Goal: Task Accomplishment & Management: Manage account settings

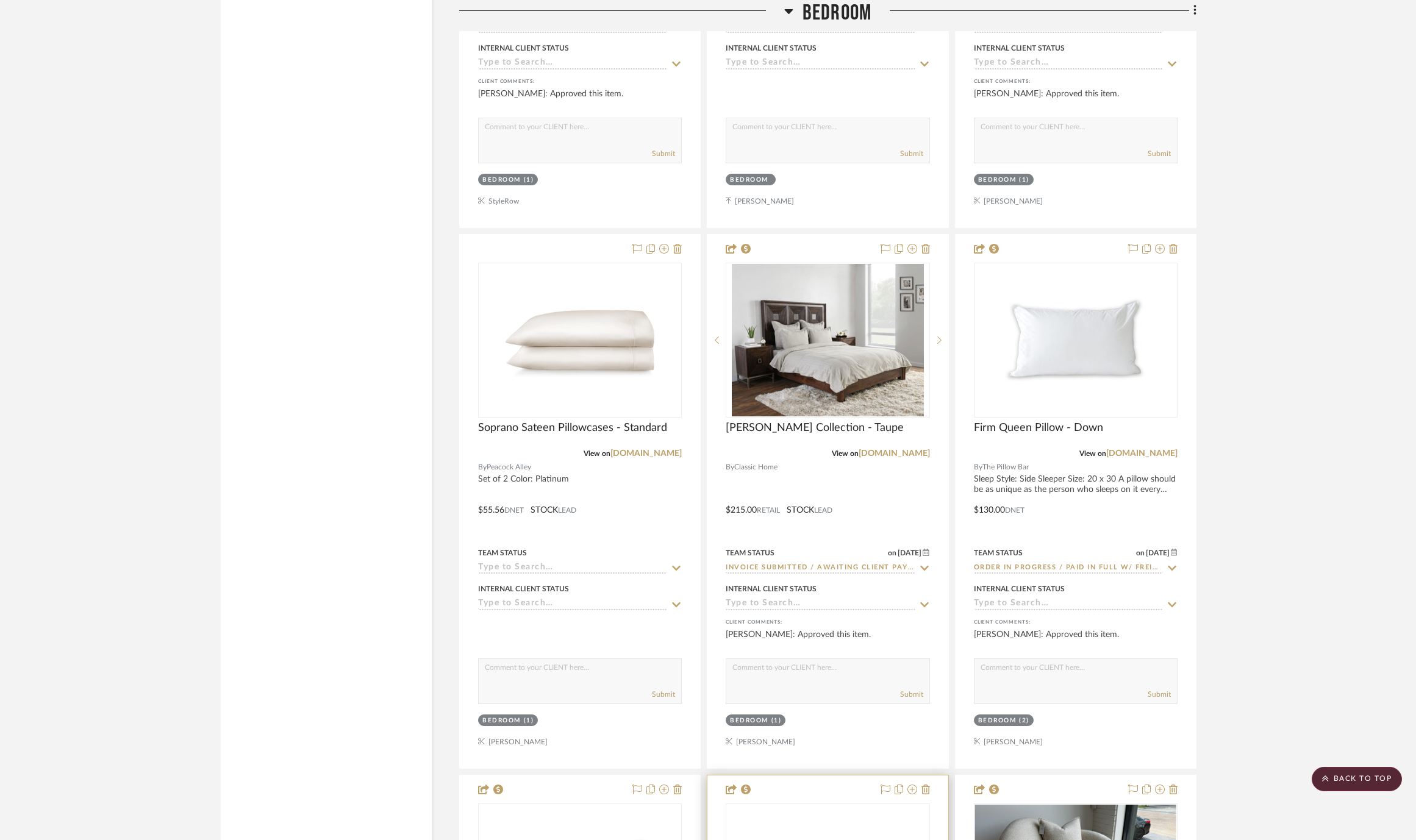
scroll to position [6999, 0]
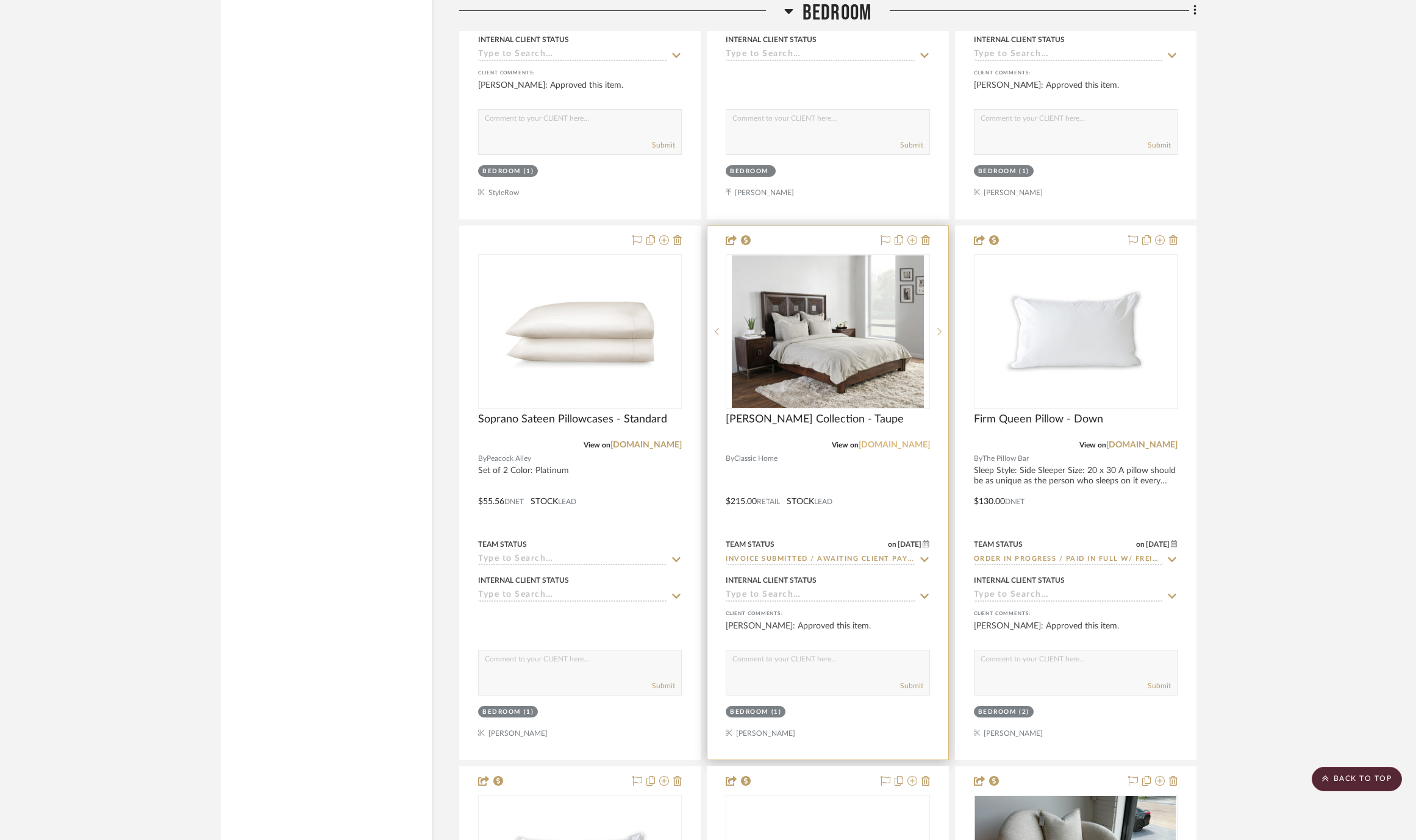
click at [899, 441] on link "classichome.com" at bounding box center [895, 445] width 72 height 9
click at [0, 0] on img at bounding box center [0, 0] width 0 height 0
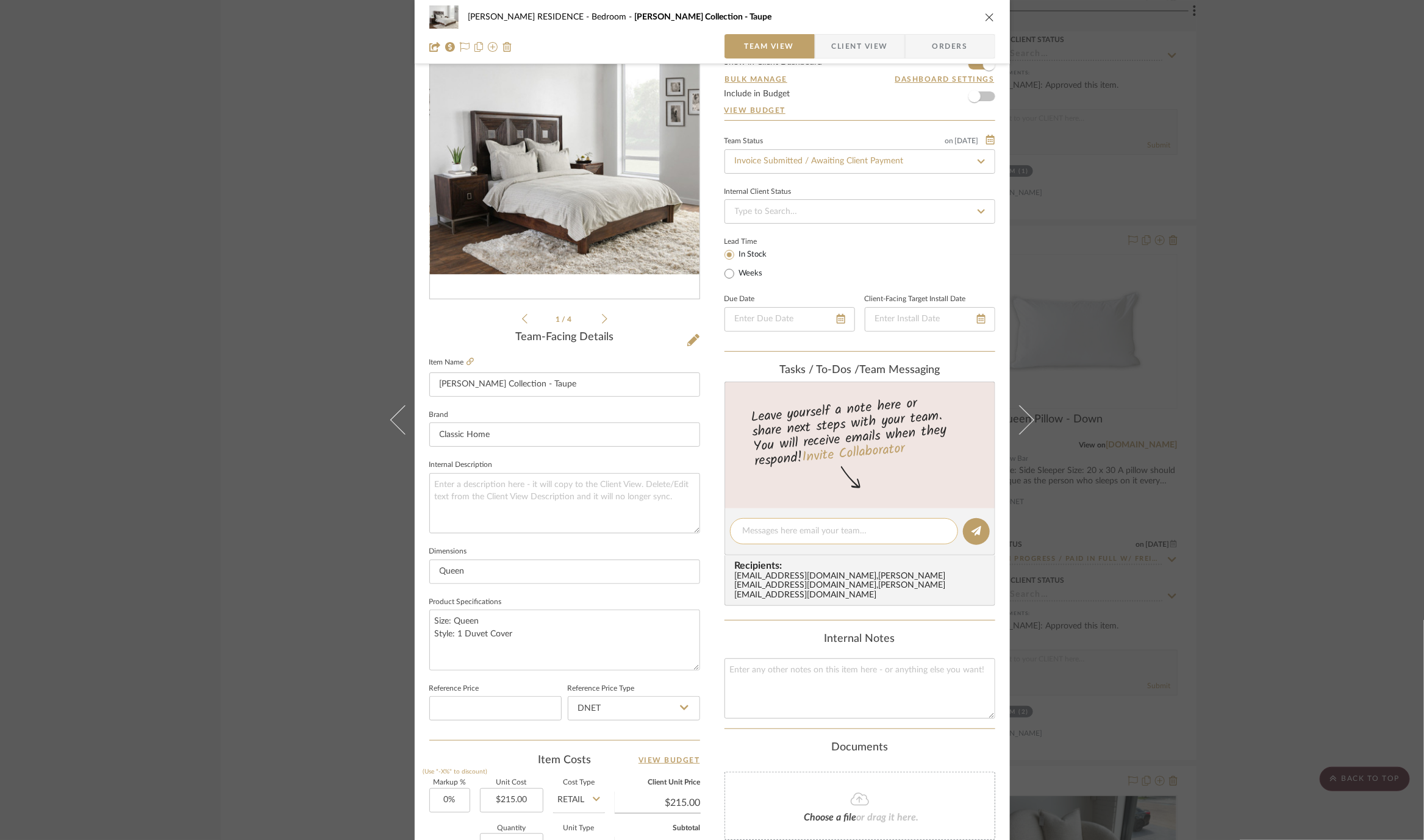
scroll to position [57, 0]
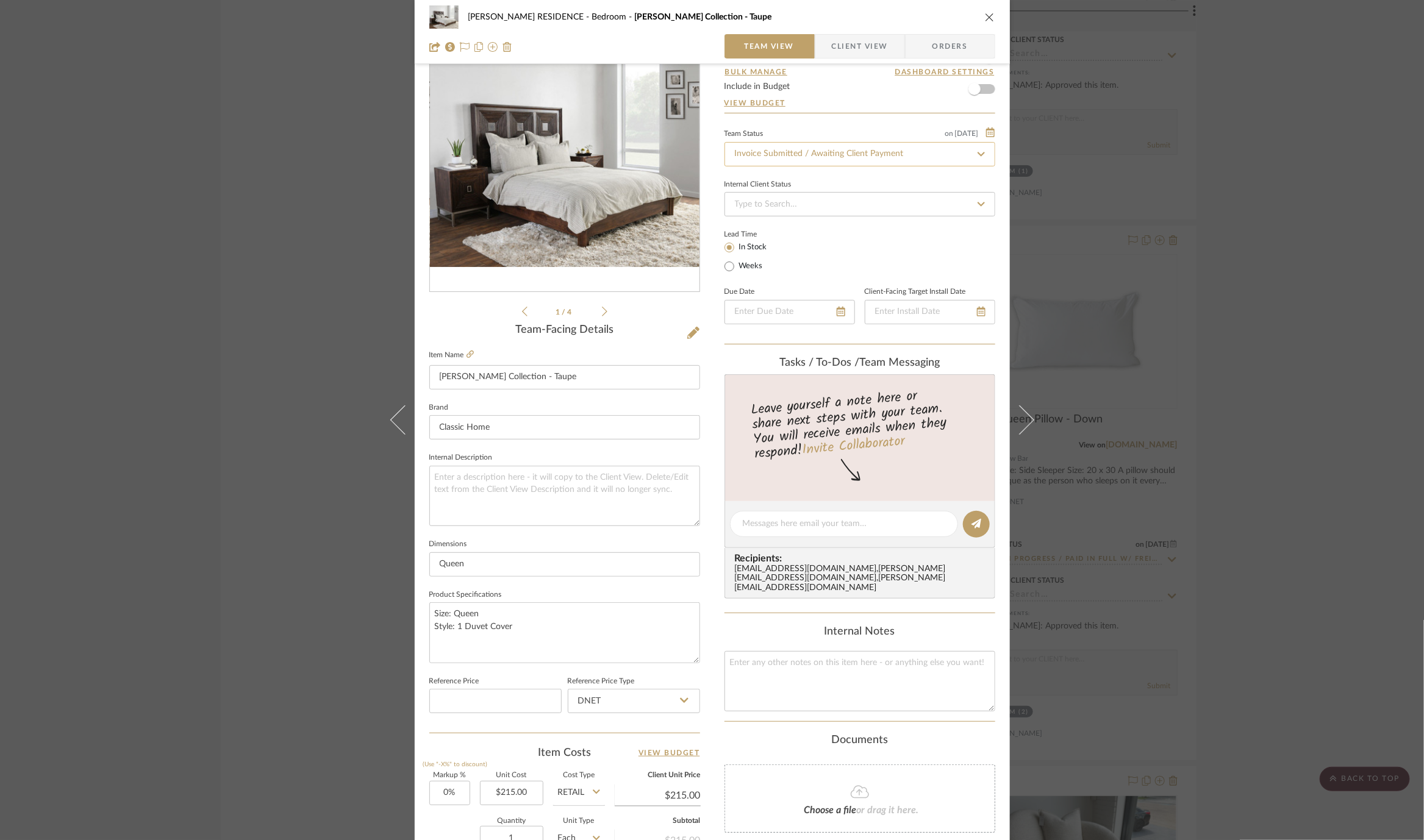
click at [901, 149] on input "Invoice Submitted / Awaiting Client Payment" at bounding box center [859, 154] width 271 height 25
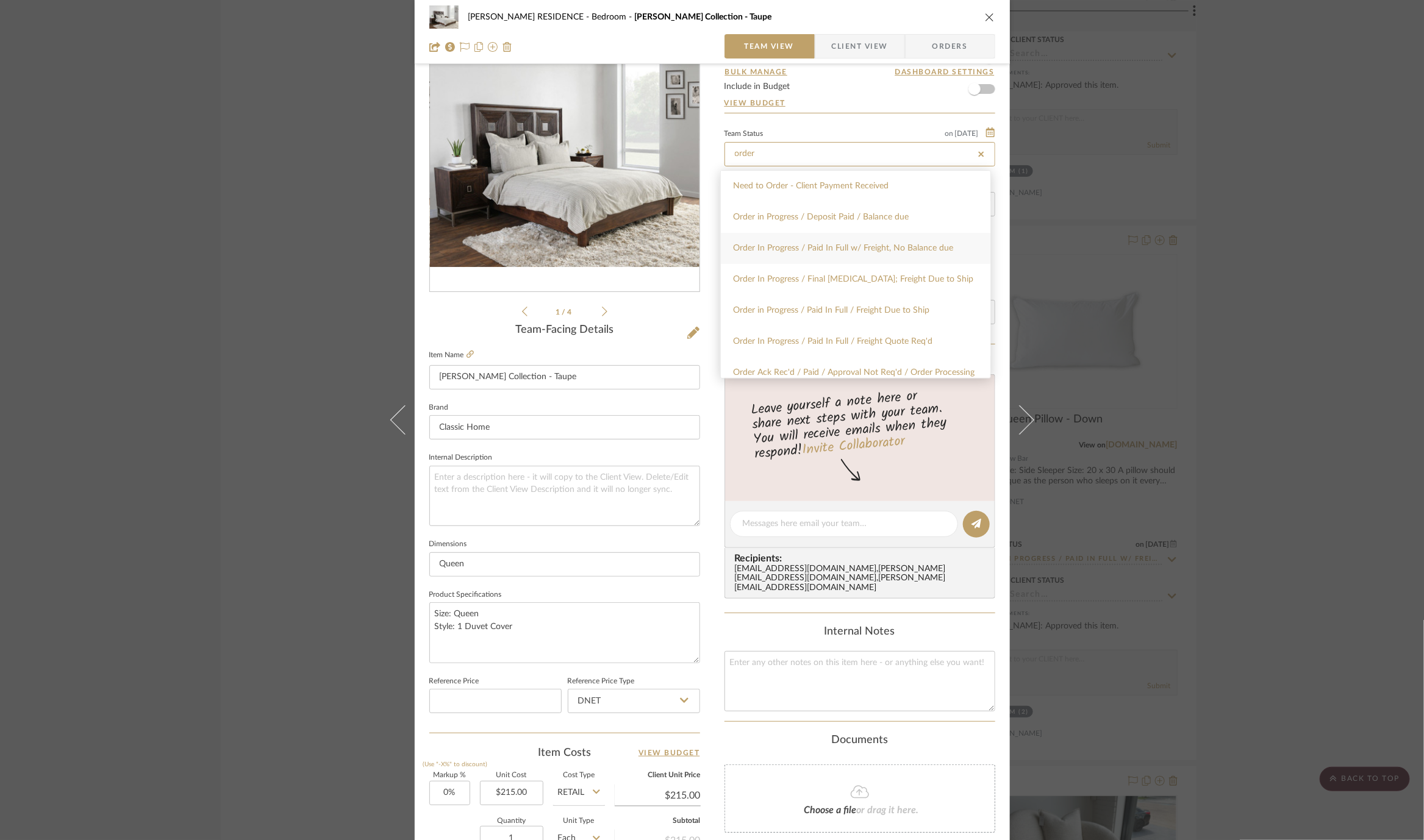
type input "order"
click at [858, 252] on span "Order In Progress / Paid In Full w/ Freight, No Balance due" at bounding box center [843, 248] width 220 height 9
type input "10/2/2025"
type input "Order In Progress / Paid In Full w/ Freight, No Balance due"
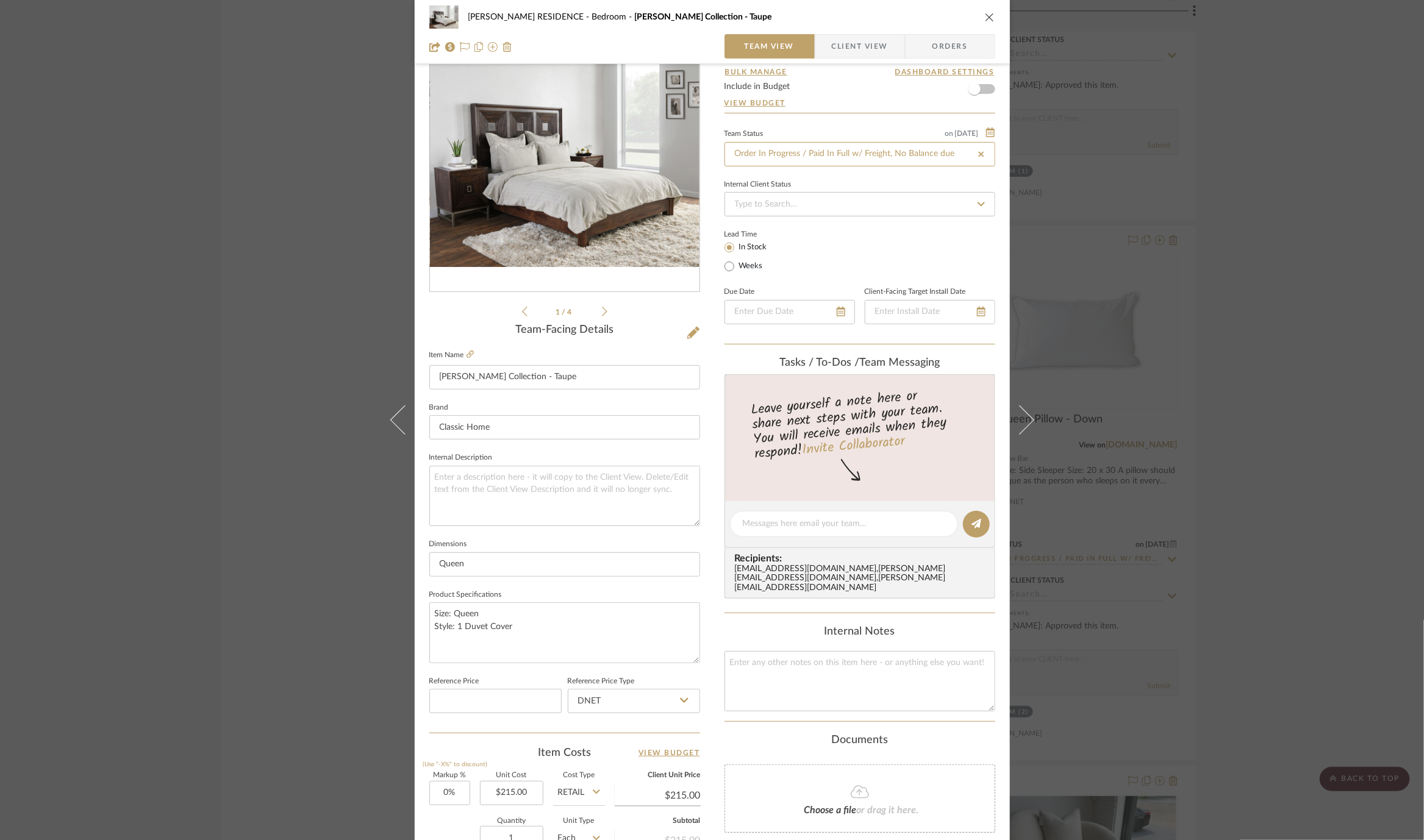
type input "10/2/2025"
type input "Order In Progress / Paid In Full w/ Freight, No Balance due"
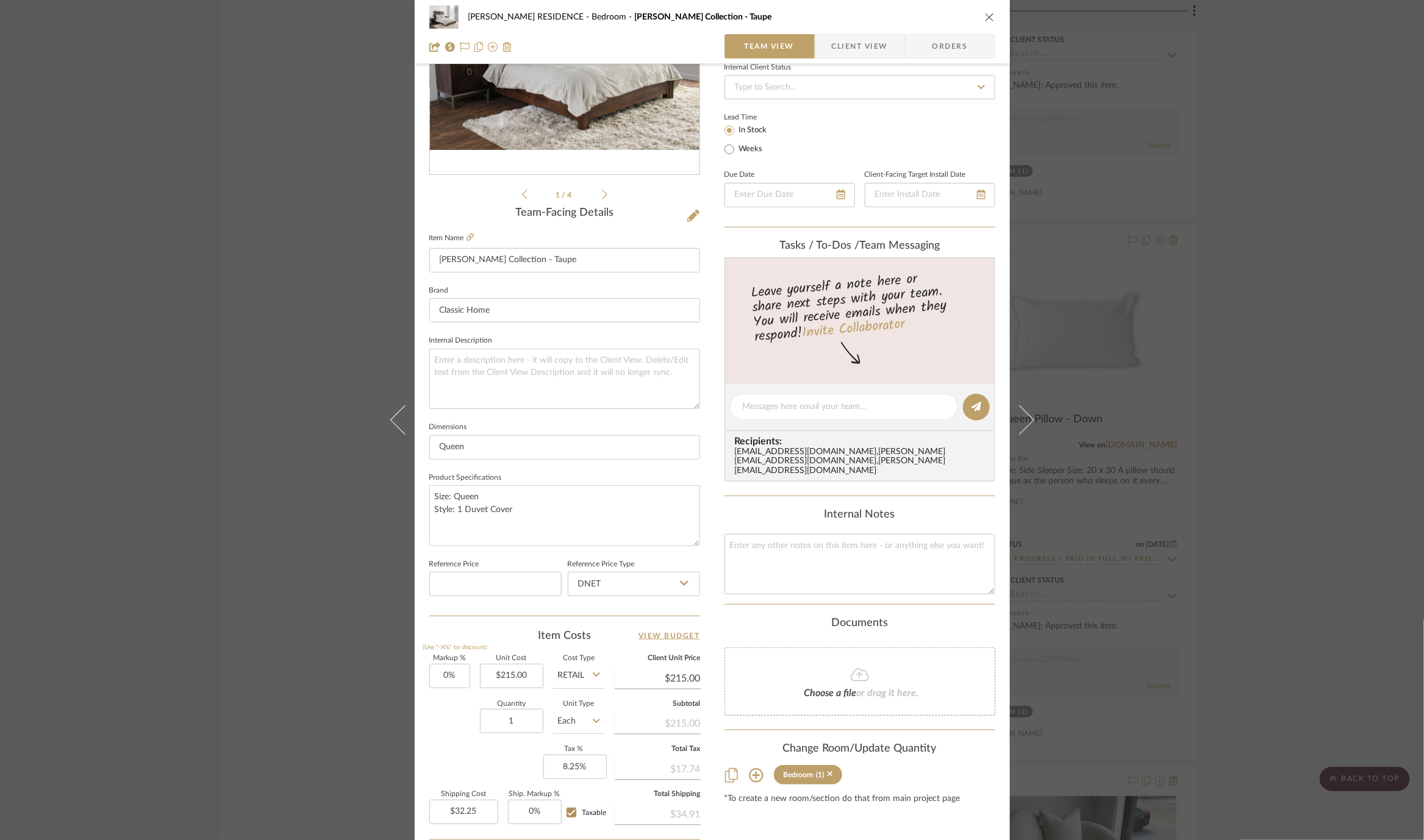
scroll to position [195, 0]
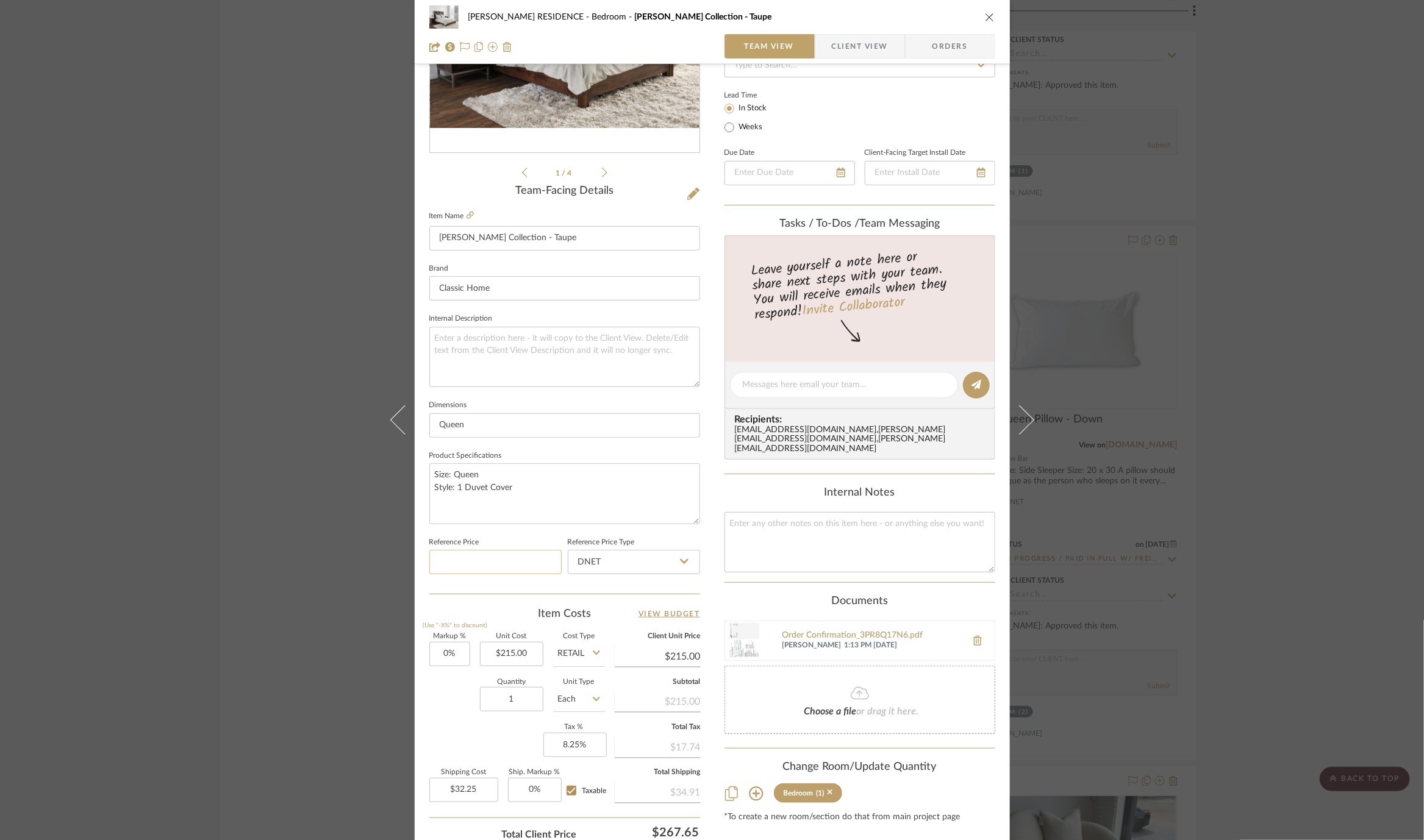
click at [492, 555] on input at bounding box center [496, 562] width 133 height 25
type input "$215.00"
click at [635, 554] on input "DNET" at bounding box center [634, 562] width 133 height 25
click at [602, 614] on div "Retail" at bounding box center [639, 621] width 150 height 31
type input "Retail"
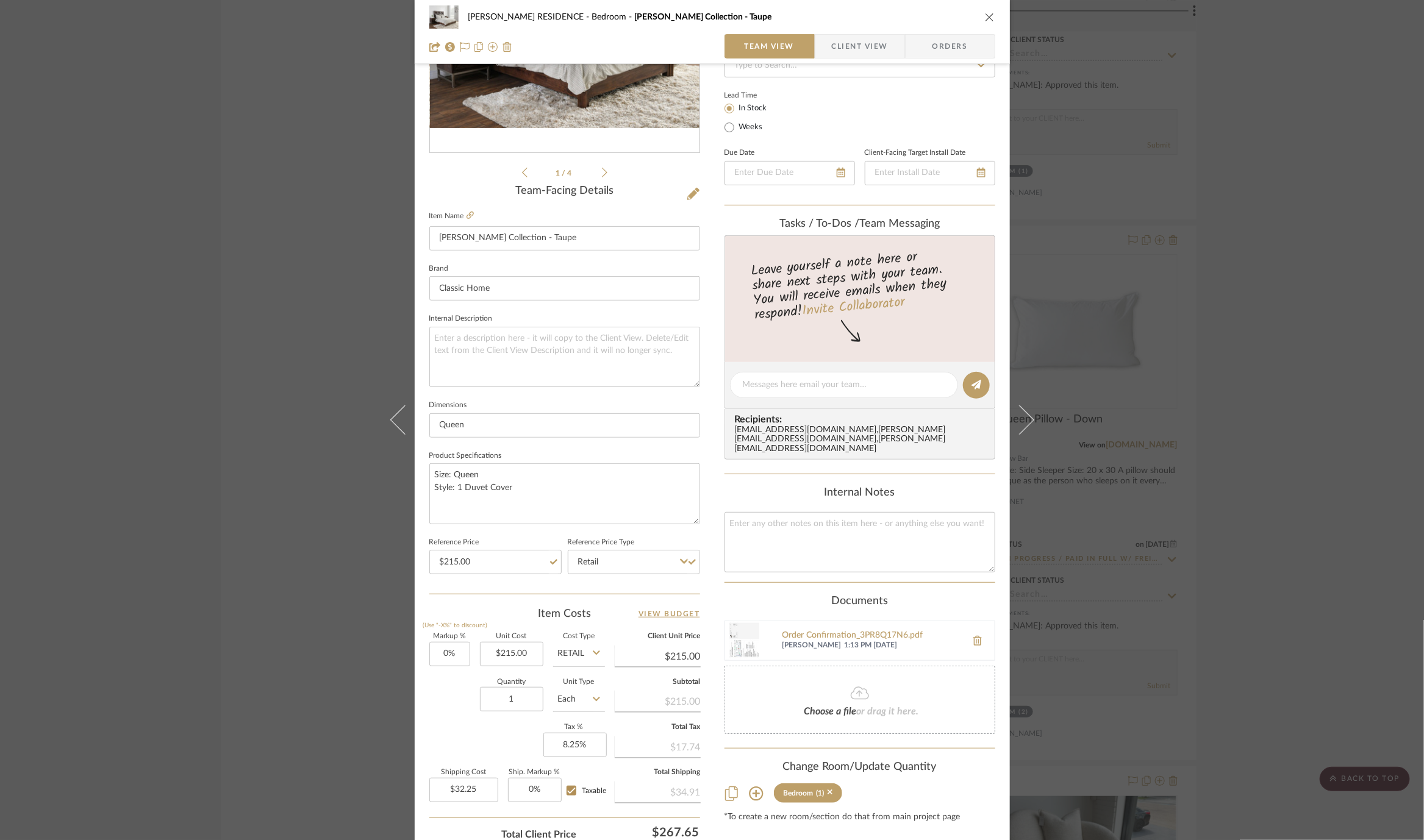
click at [518, 637] on fieldset "Unit Cost $215.00" at bounding box center [512, 650] width 64 height 33
click at [508, 653] on input "215.00" at bounding box center [512, 654] width 64 height 25
type input "$47.70"
click at [465, 687] on div "Quantity 1 Unit Type Each" at bounding box center [517, 700] width 176 height 43
click at [592, 648] on icon at bounding box center [596, 653] width 7 height 10
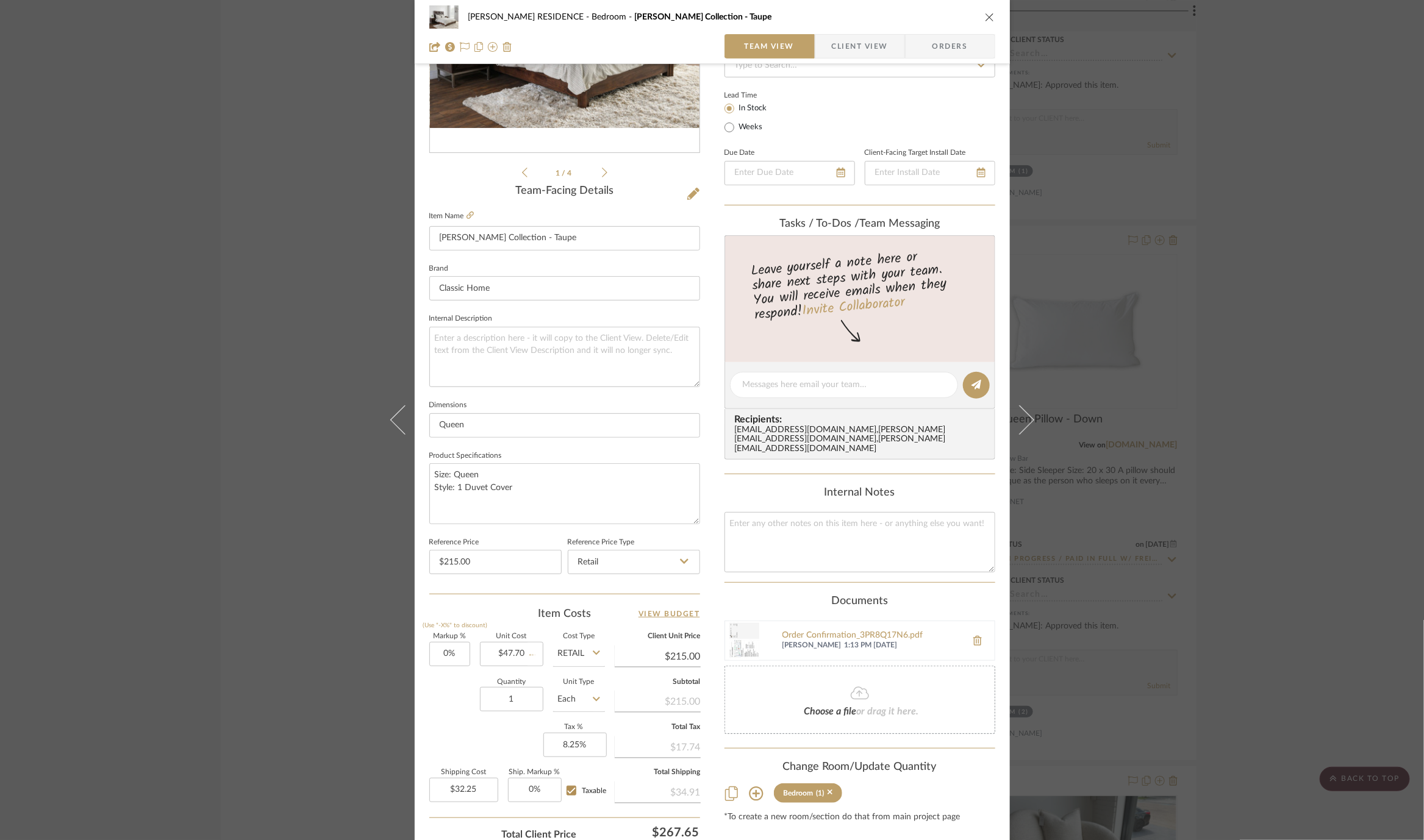
type input "$47.70"
type input "$7.16"
click at [584, 684] on div "DNET" at bounding box center [624, 681] width 150 height 31
type input "DNET"
click at [447, 653] on input "0" at bounding box center [450, 654] width 41 height 25
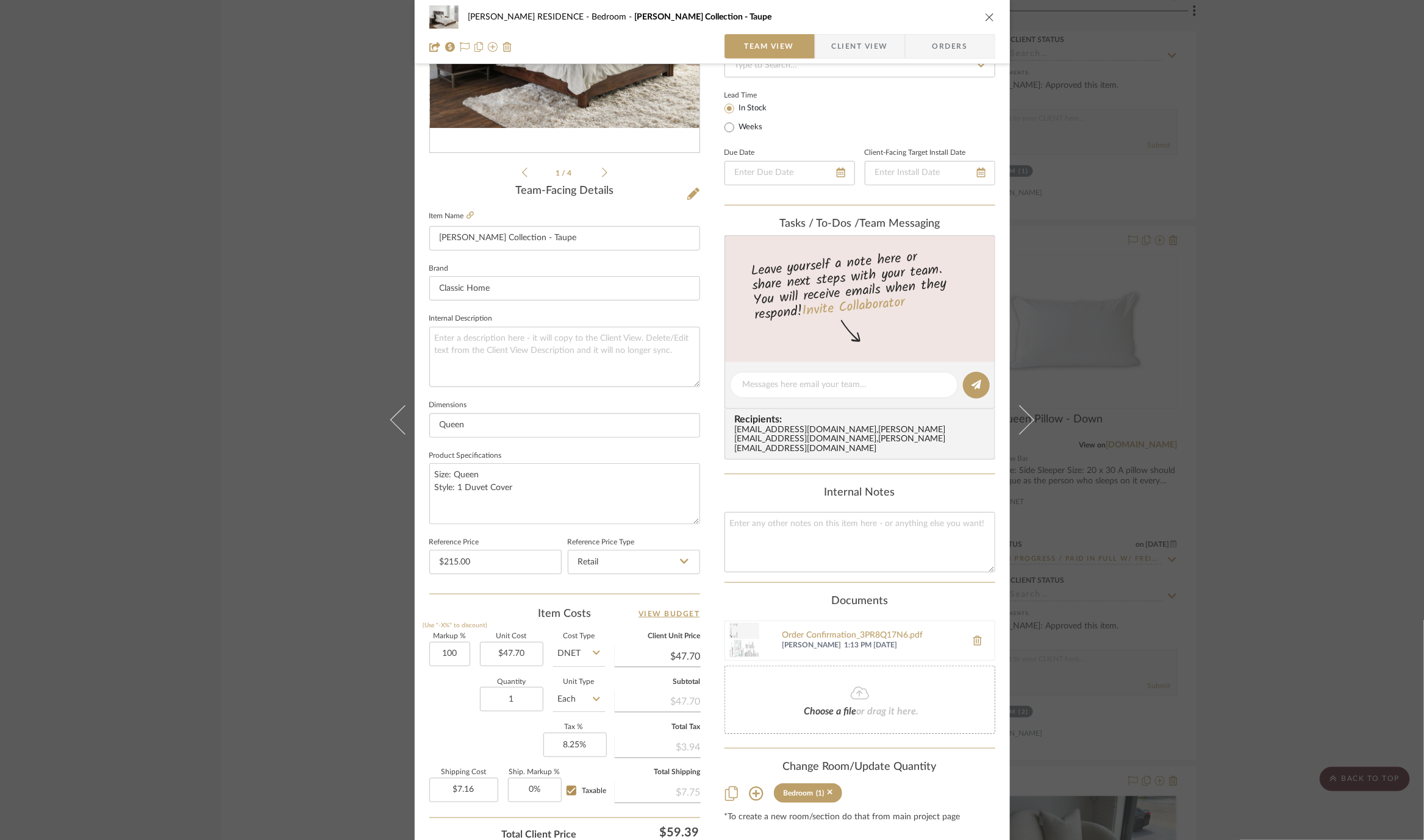
type input "100%"
click at [458, 692] on div "Quantity 1 Unit Type Each" at bounding box center [517, 700] width 176 height 43
type input "$95.40"
type input "$14.31"
click at [447, 649] on input "100" at bounding box center [450, 654] width 41 height 25
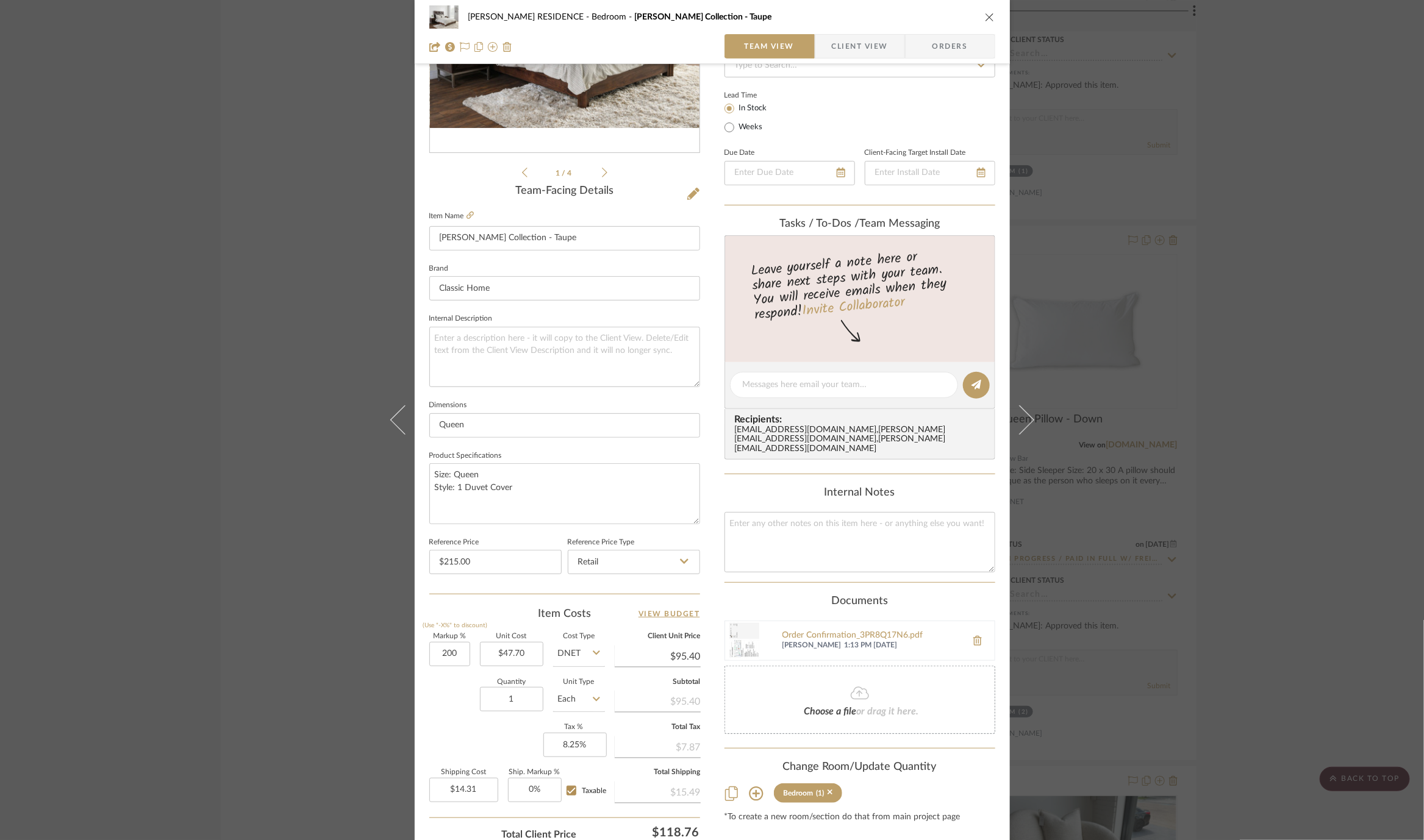
type input "200%"
click at [453, 680] on div "Quantity 1 Unit Type Each" at bounding box center [517, 700] width 176 height 43
type input "$143.10"
type input "$21.47"
click at [440, 649] on input "200" at bounding box center [450, 654] width 41 height 25
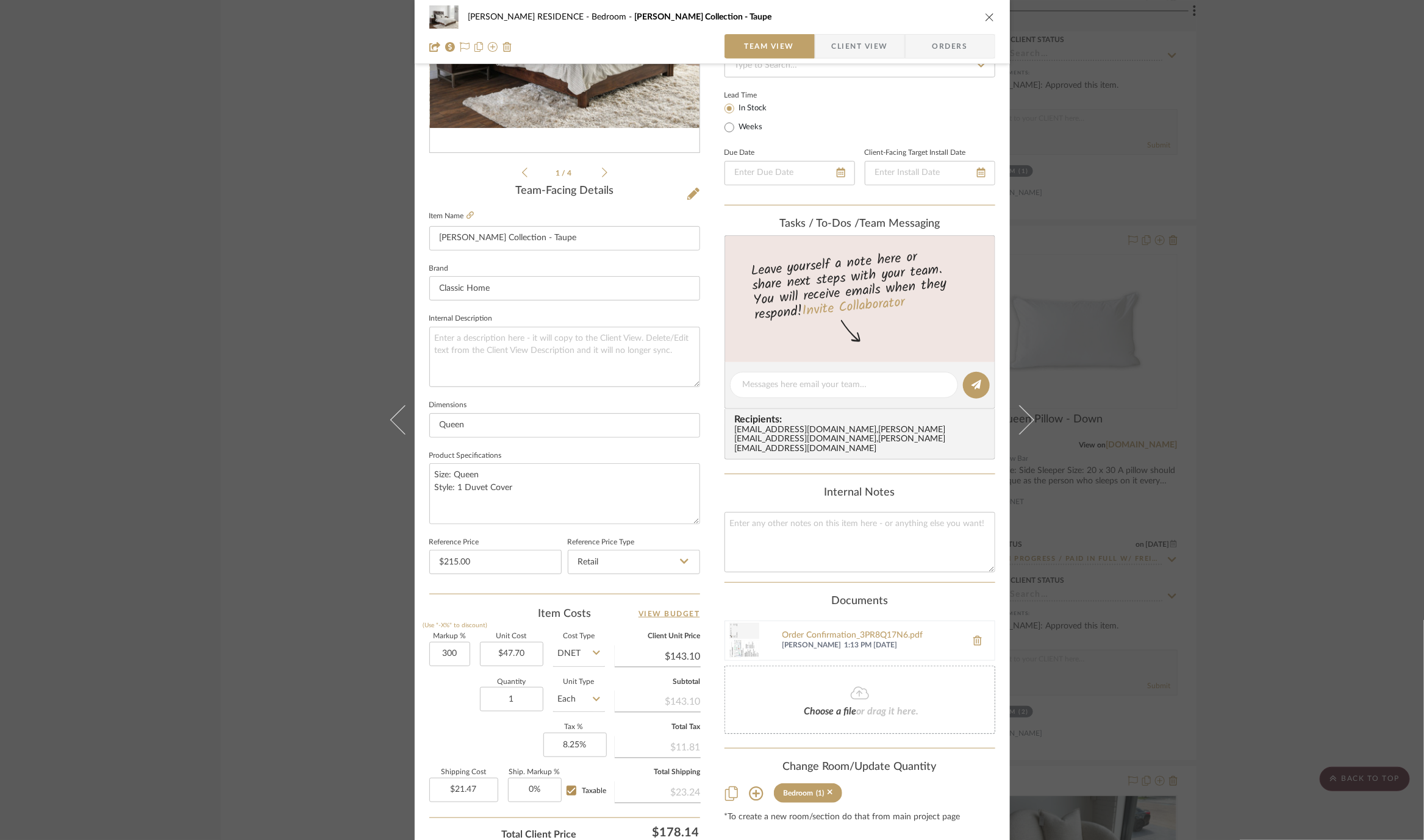
type input "300%"
click at [439, 673] on div "Markup % (Use "-X%" to discount) 300% Unit Cost $47.70 Cost Type DNET Client Un…" at bounding box center [565, 722] width 271 height 178
type input "$190.80"
type input "$28.62"
click at [437, 647] on input "300" at bounding box center [450, 654] width 41 height 25
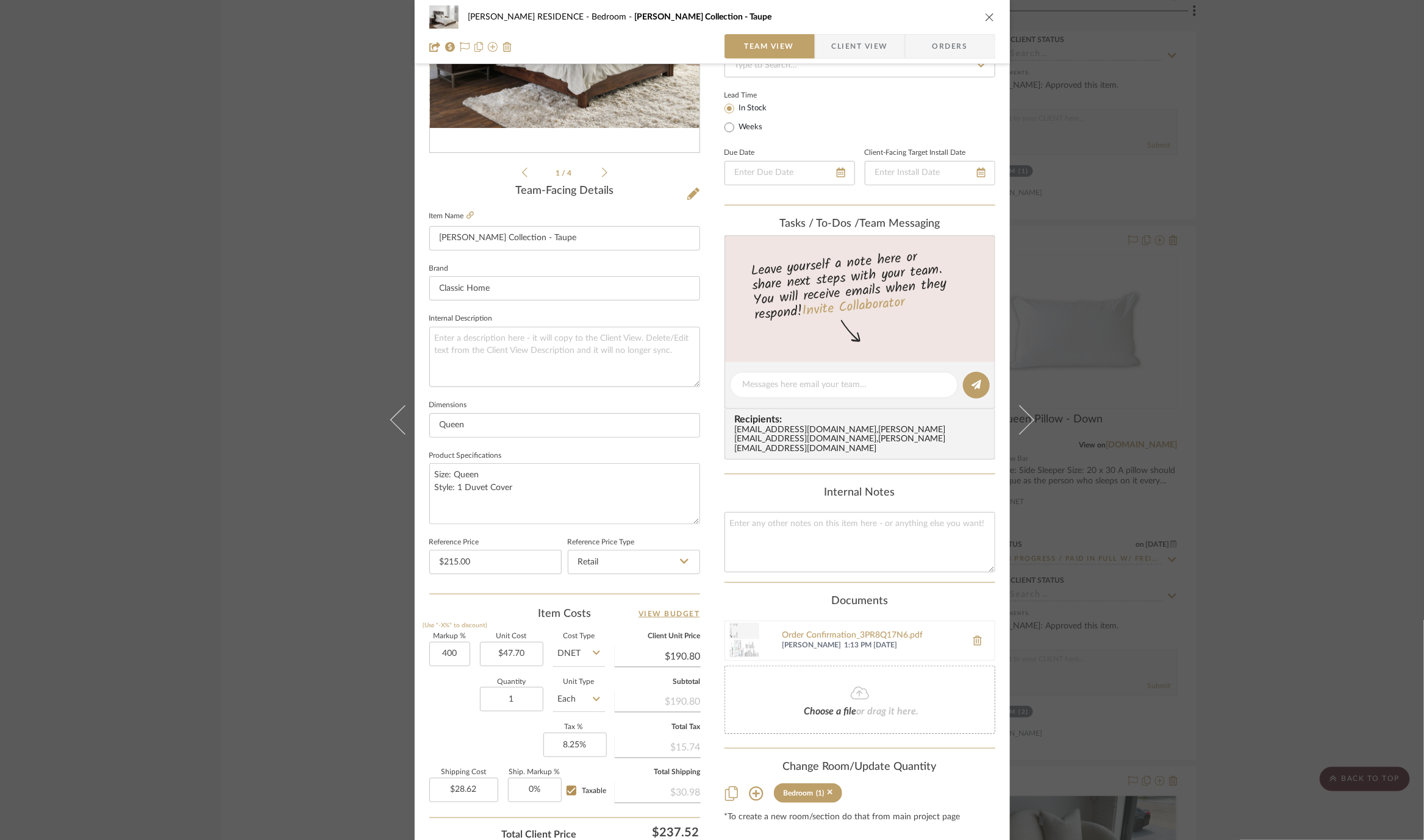
type input "400%"
click at [447, 688] on div "Quantity 1 Unit Type Each" at bounding box center [517, 700] width 176 height 43
type input "$238.50"
type input "$35.78"
click at [441, 656] on input "400" at bounding box center [450, 654] width 41 height 25
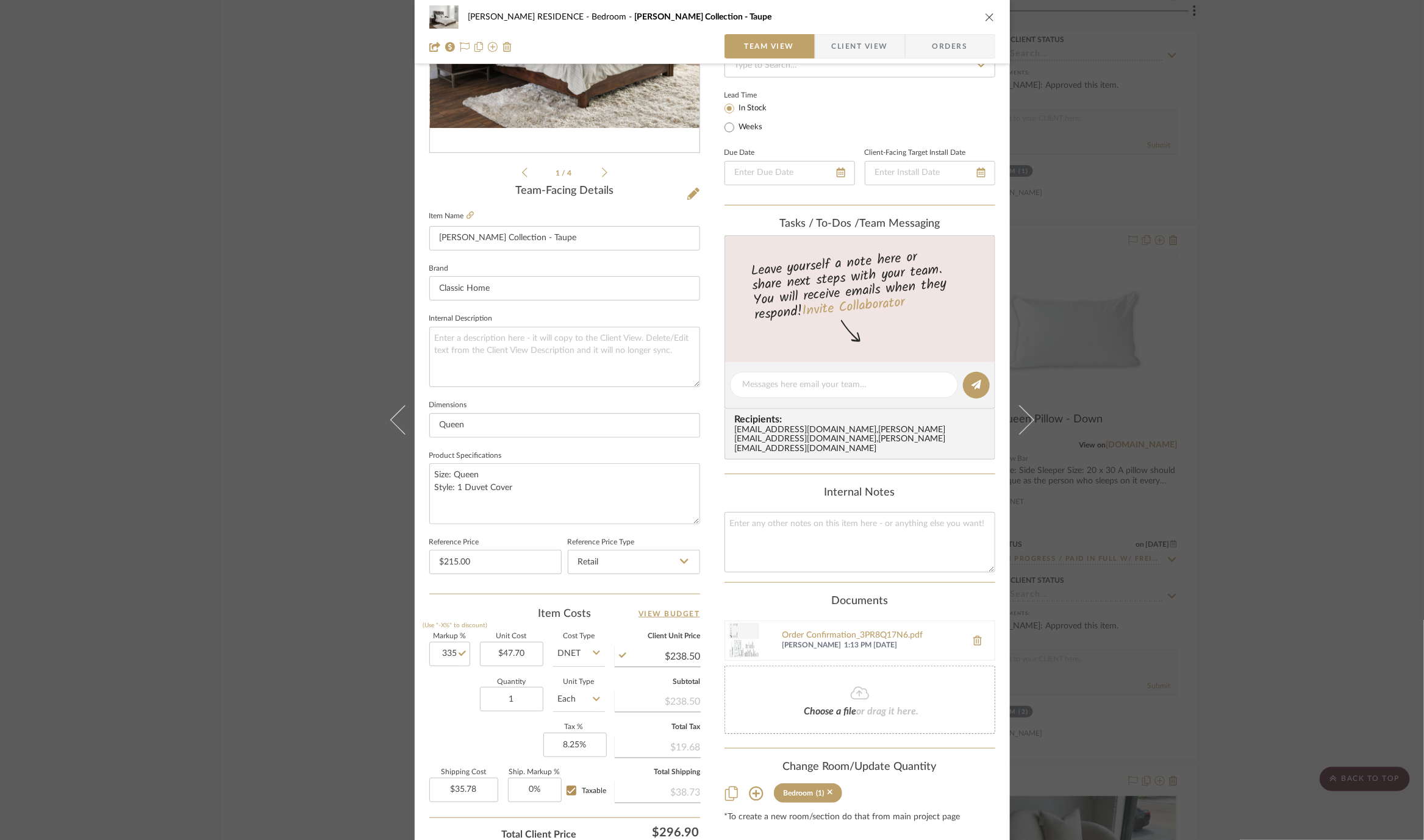
type input "335%"
click at [451, 770] on label "Shipping Cost" at bounding box center [464, 772] width 69 height 6
type input "$207.50"
type input "$31.12"
click at [445, 649] on input "335" at bounding box center [450, 654] width 41 height 25
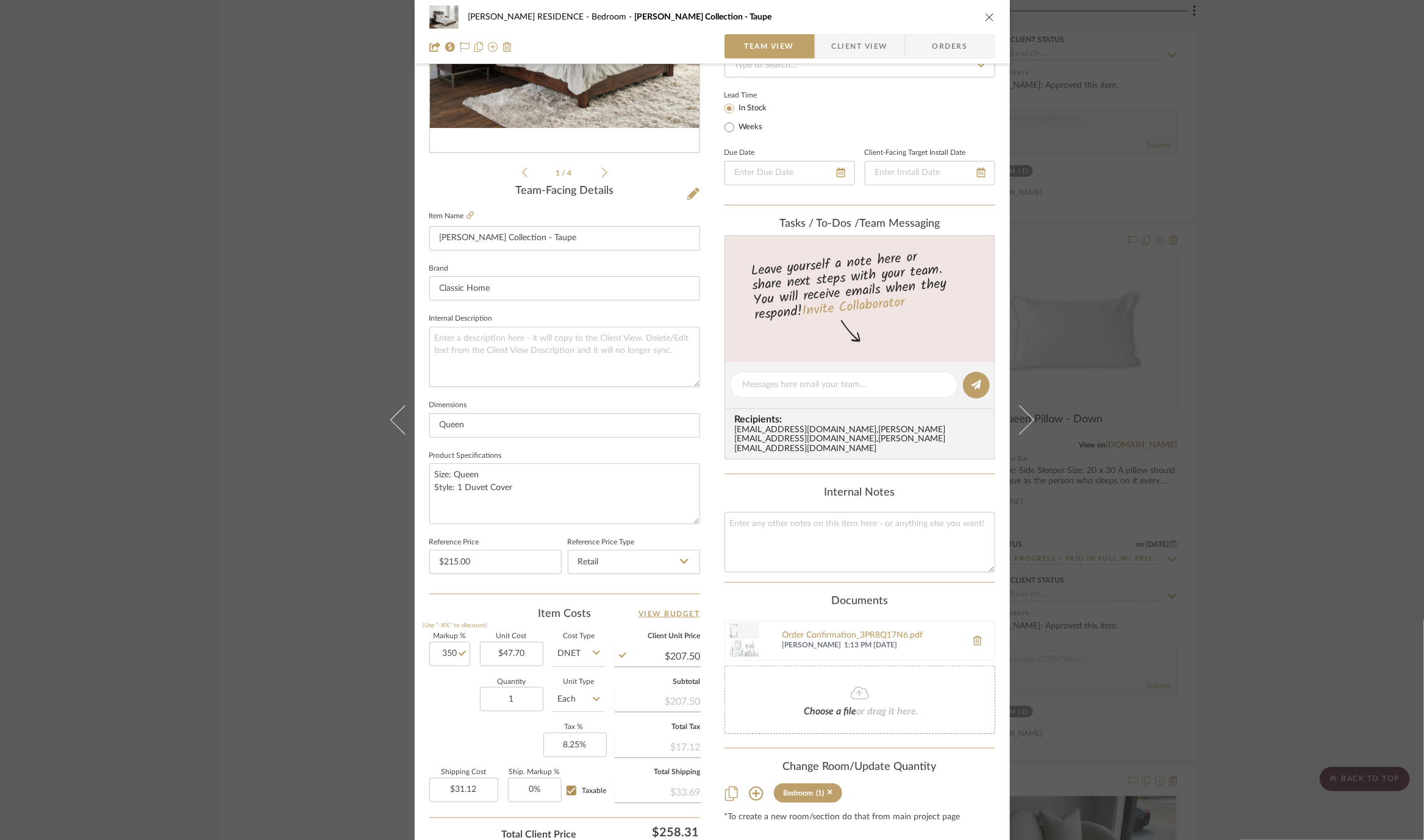
type input "350%"
click at [453, 731] on div "Markup % (Use "-X%" to discount) 350% Unit Cost $47.70 Cost Type DNET Client Un…" at bounding box center [565, 722] width 271 height 178
type input "$214.65"
type input "$32.20"
click at [443, 653] on input "350" at bounding box center [450, 654] width 41 height 25
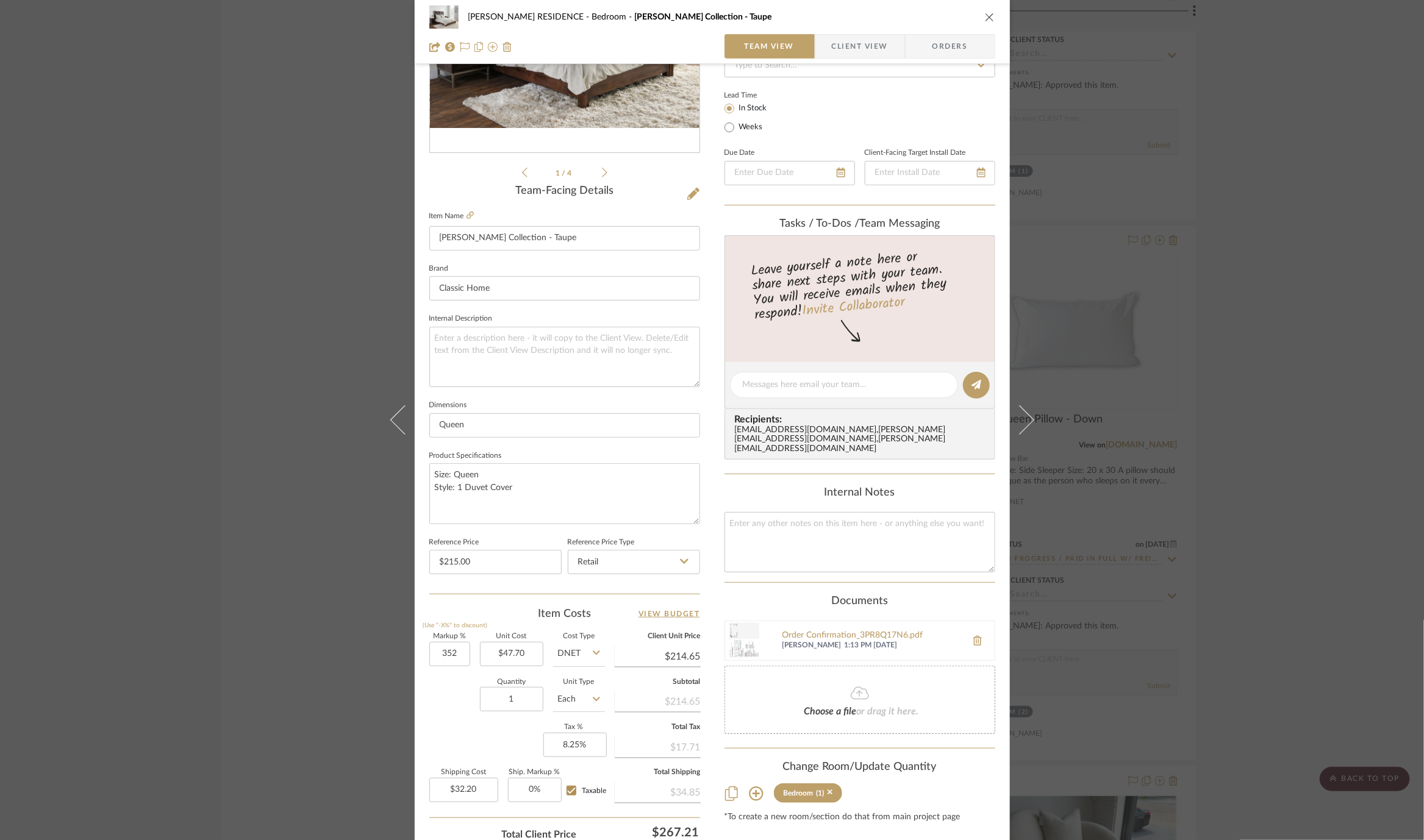
type input "352%"
click at [443, 670] on sr-form-field "Markup % (Use "-X%" to discount) 352%" at bounding box center [450, 655] width 41 height 43
type input "$215.60"
type input "$32.34"
click at [445, 660] on input "352" at bounding box center [450, 654] width 41 height 25
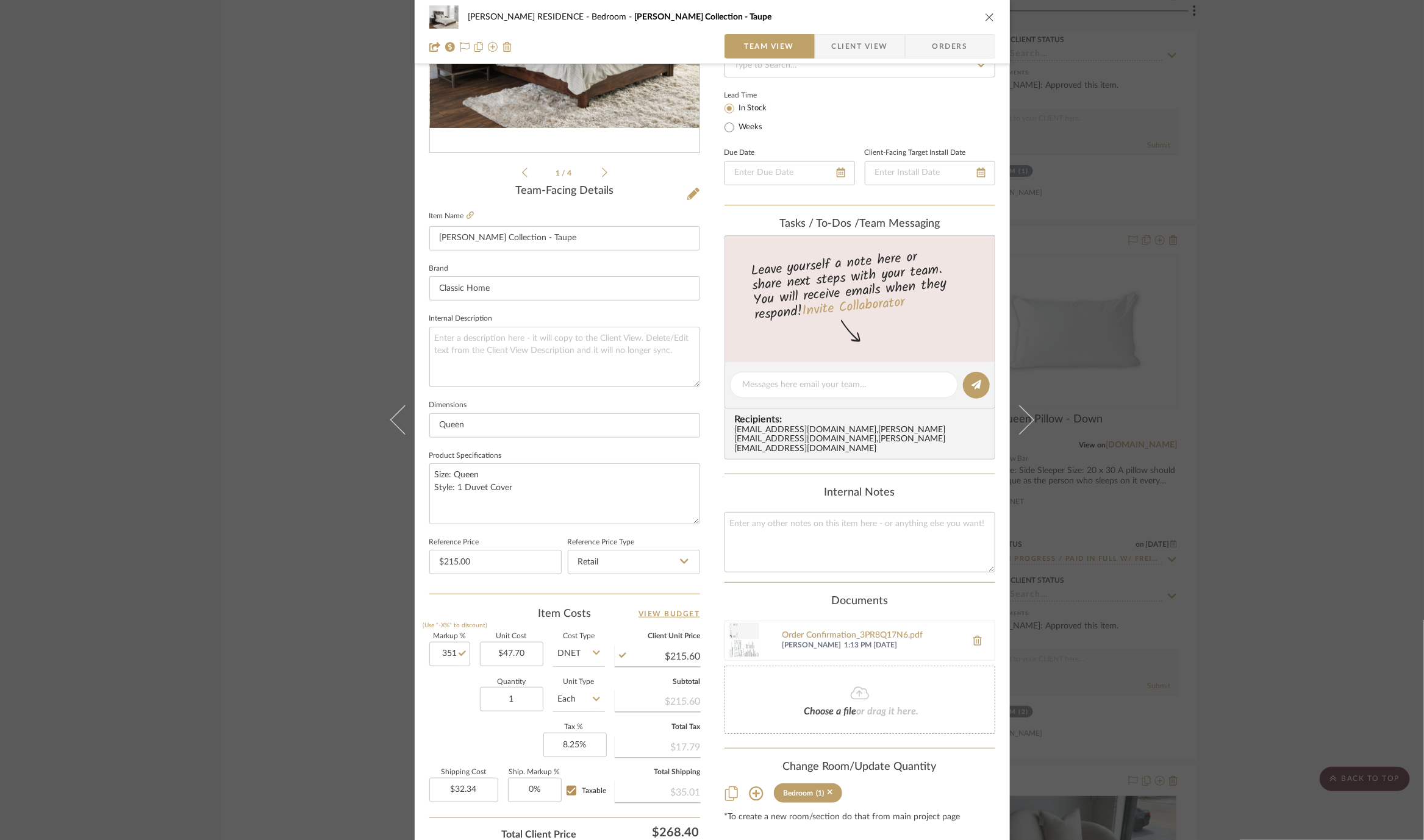
type input "351%"
click at [447, 679] on div "Quantity 1 Unit Type Each" at bounding box center [517, 700] width 176 height 43
type input "$215.13"
type input "$32.27"
click at [446, 654] on input "351" at bounding box center [450, 654] width 41 height 25
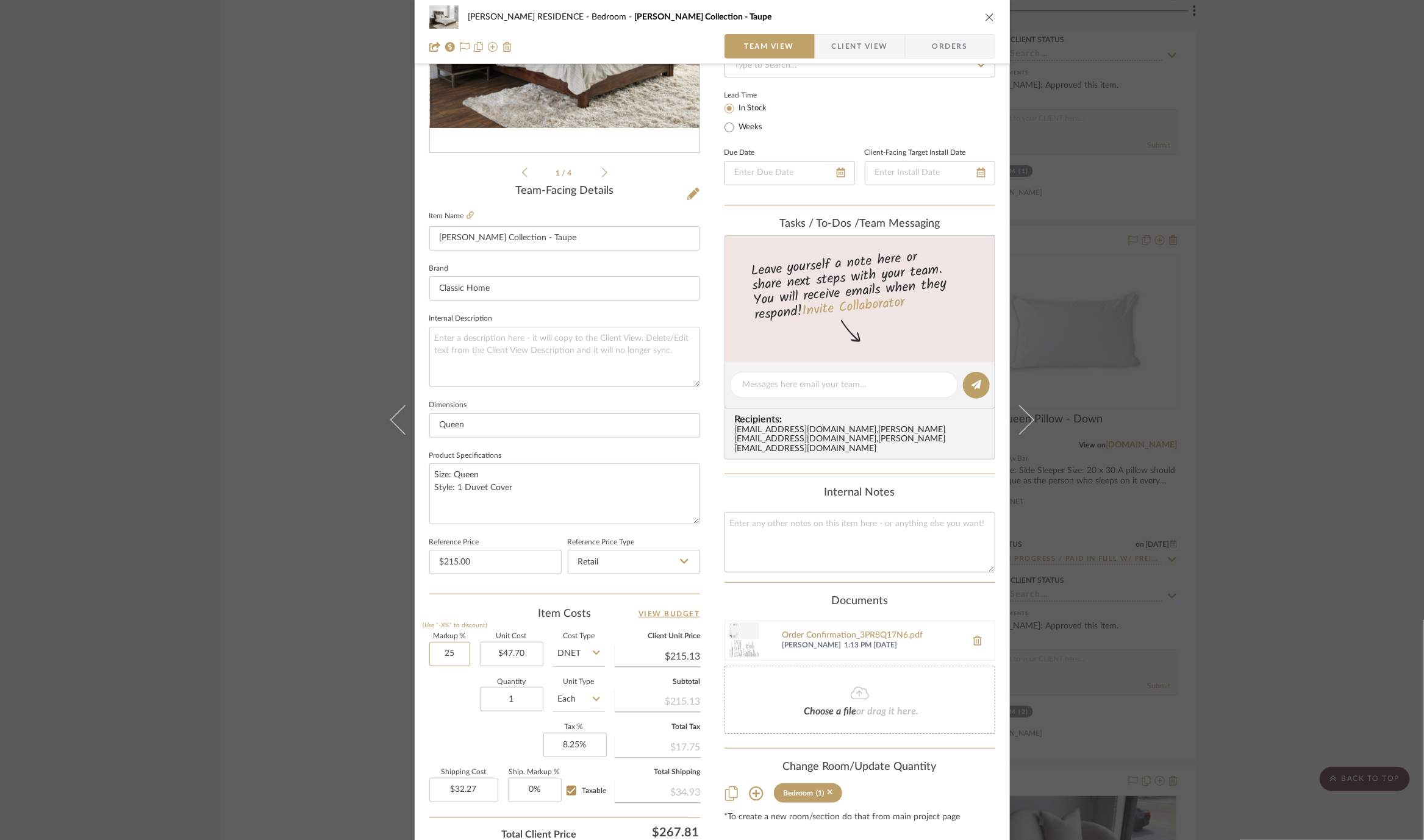
type input "2"
type input "350%"
click at [436, 704] on div "Quantity 1 Unit Type Each" at bounding box center [517, 700] width 176 height 43
type input "$214.65"
type input "$32.20"
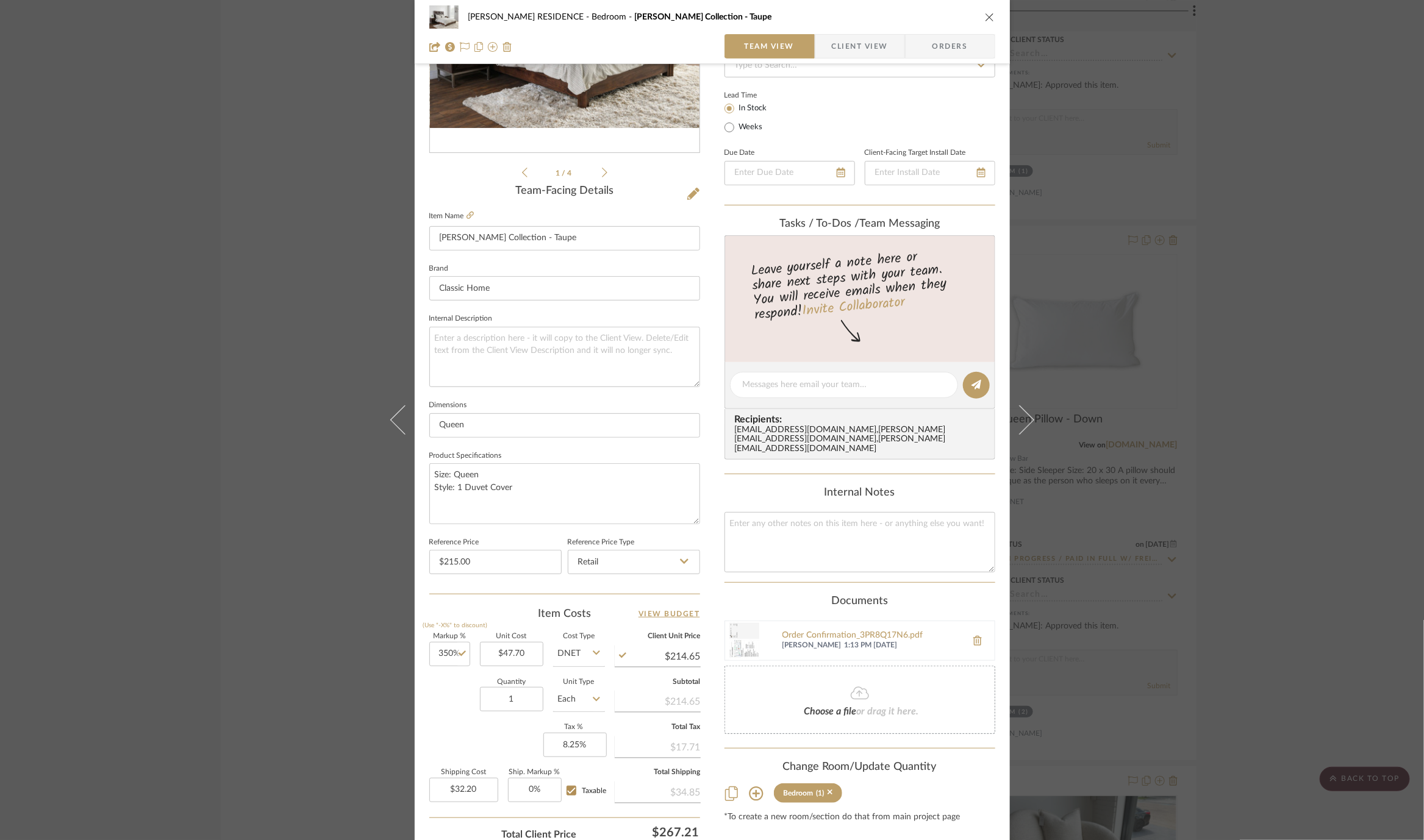
click at [341, 578] on div "YANOFSKY RESIDENCE Bedroom Mason Duvet Collection - Taupe Team View Client View…" at bounding box center [712, 420] width 1424 height 840
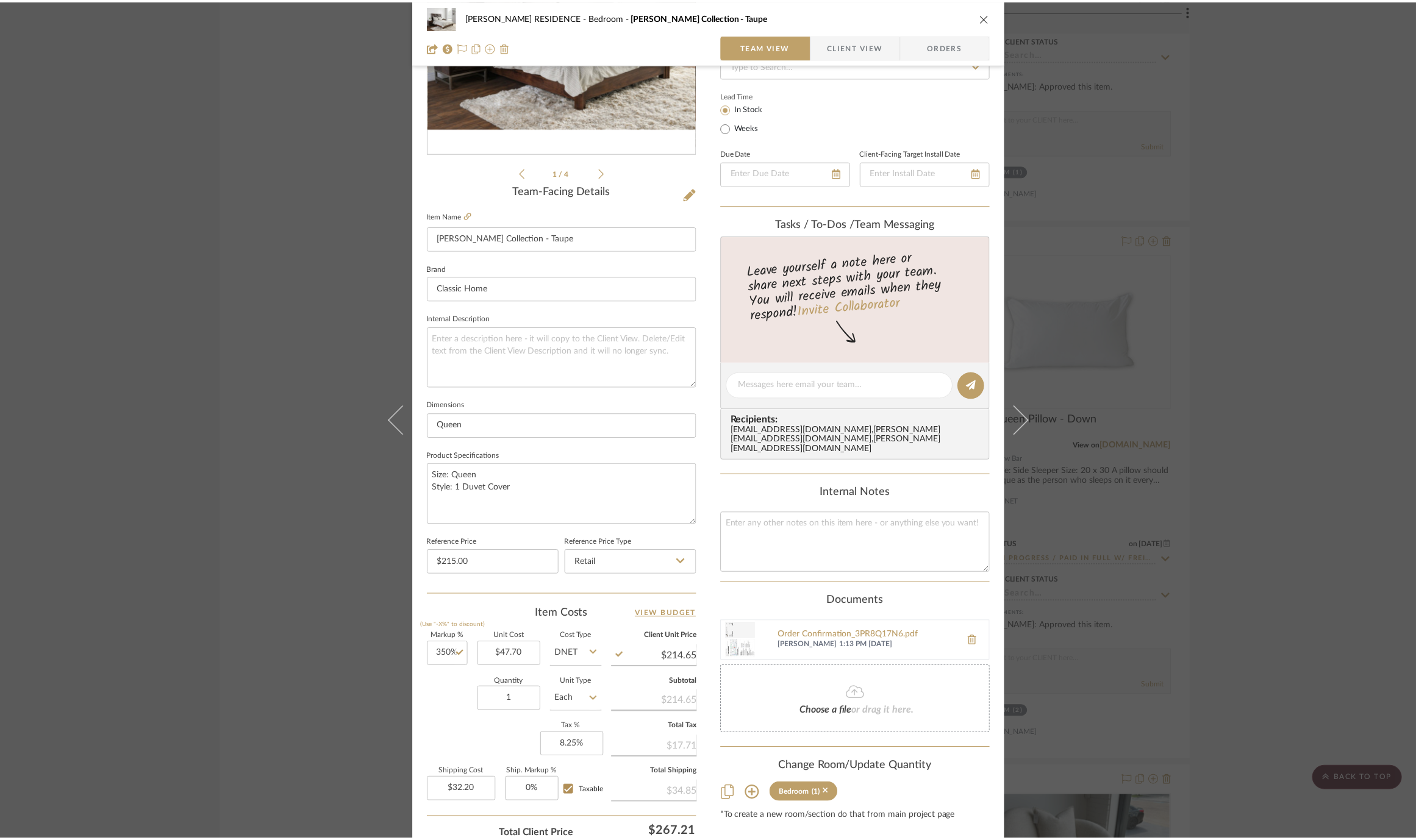
scroll to position [6999, 0]
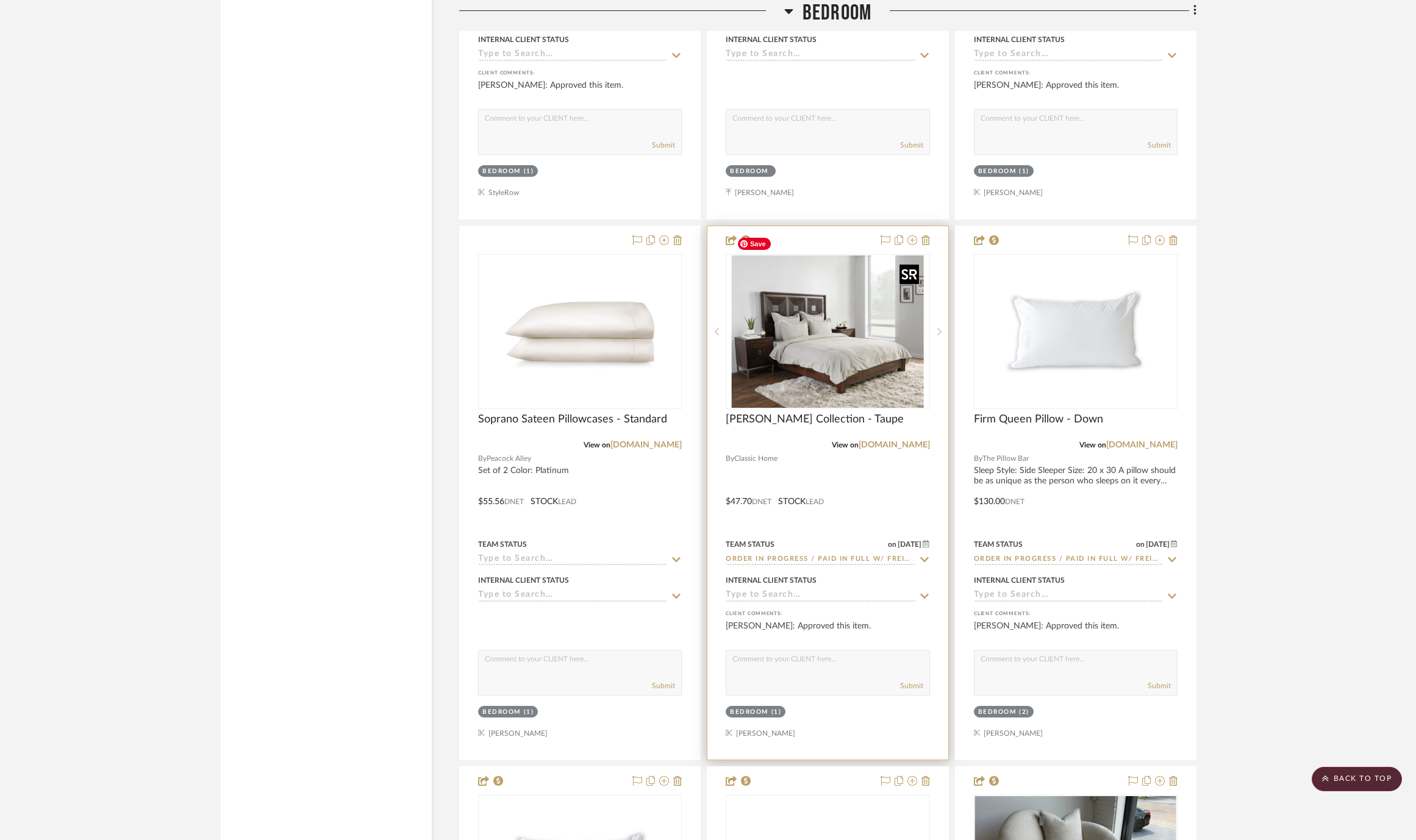
click at [807, 342] on img "0" at bounding box center [828, 332] width 192 height 152
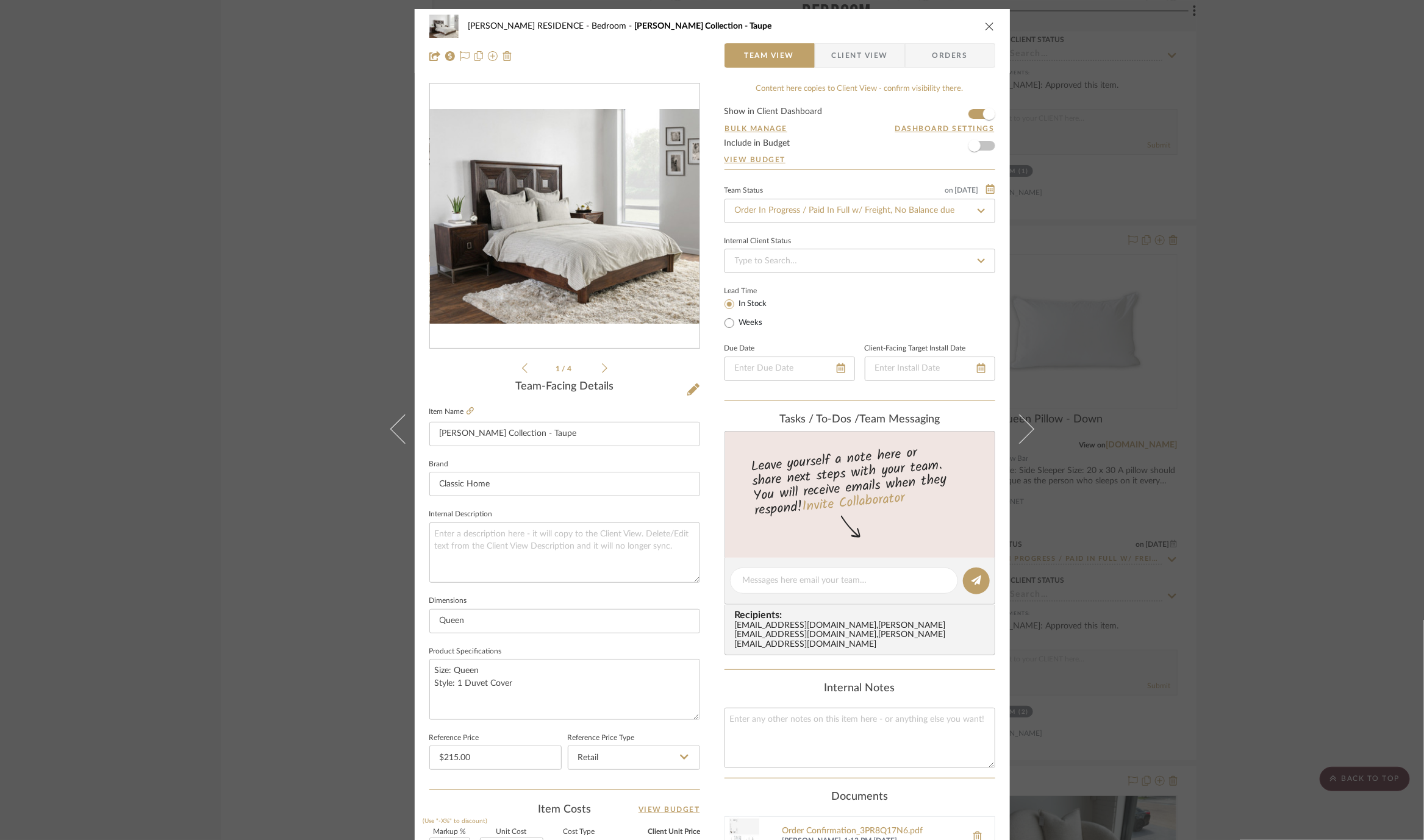
click at [1132, 355] on div "YANOFSKY RESIDENCE Bedroom Mason Duvet Collection - Taupe Team View Client View…" at bounding box center [712, 420] width 1424 height 840
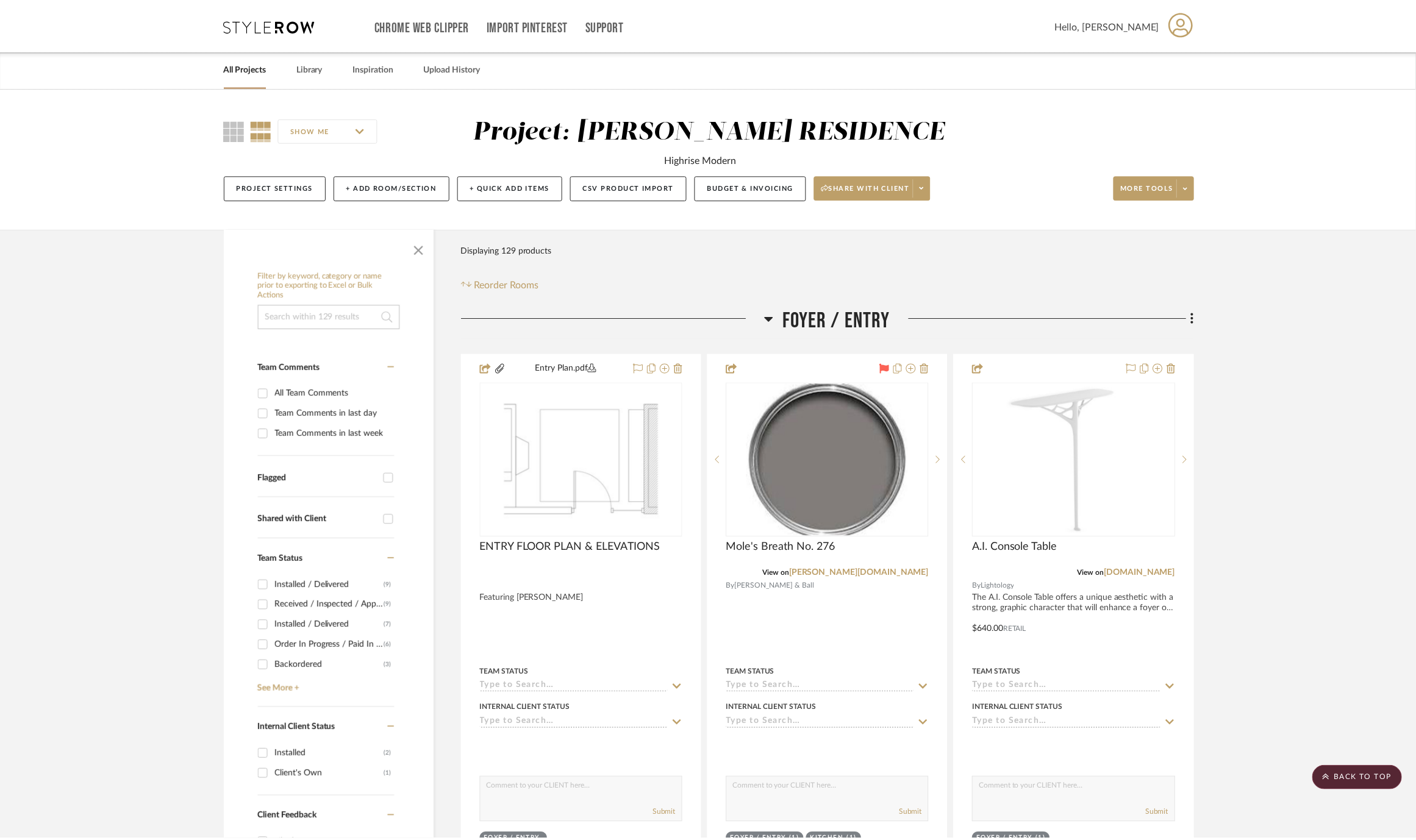
scroll to position [6999, 0]
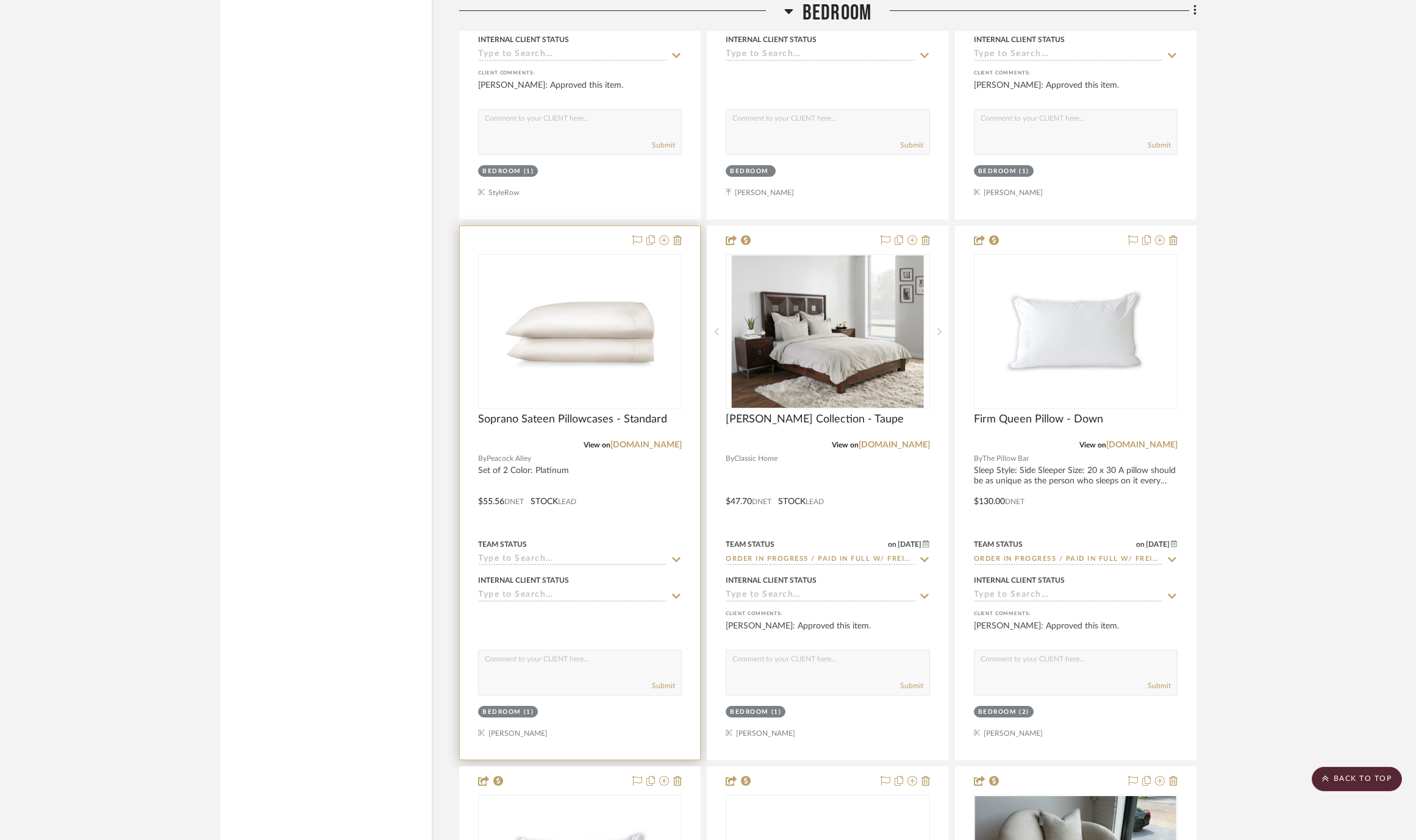
click at [676, 554] on icon at bounding box center [676, 559] width 11 height 10
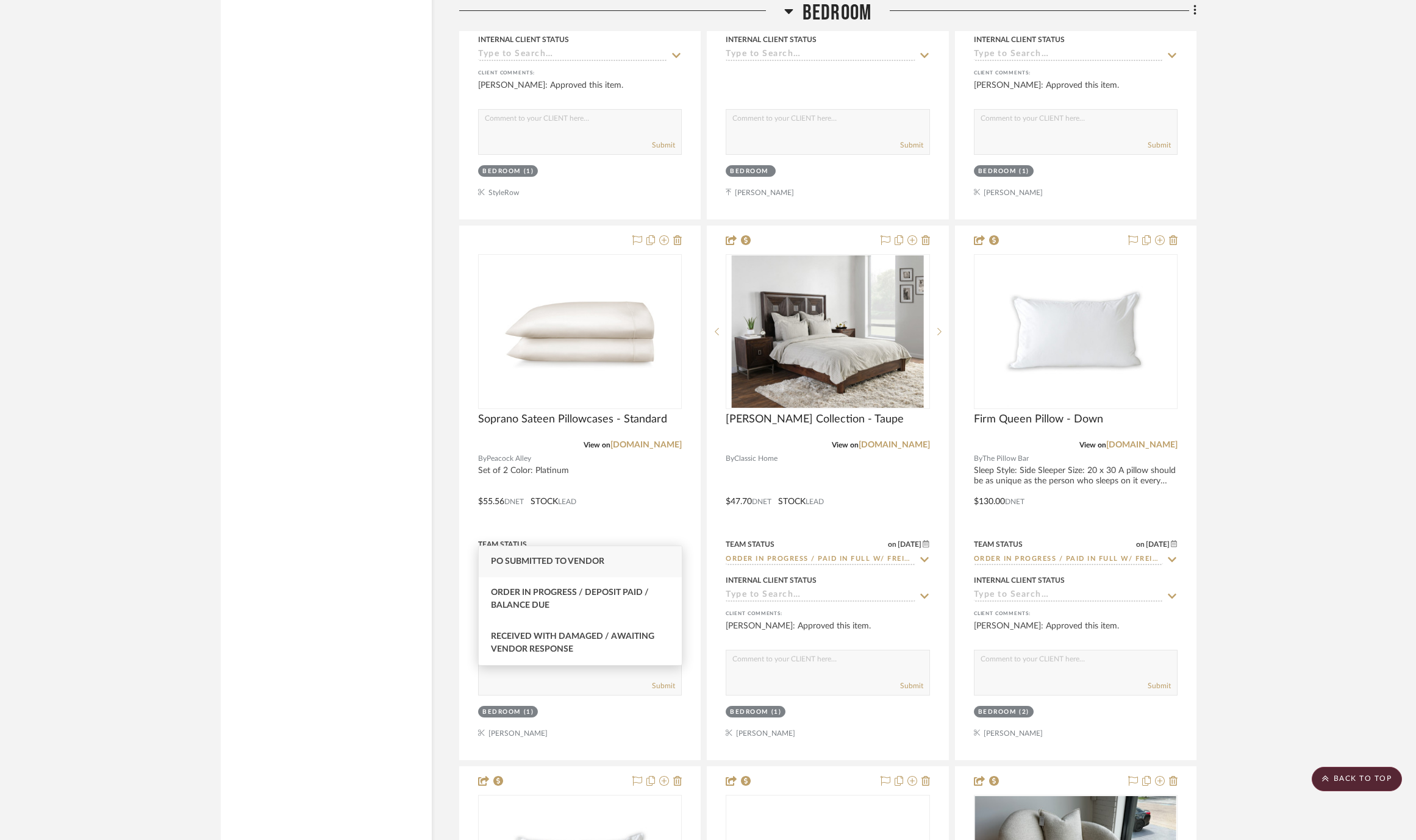
type input "po"
click at [589, 555] on div "PO Submitted to Vendor" at bounding box center [580, 561] width 203 height 31
type input "10/2/2025"
type input "PO Submitted to Vendor"
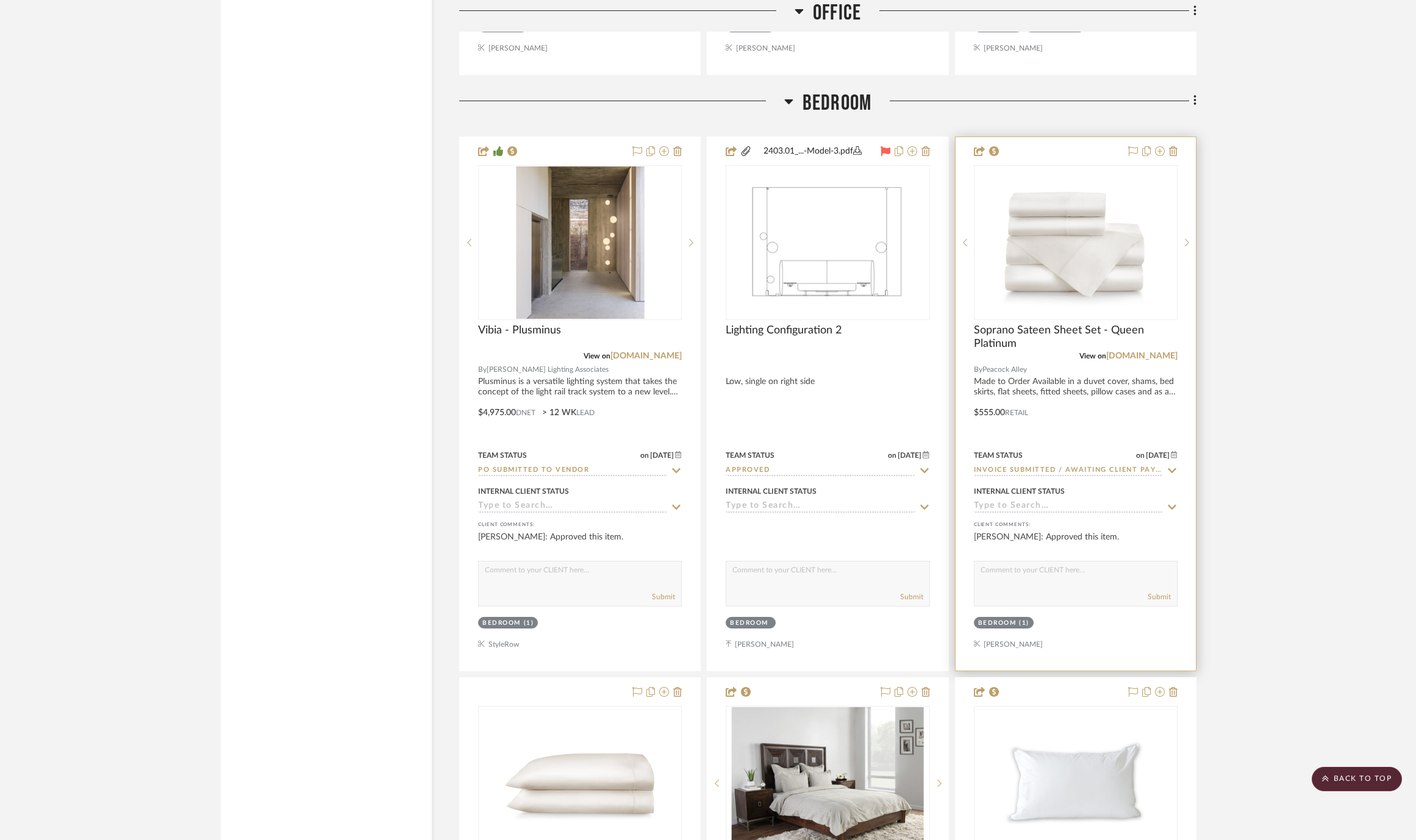
scroll to position [6534, 0]
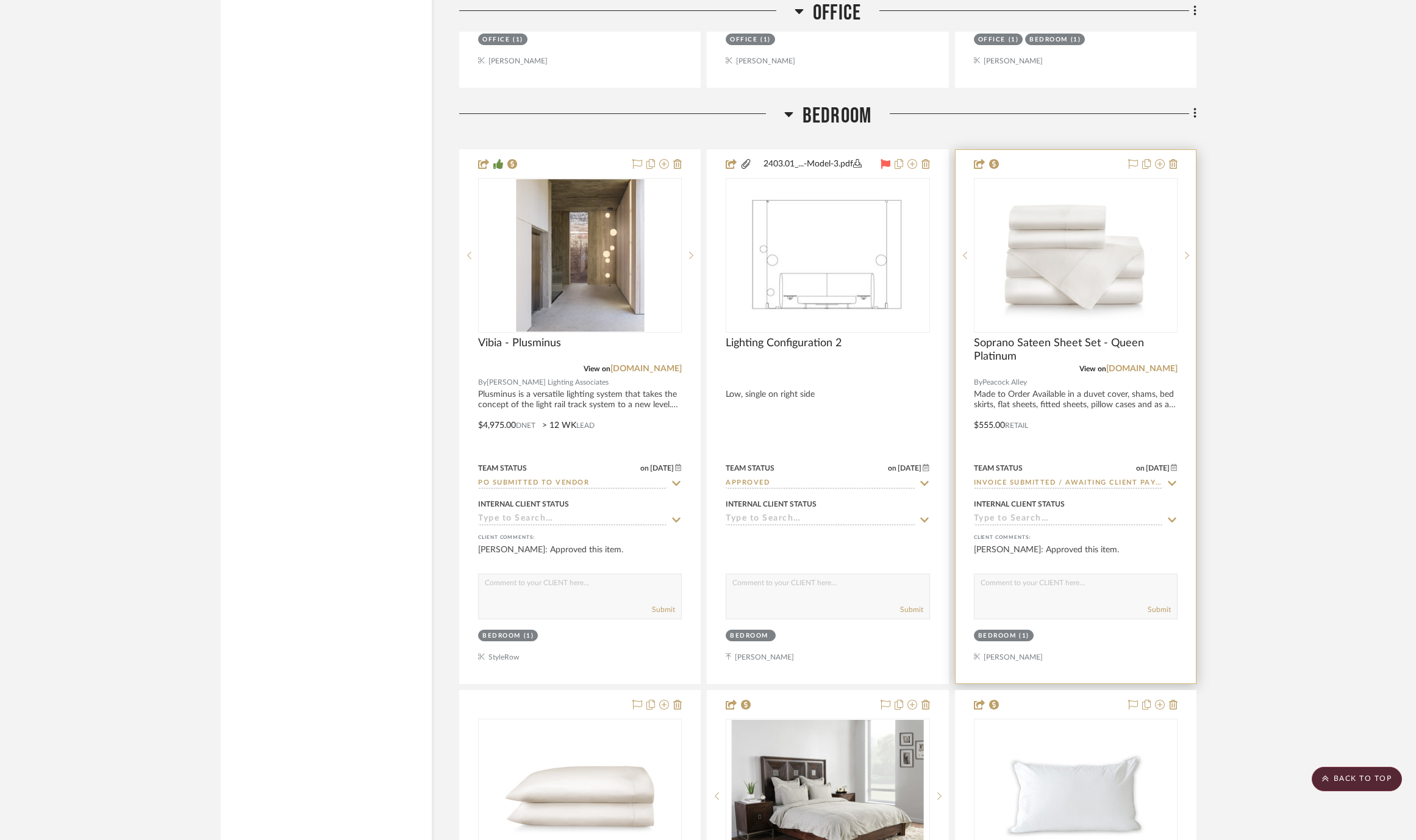
click at [1170, 478] on icon at bounding box center [1171, 483] width 11 height 10
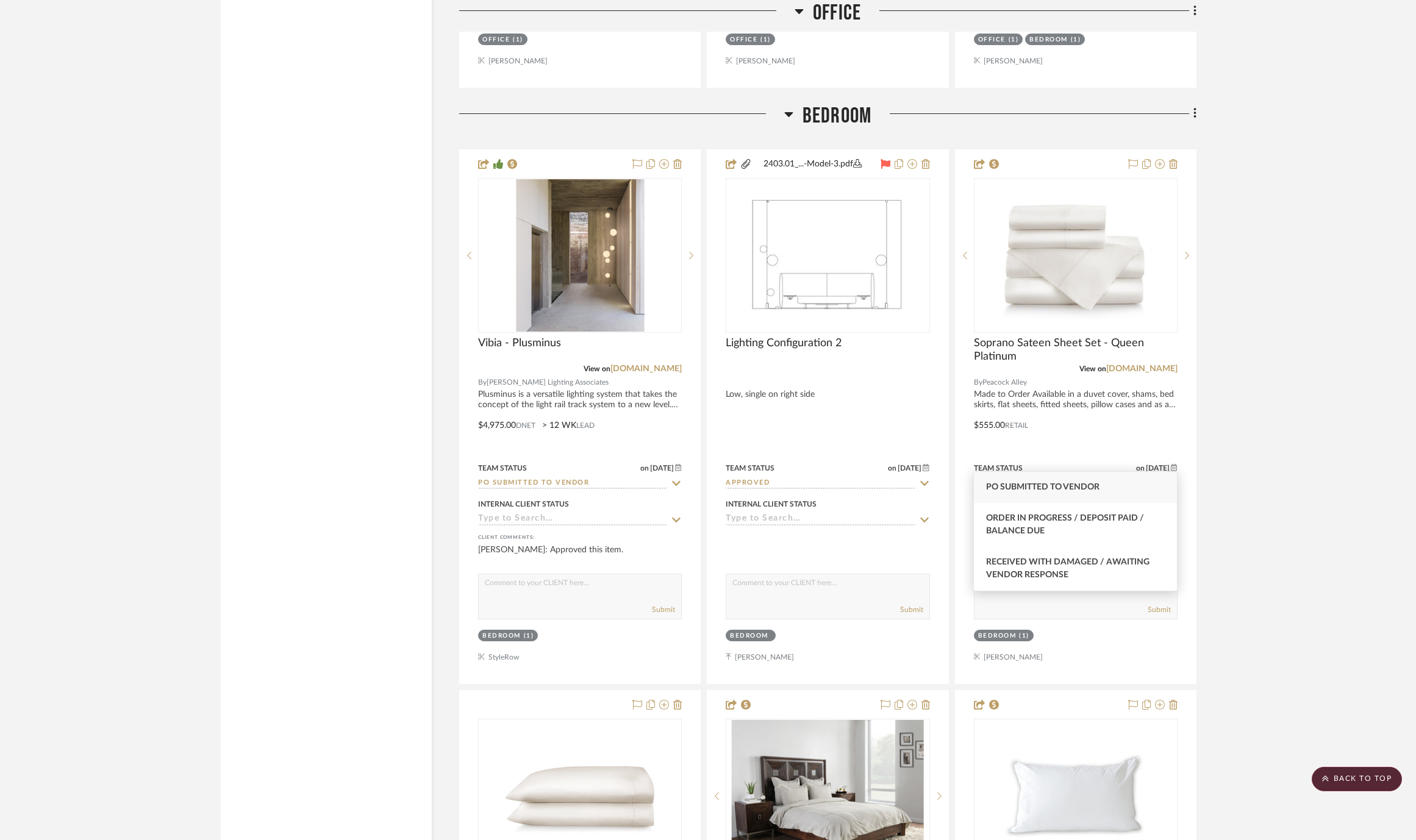
type input "po"
click at [1093, 490] on span "PO Submitted to Vendor" at bounding box center [1042, 487] width 113 height 9
type input "10/2/2025"
type input "PO Submitted to Vendor"
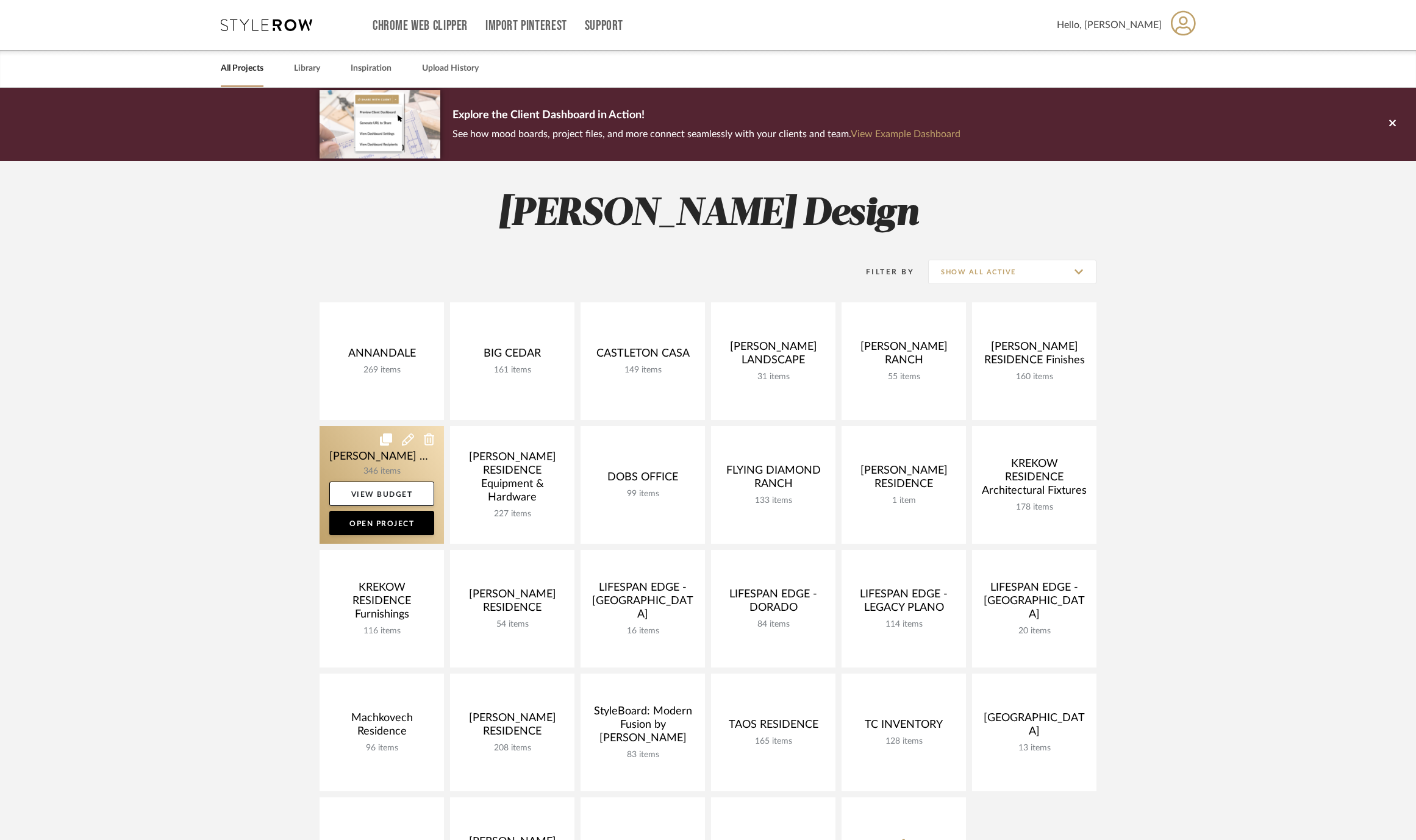
click at [334, 464] on link at bounding box center [382, 485] width 125 height 118
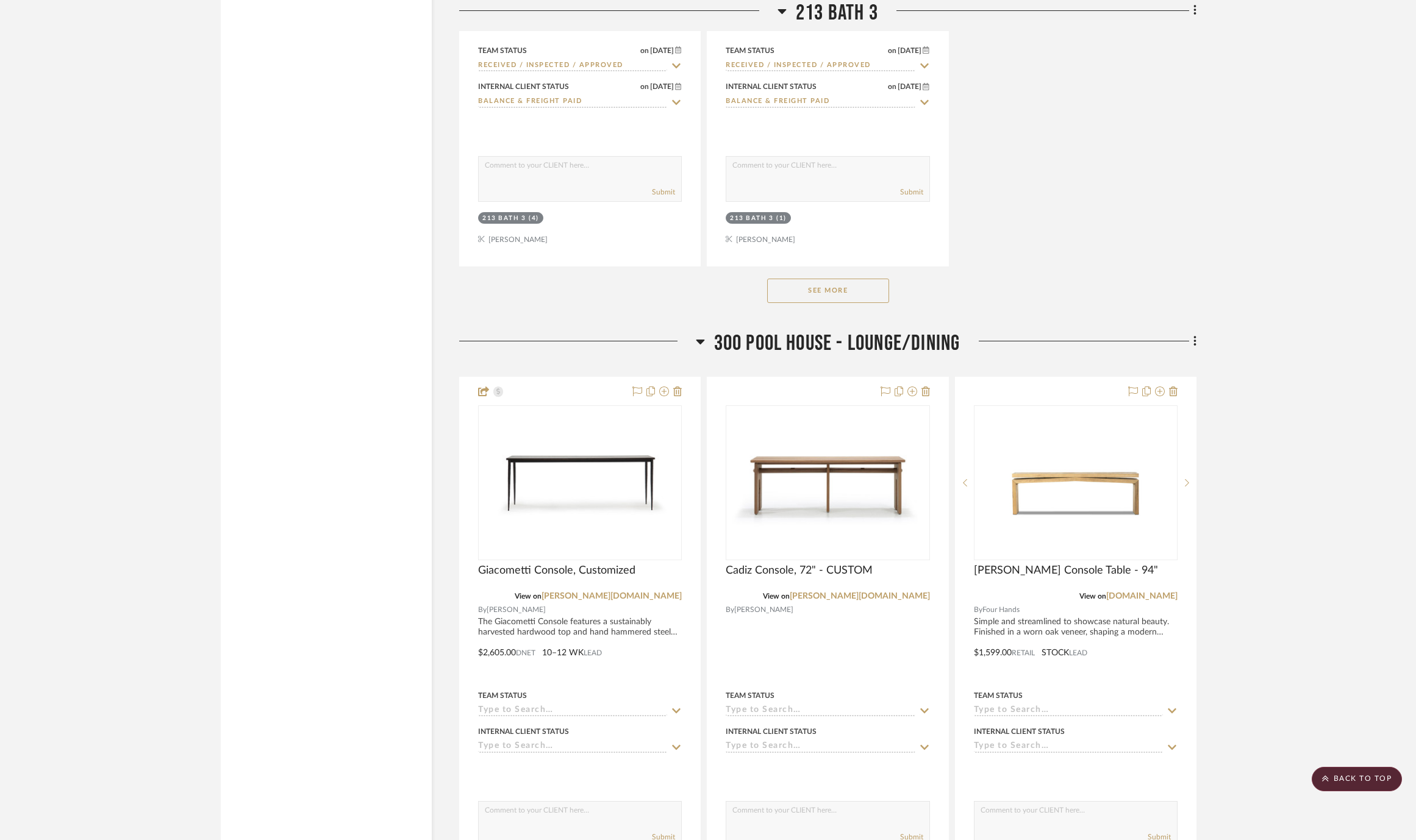
scroll to position [38596, 0]
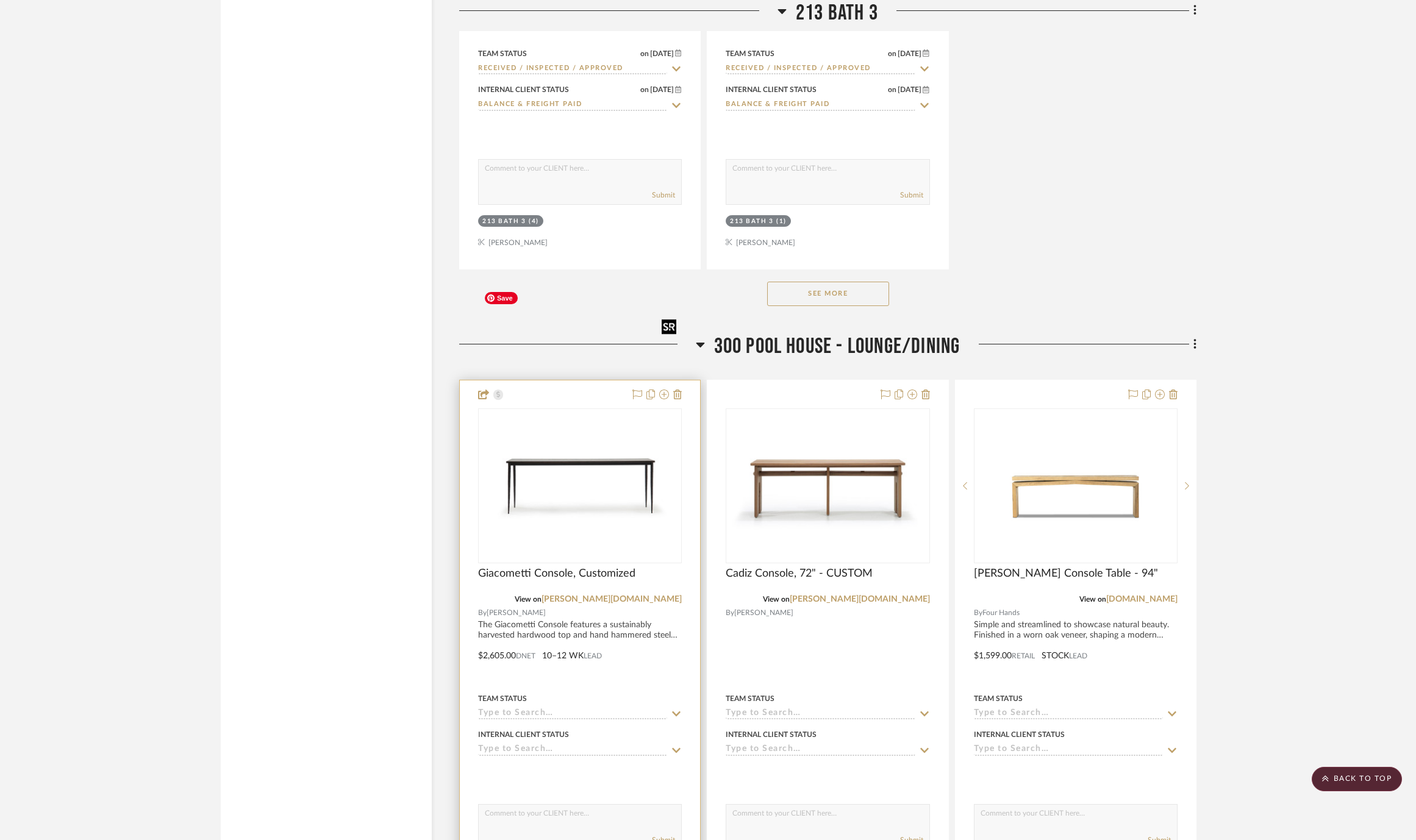
click at [535, 409] on div at bounding box center [579, 486] width 203 height 155
click at [594, 416] on img "0" at bounding box center [580, 485] width 201 height 138
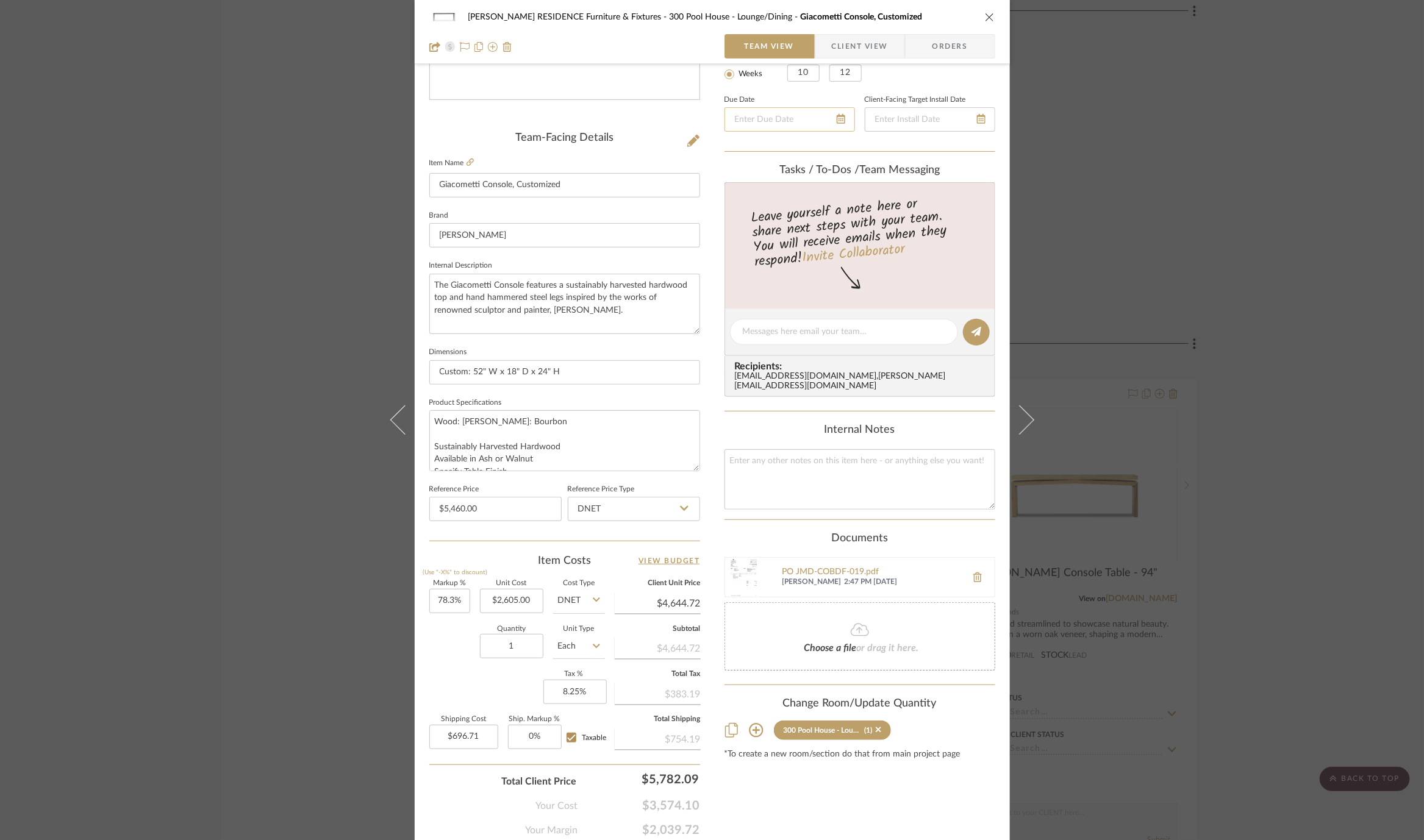
scroll to position [291, 0]
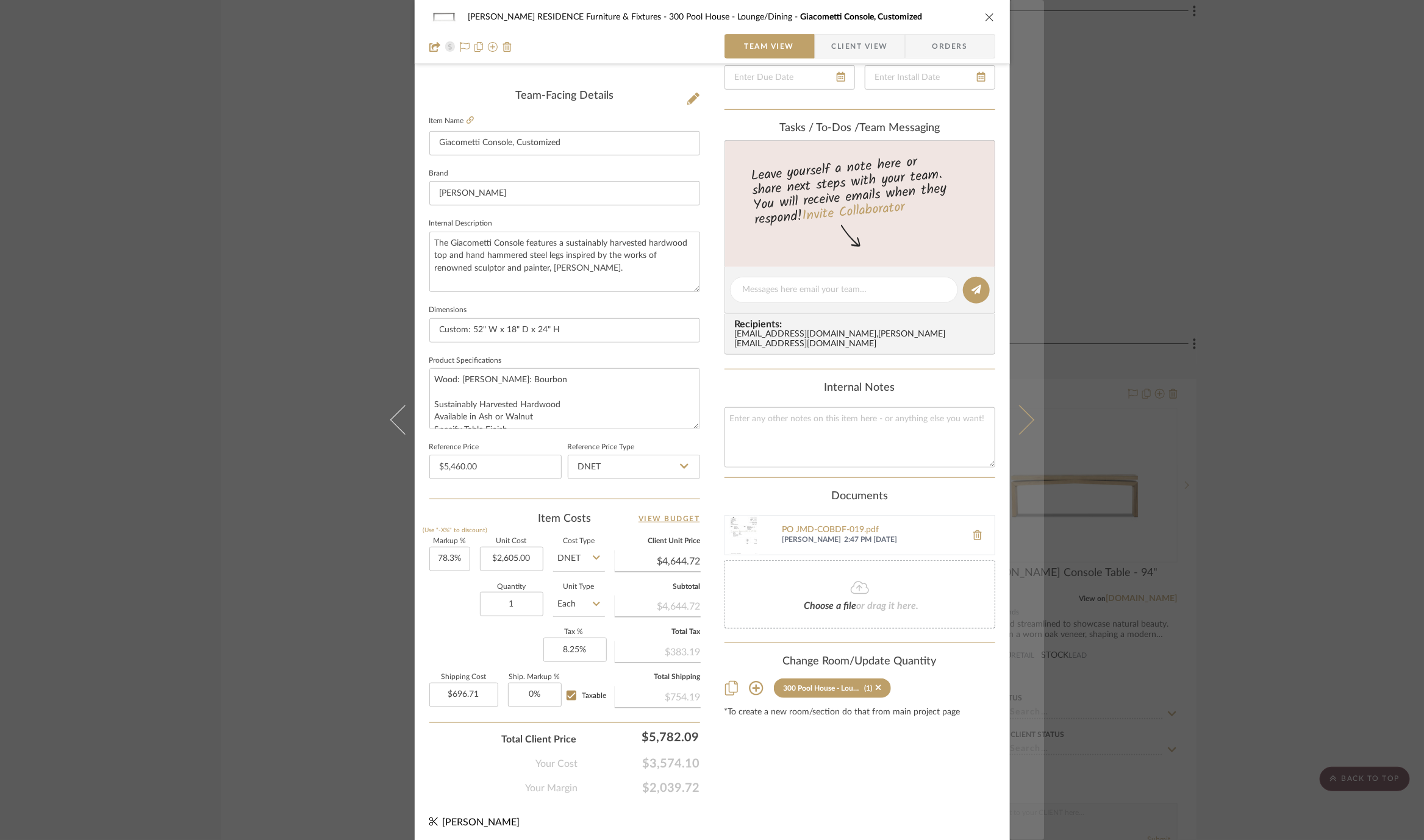
click at [1017, 300] on button at bounding box center [1027, 420] width 34 height 840
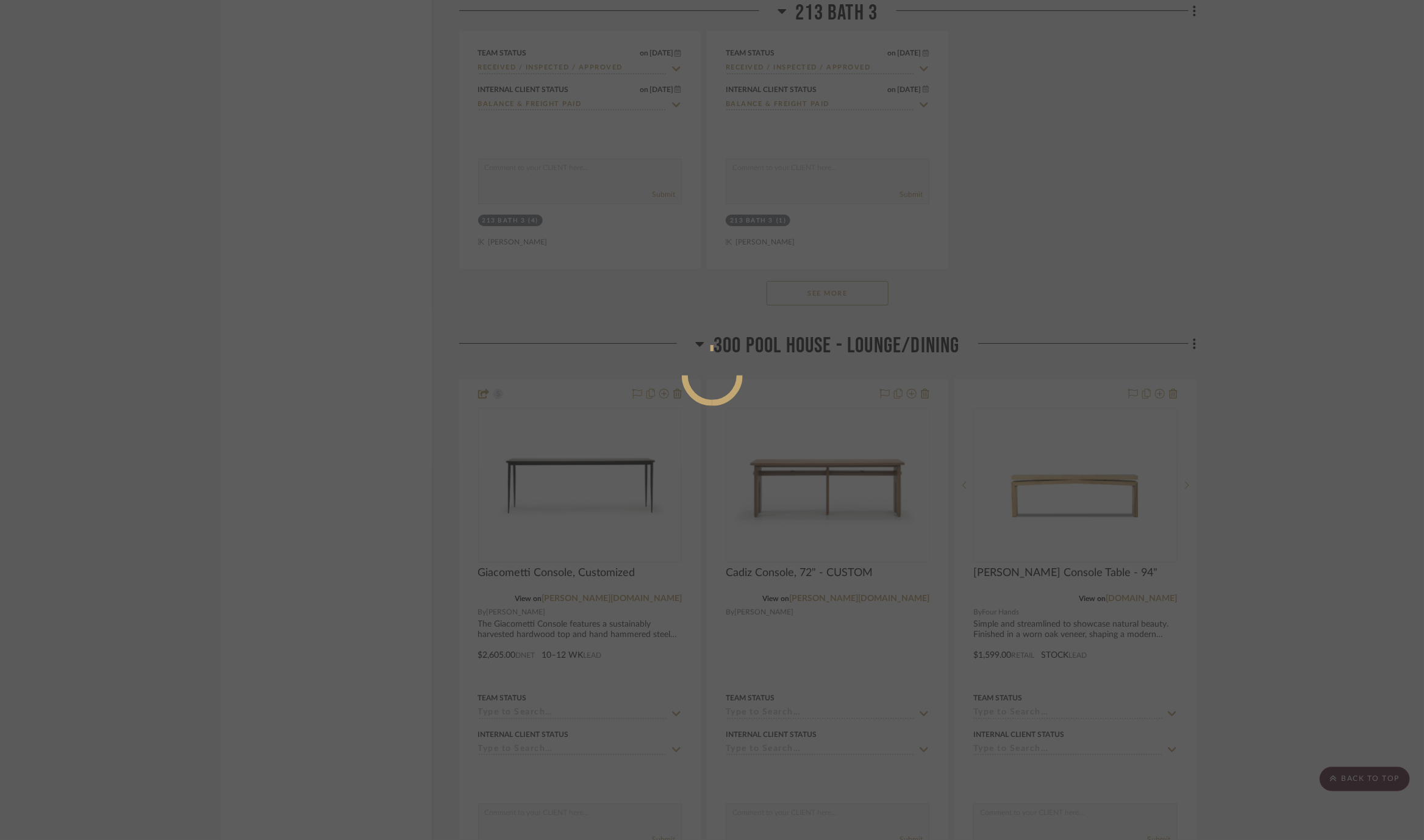
scroll to position [0, 0]
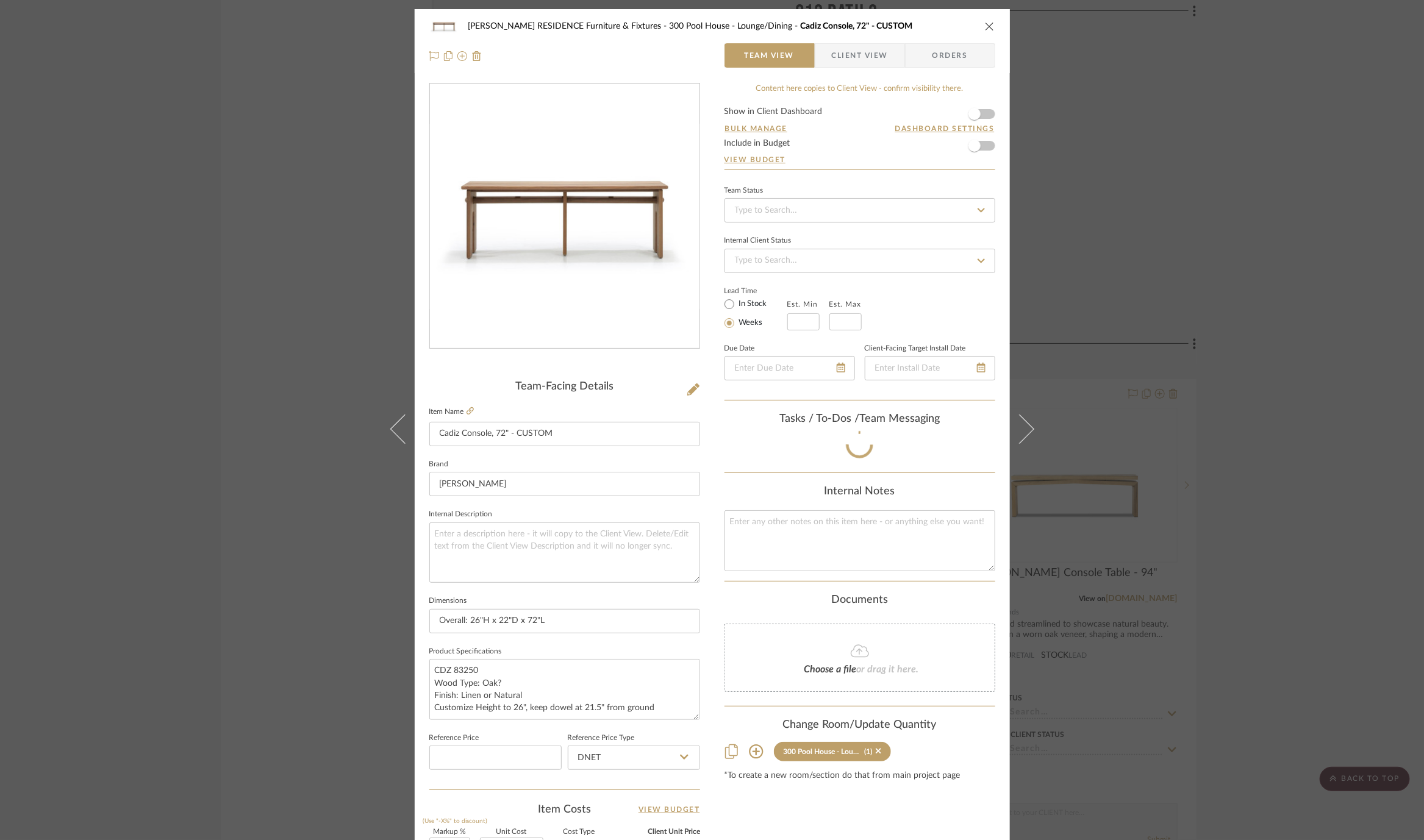
click at [1199, 278] on div "COBLE RESIDENCE Furniture & Fixtures 300 Pool House - Lounge/Dining Cadiz Conso…" at bounding box center [712, 420] width 1424 height 840
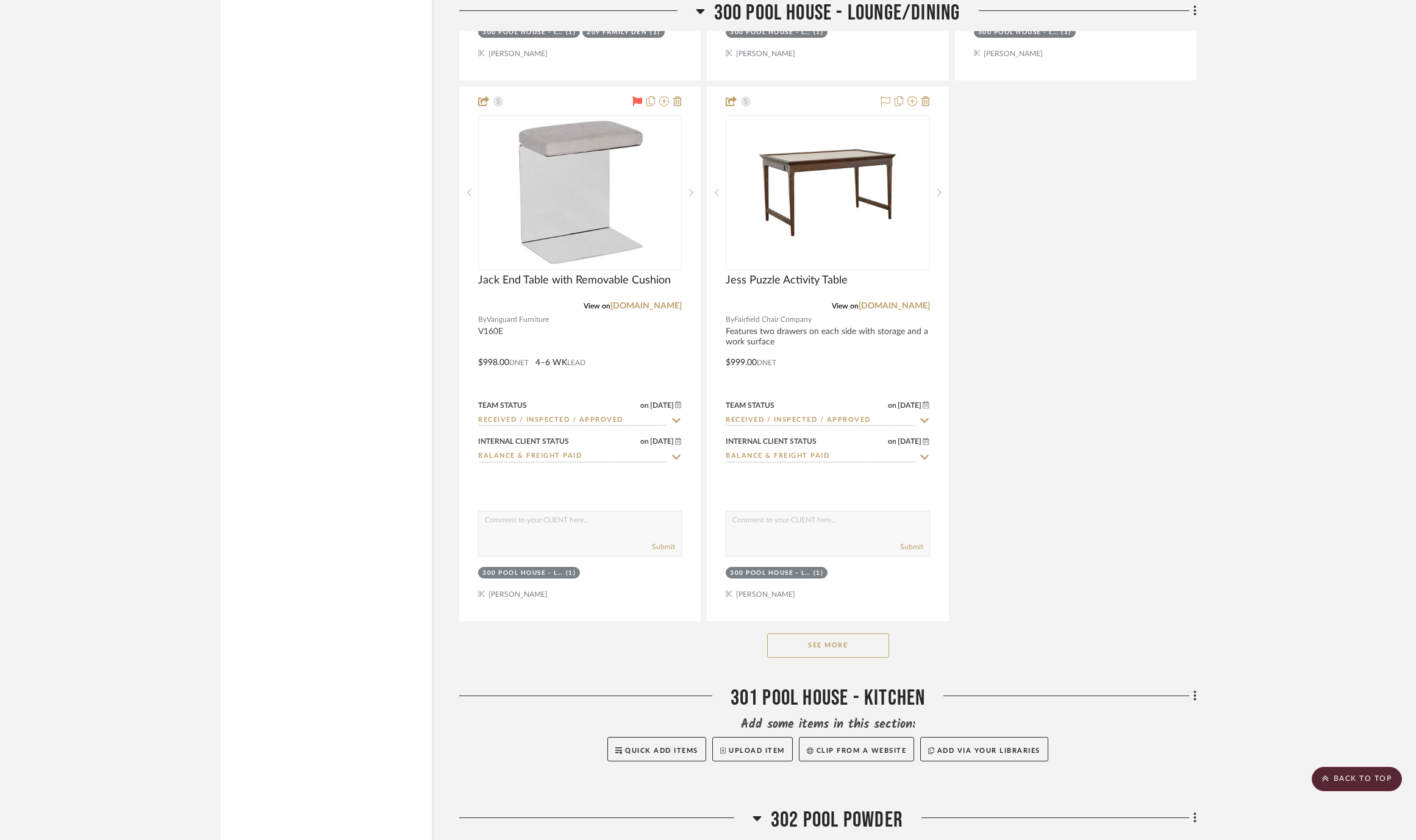
click at [836, 633] on button "See More" at bounding box center [828, 645] width 122 height 25
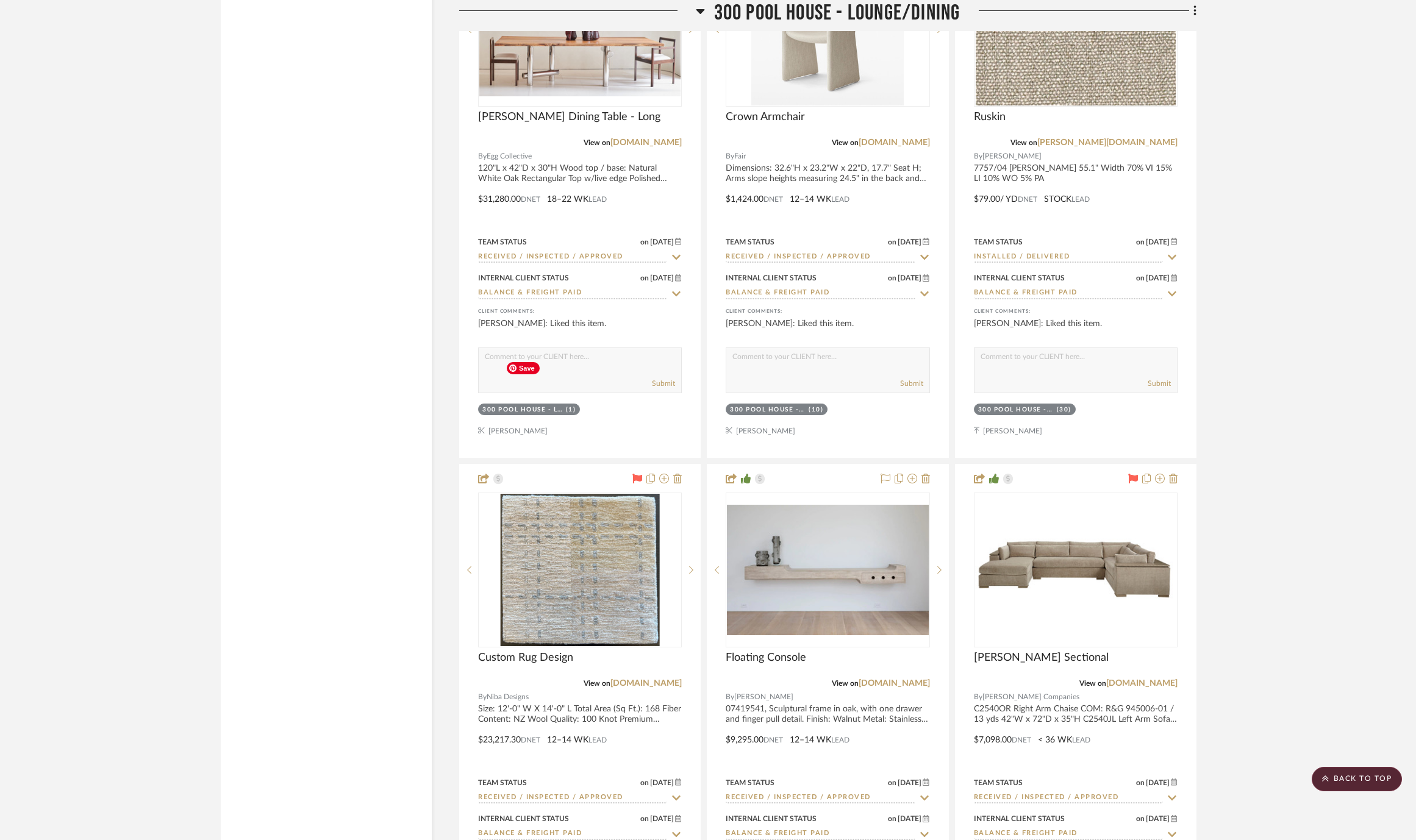
scroll to position [40655, 0]
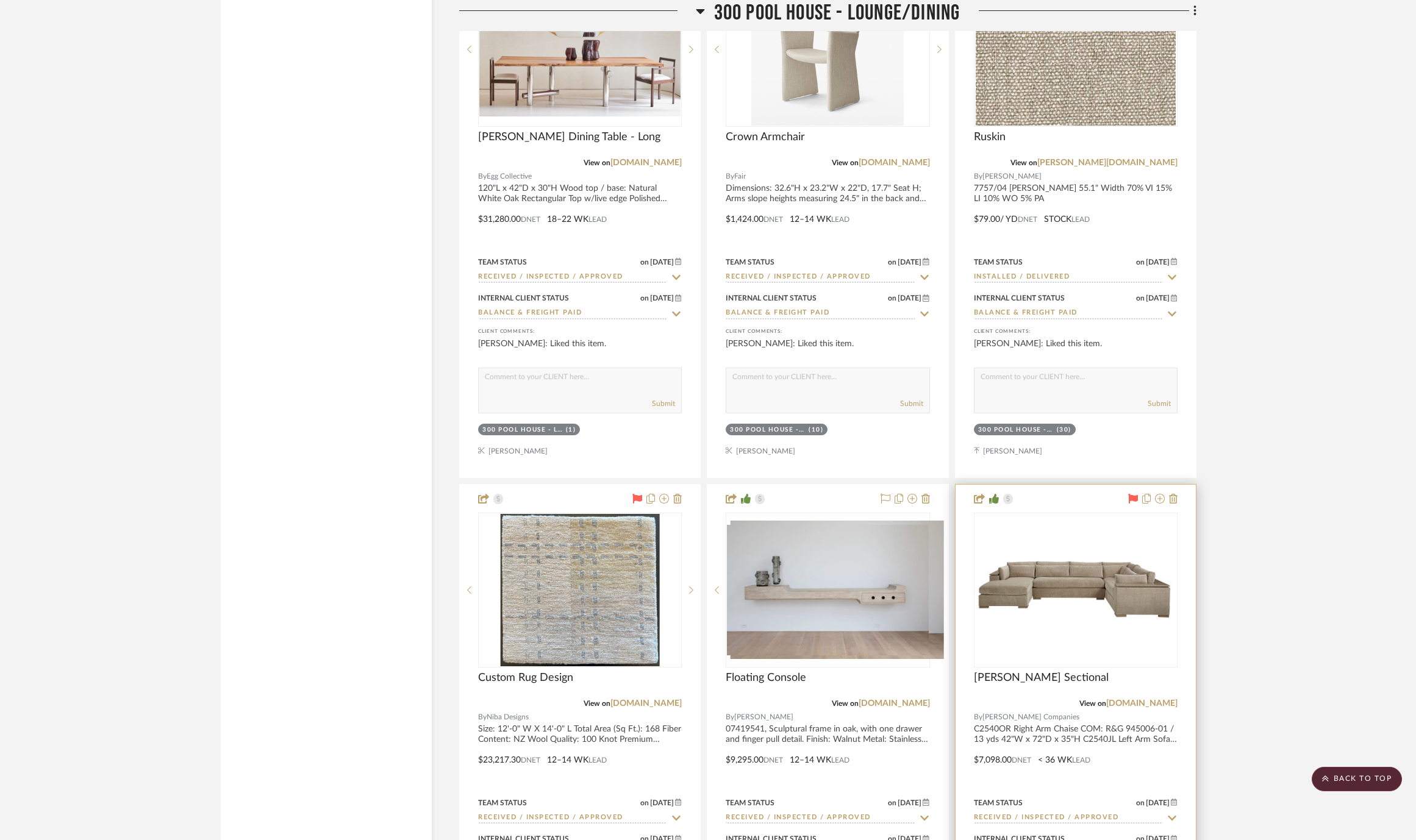
click at [1089, 513] on div at bounding box center [1075, 590] width 203 height 155
click at [1081, 554] on img "0" at bounding box center [1075, 590] width 201 height 72
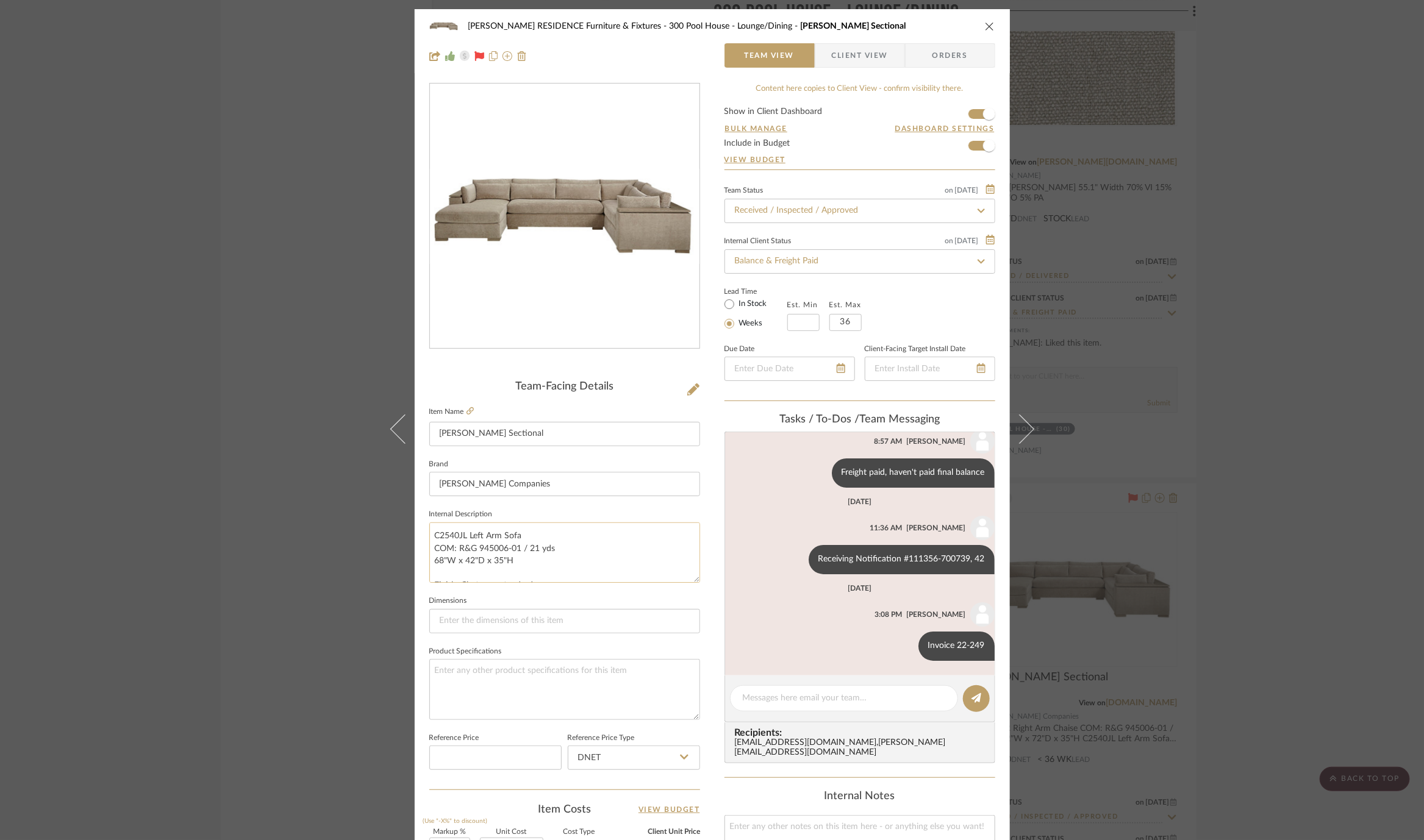
scroll to position [62, 0]
click at [466, 408] on icon at bounding box center [470, 411] width 7 height 7
click at [1136, 256] on div "COBLE RESIDENCE Furniture & Fixtures 300 Pool House - Lounge/Dining Matheson Se…" at bounding box center [712, 420] width 1424 height 840
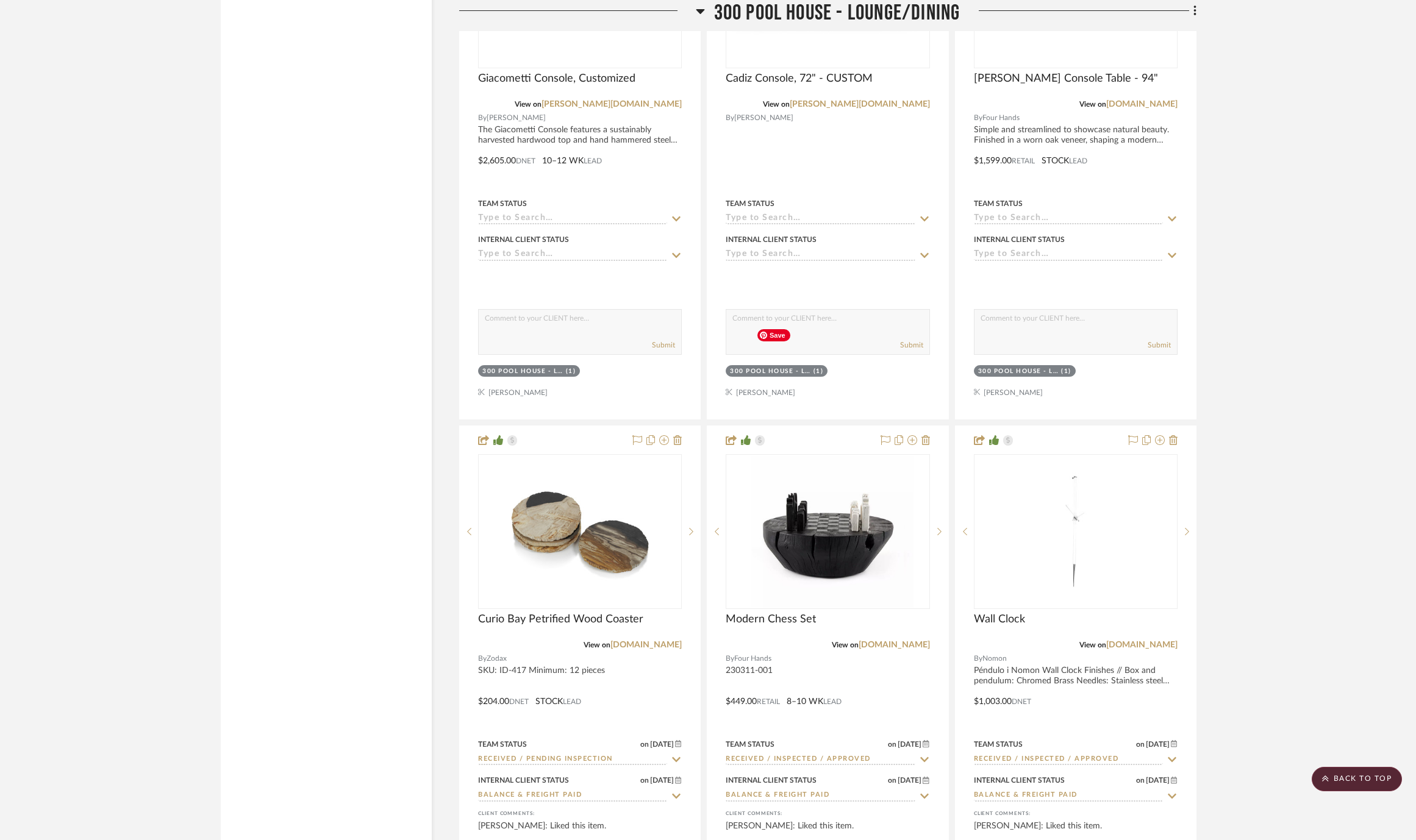
scroll to position [38504, 0]
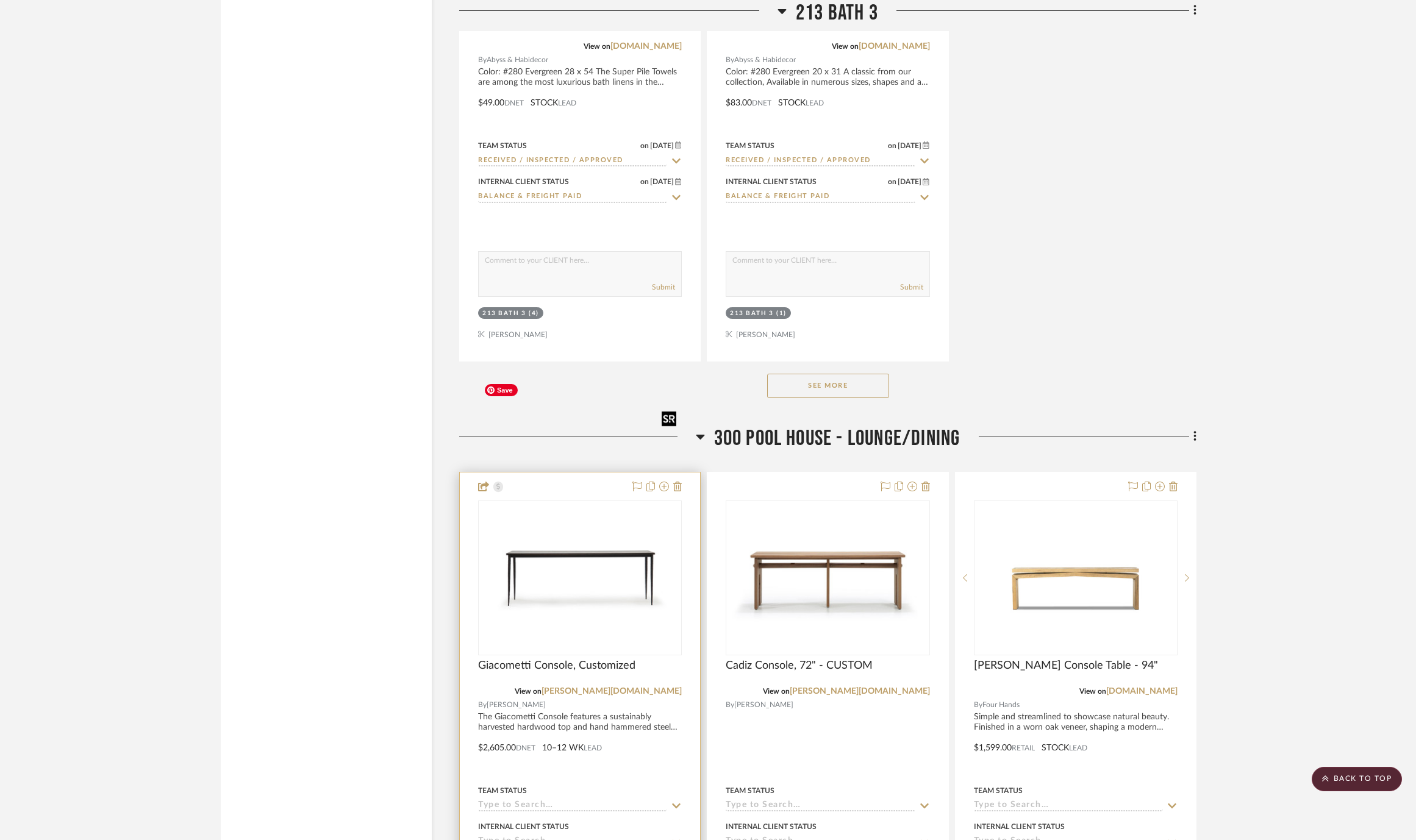
click at [533, 508] on img "0" at bounding box center [580, 577] width 201 height 138
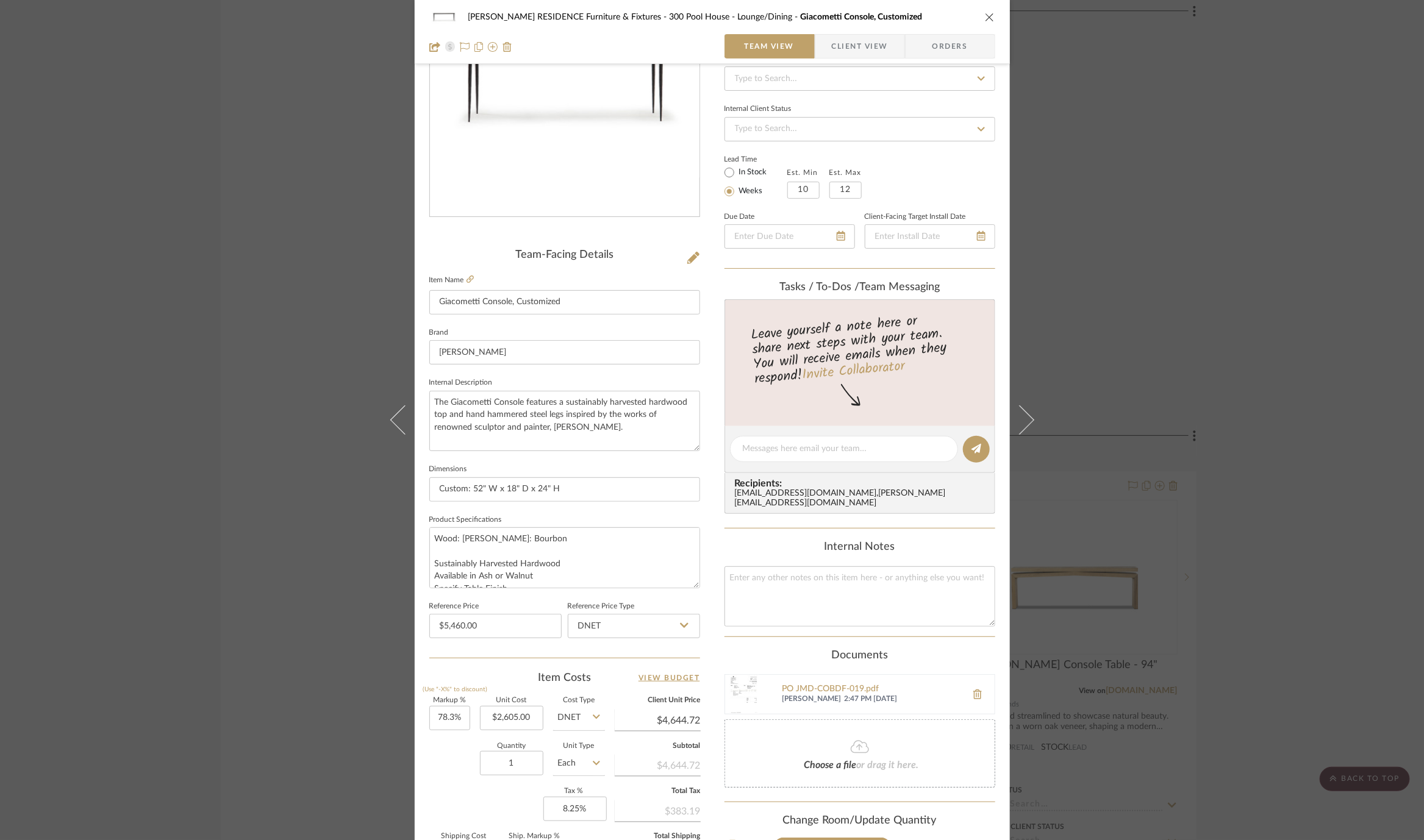
scroll to position [134, 0]
click at [1101, 297] on div "COBLE RESIDENCE Furniture & Fixtures 300 Pool House - Lounge/Dining Giacometti …" at bounding box center [712, 420] width 1424 height 840
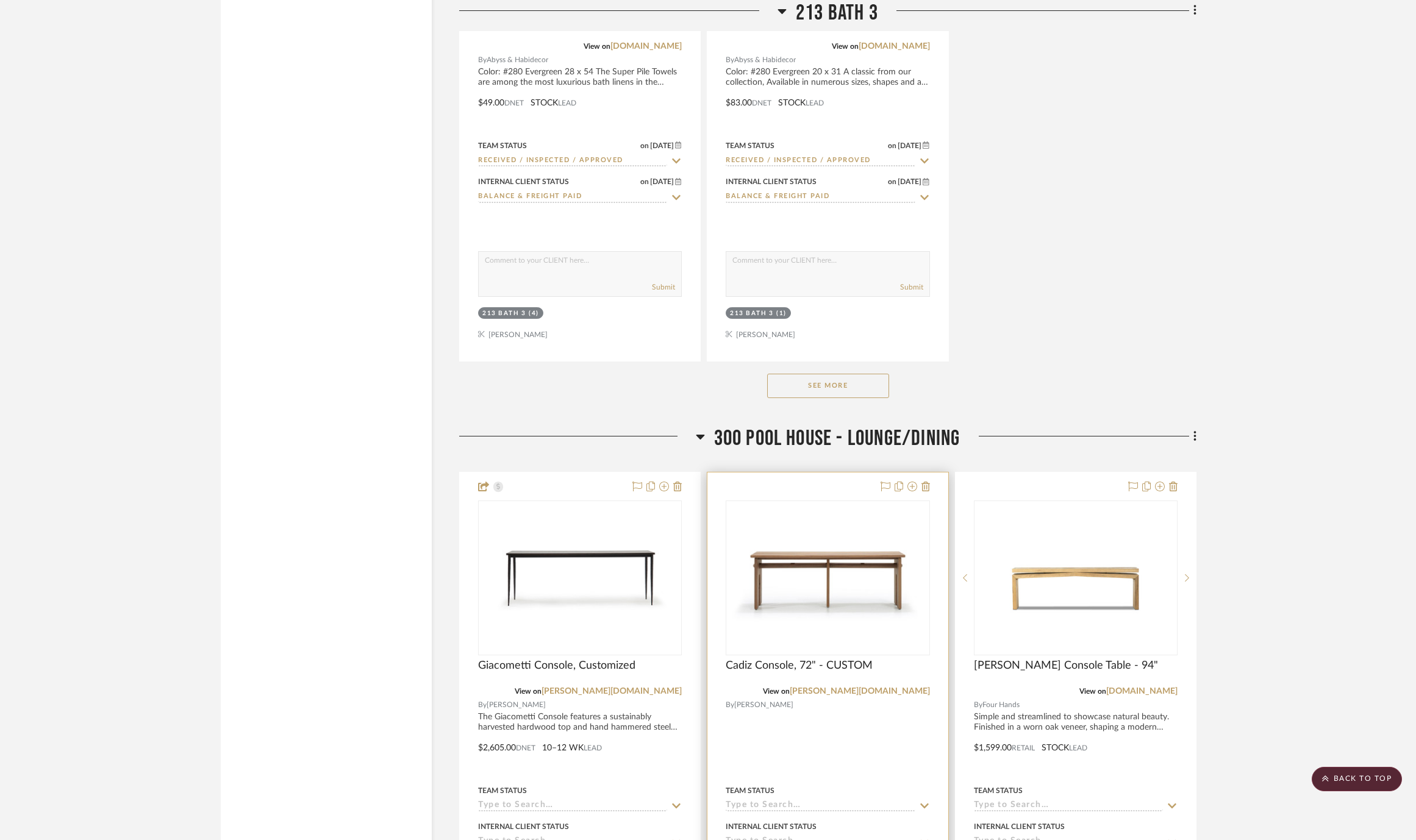
scroll to position [38712, 0]
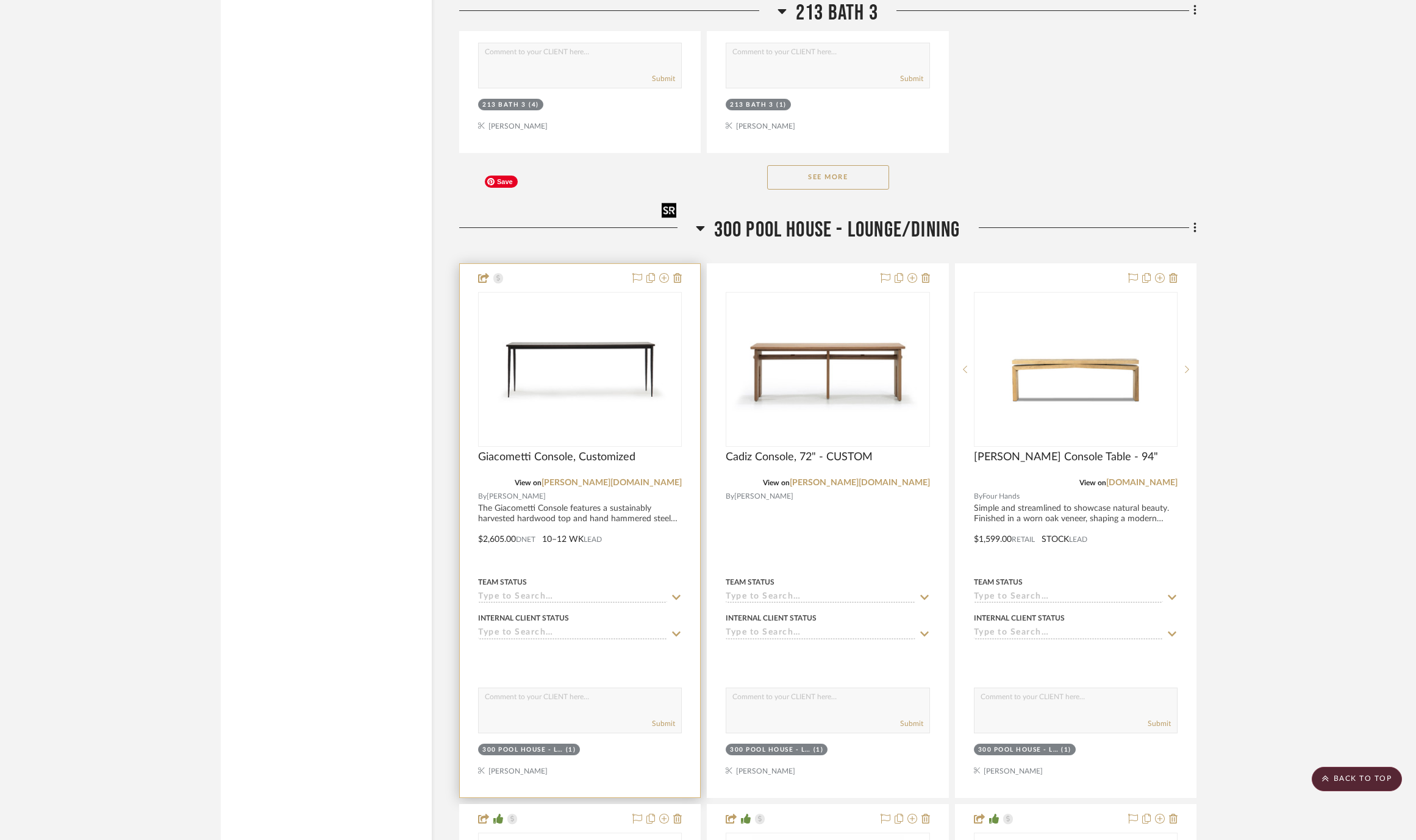
click at [537, 300] on img "0" at bounding box center [580, 369] width 201 height 138
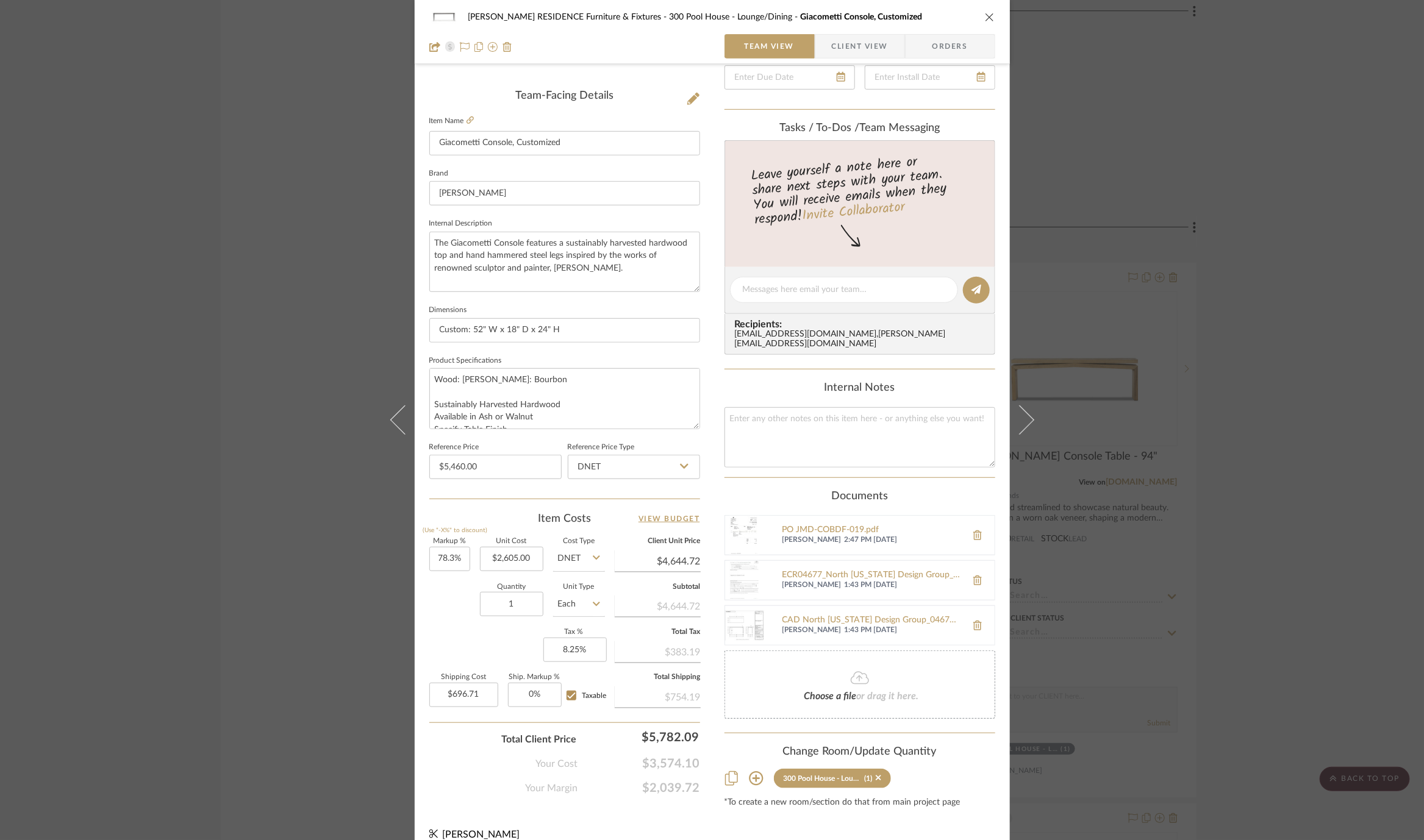
scroll to position [0, 0]
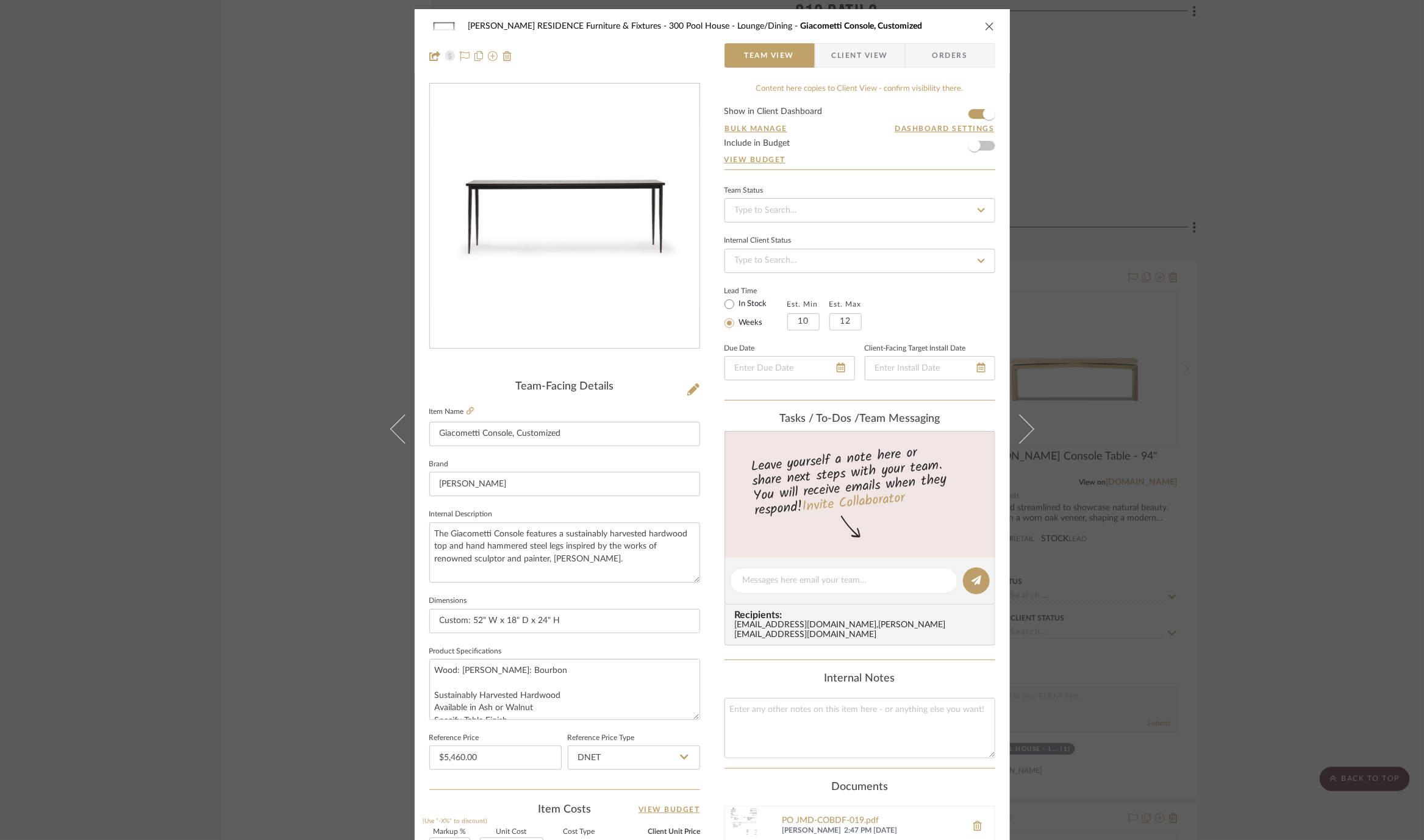
click at [891, 222] on div "Team Status Internal Client Status Lead Time In Stock Weeks Est. Min 10 Est. Ma…" at bounding box center [859, 291] width 271 height 219
click at [897, 190] on div "Team Status" at bounding box center [859, 190] width 271 height 6
click at [885, 210] on input at bounding box center [859, 210] width 271 height 25
type input "a"
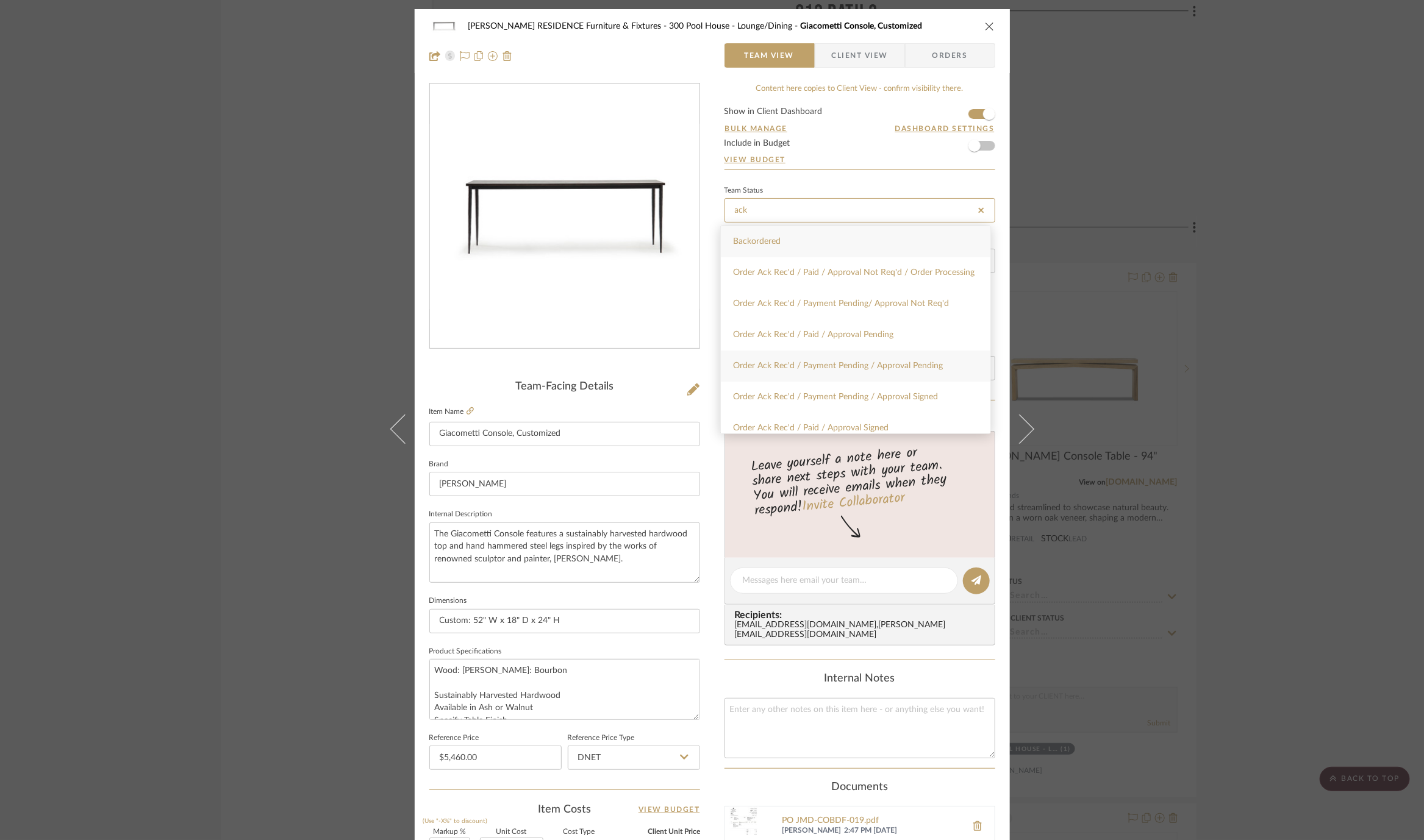
type input "ack"
click at [885, 365] on span "Order Ack Rec'd / Payment Pending / Approval Pending" at bounding box center [838, 366] width 210 height 9
type input "10/2/2025"
type input "Order Ack Rec'd / Payment Pending / Approval Pending"
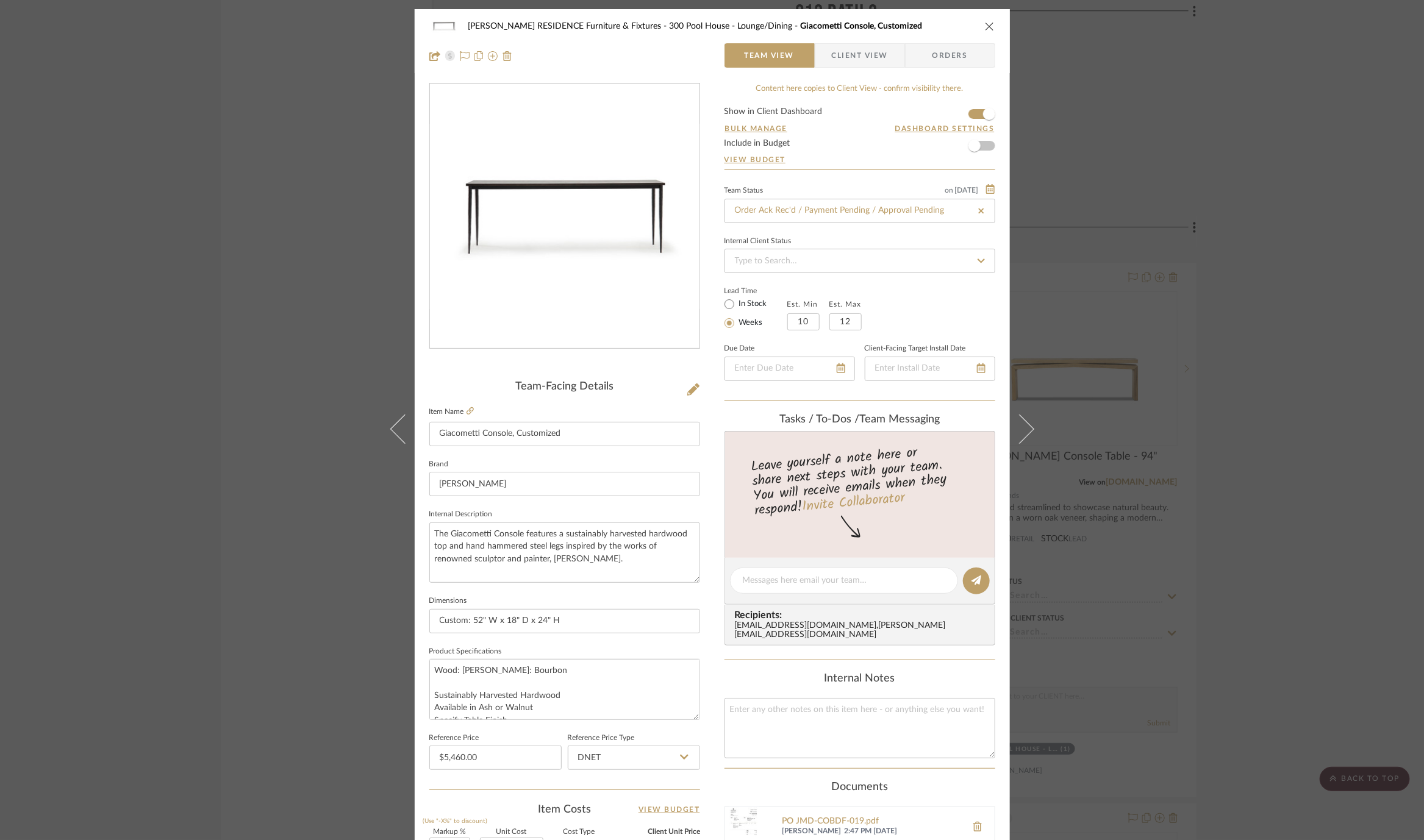
type input "10/2/2025"
type input "Order Ack Rec'd / Payment Pending / Approval Pending"
click at [1197, 278] on div "COBLE RESIDENCE Furniture & Fixtures 300 Pool House - Lounge/Dining Giacometti …" at bounding box center [712, 420] width 1424 height 840
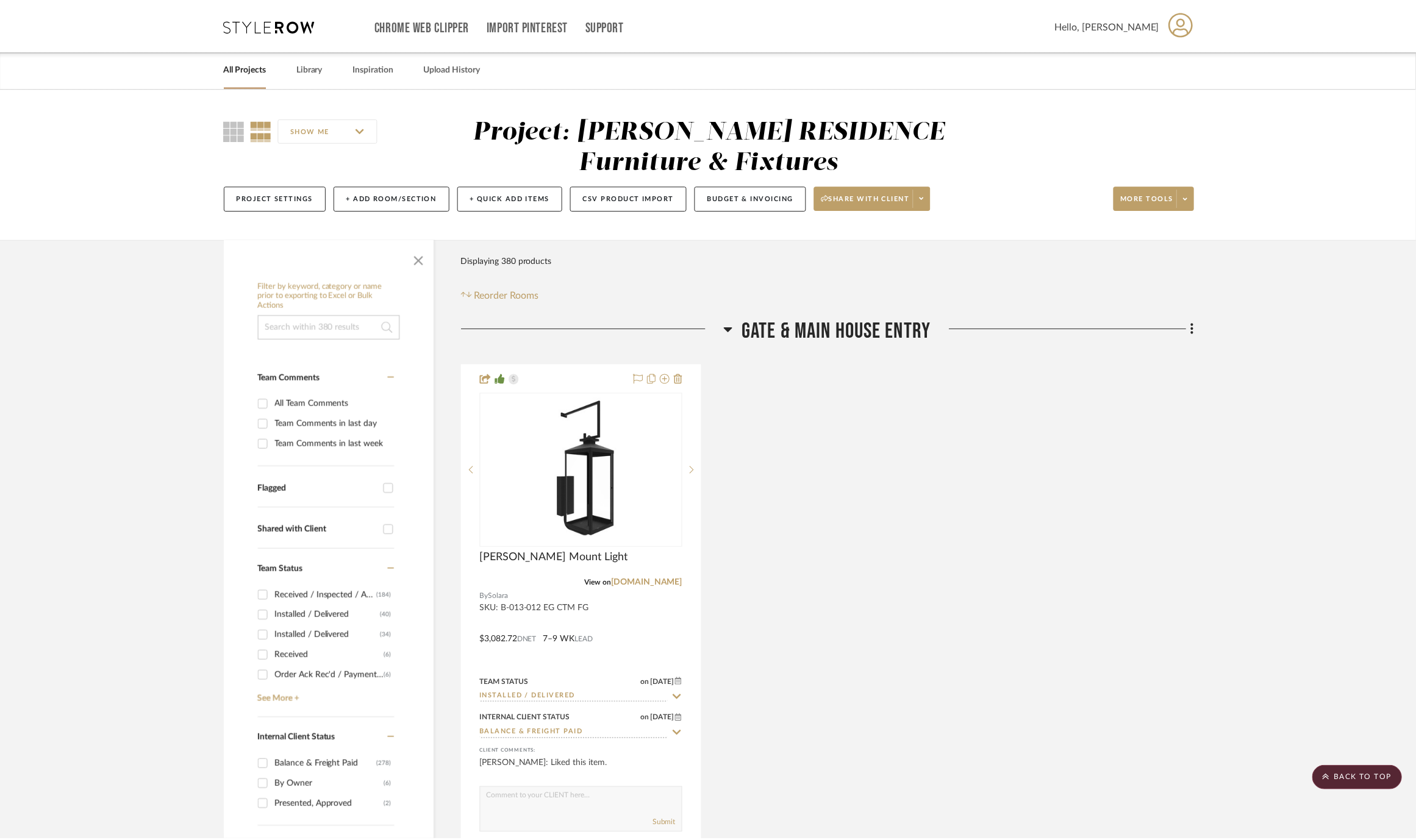
scroll to position [38712, 0]
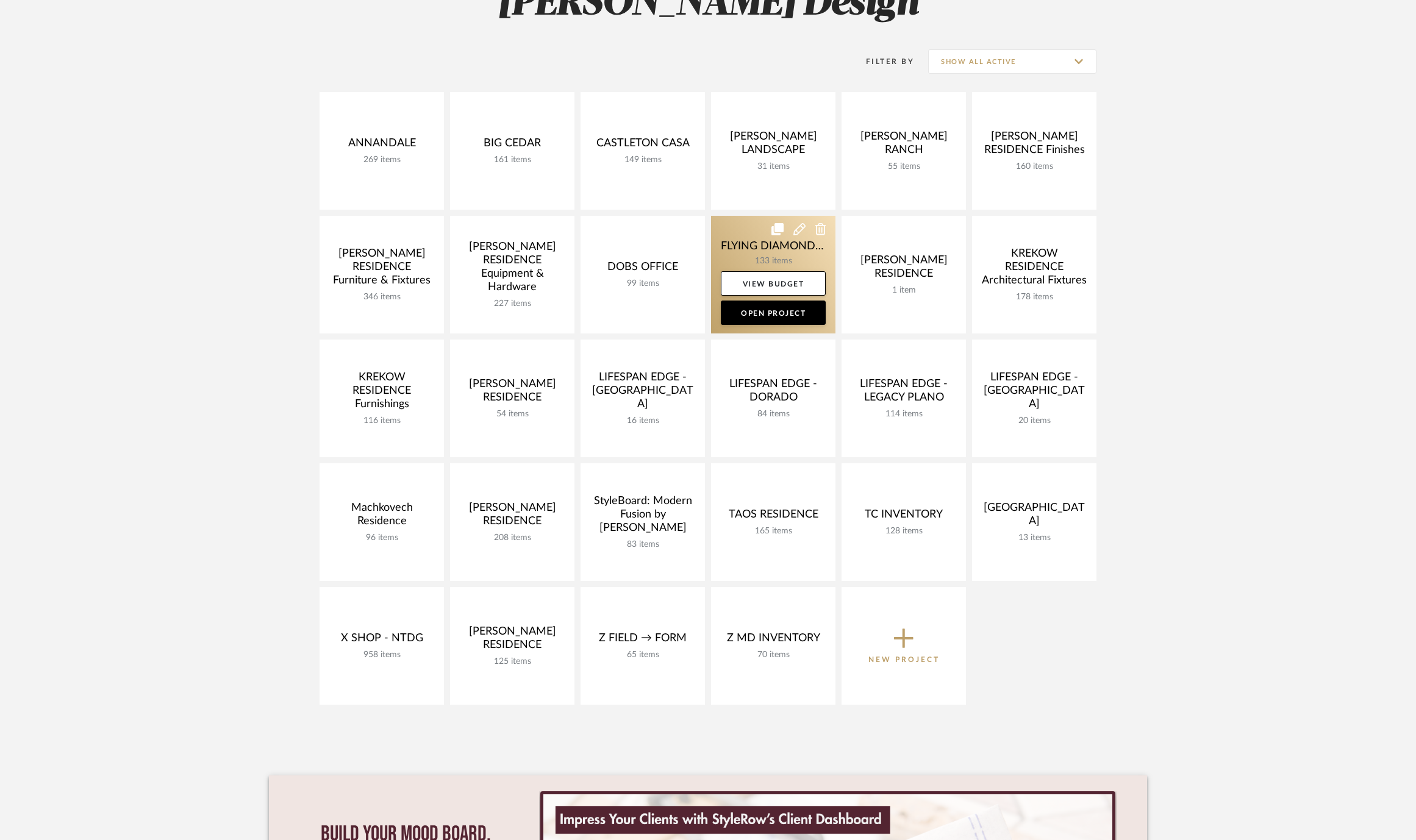
scroll to position [203, 0]
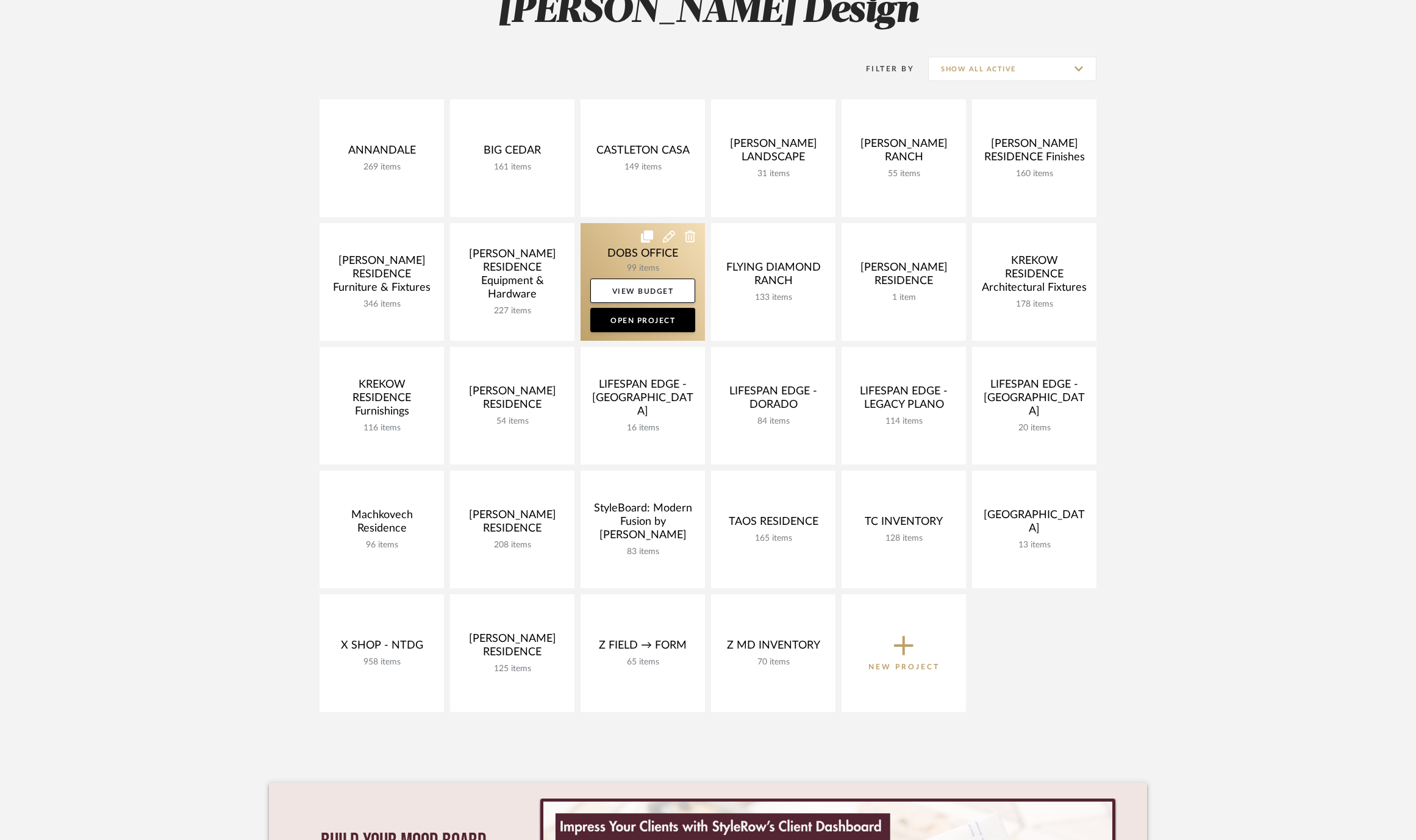
click at [584, 252] on link at bounding box center [643, 282] width 125 height 118
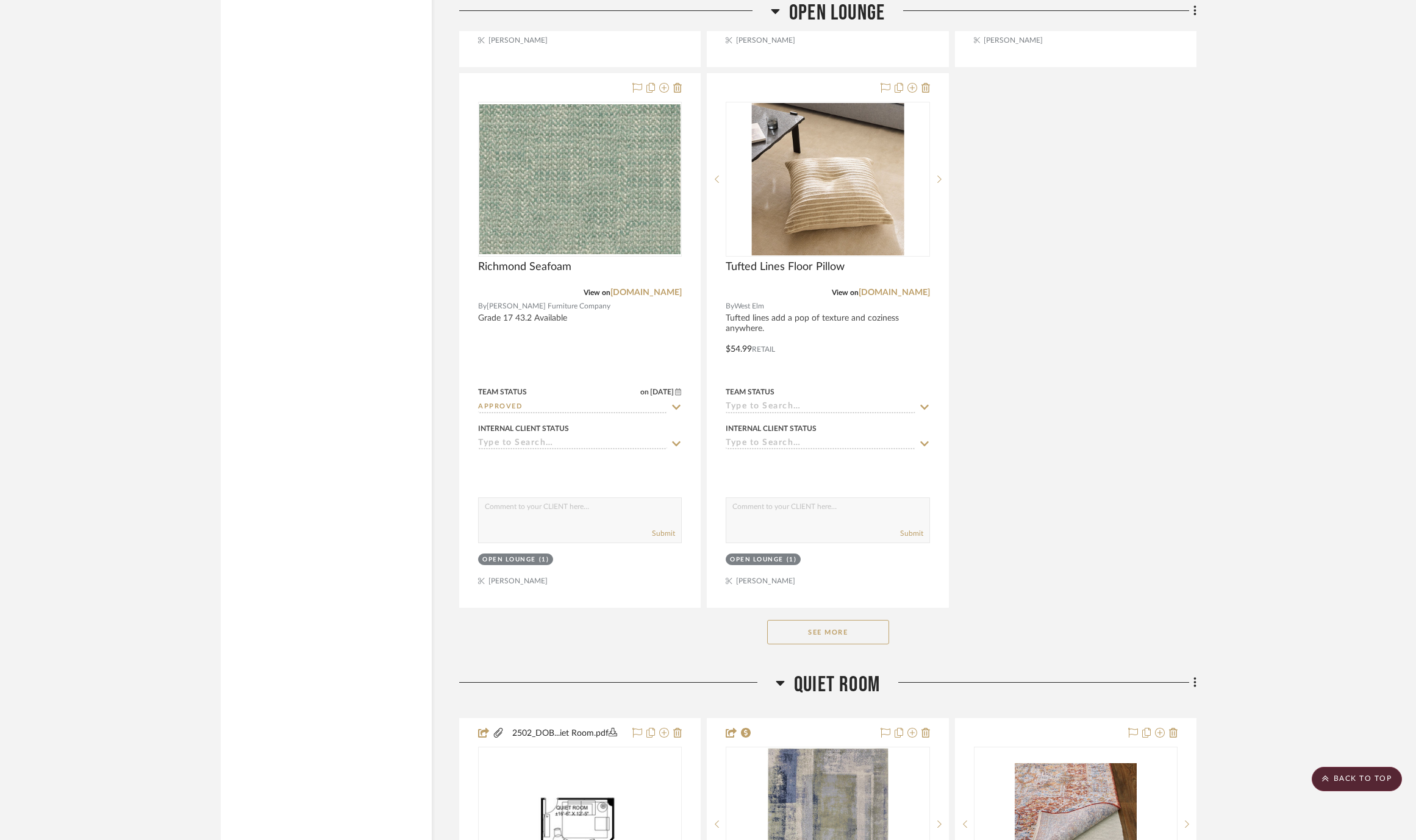
scroll to position [7753, 0]
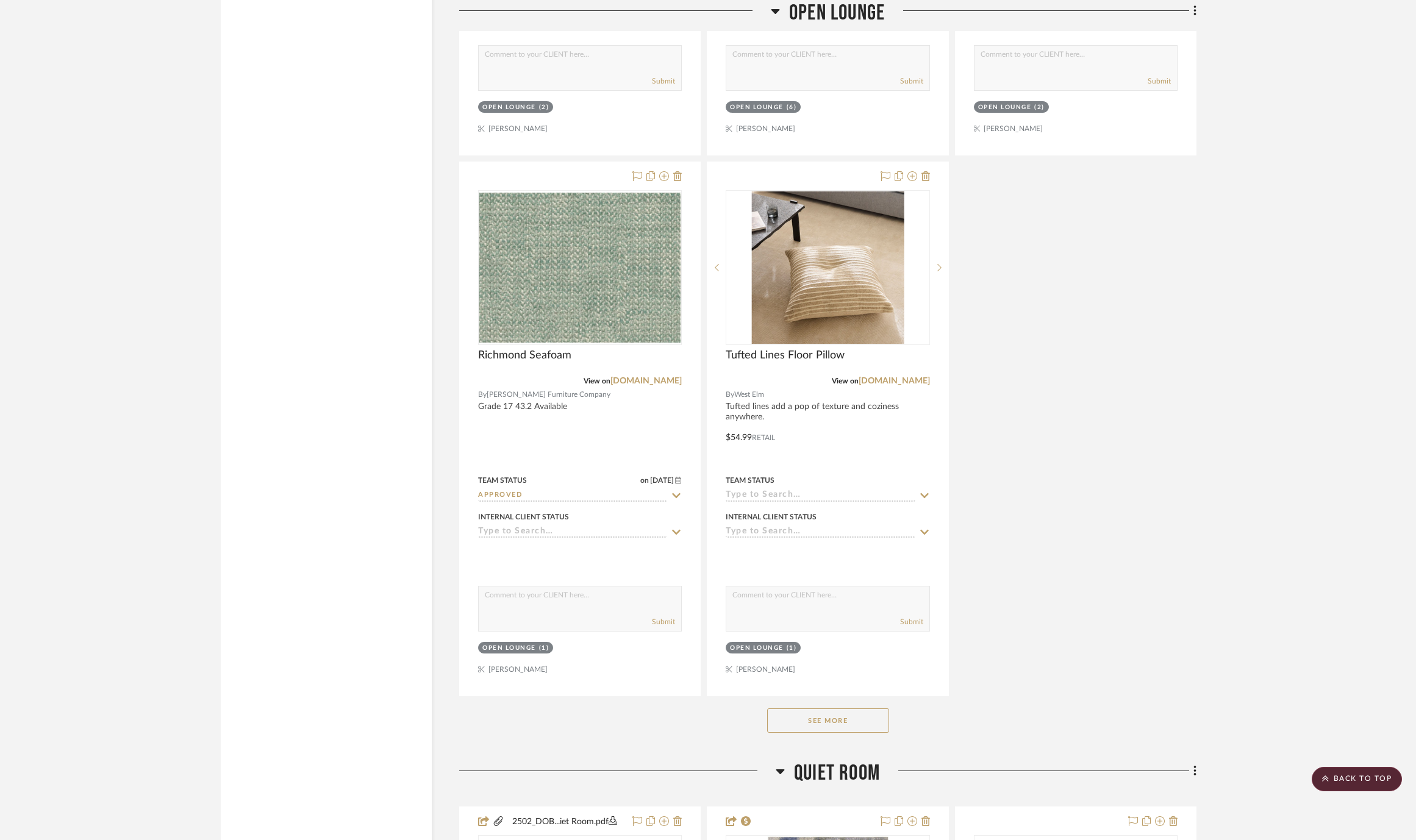
click at [792, 708] on button "See More" at bounding box center [828, 720] width 122 height 25
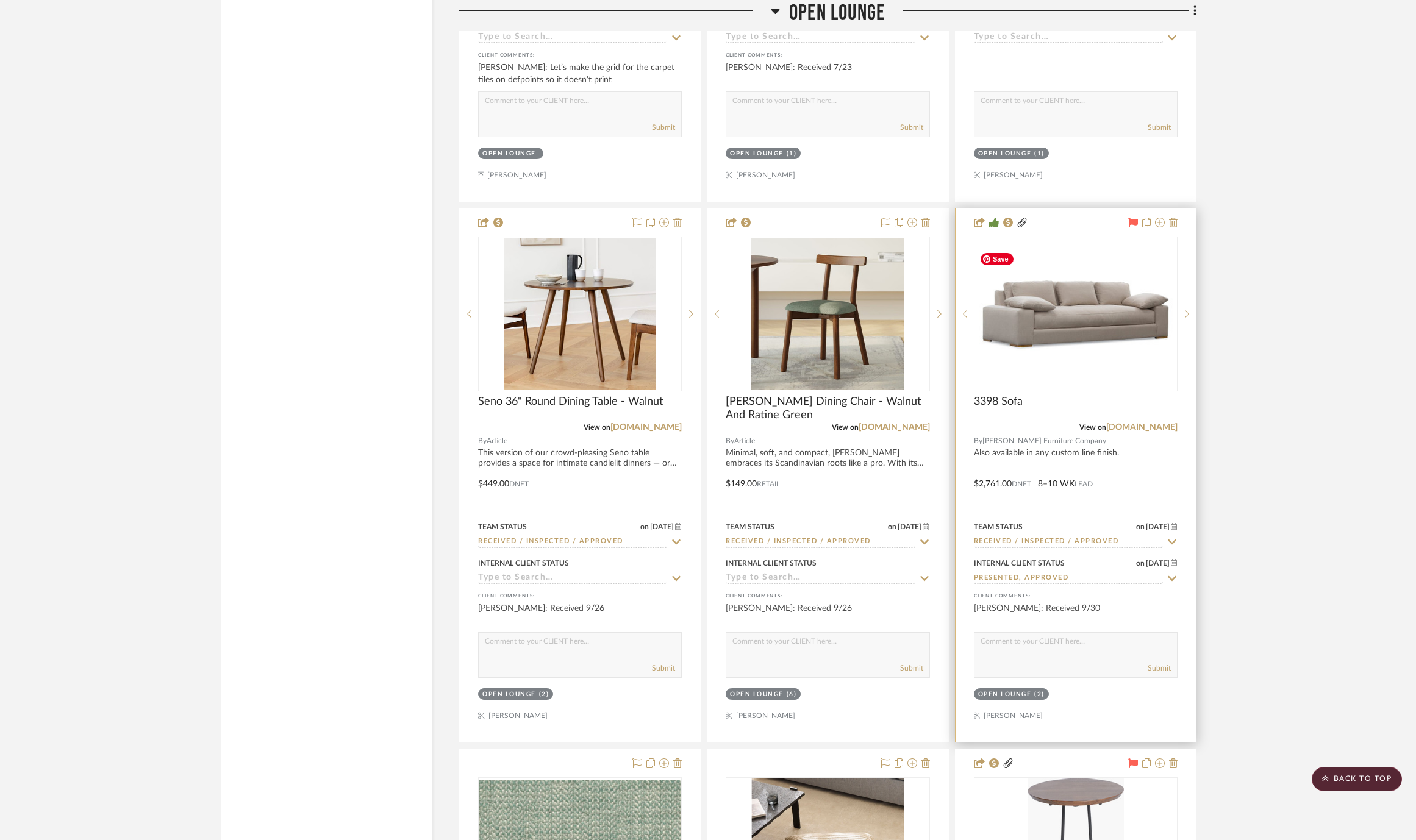
scroll to position [7159, 0]
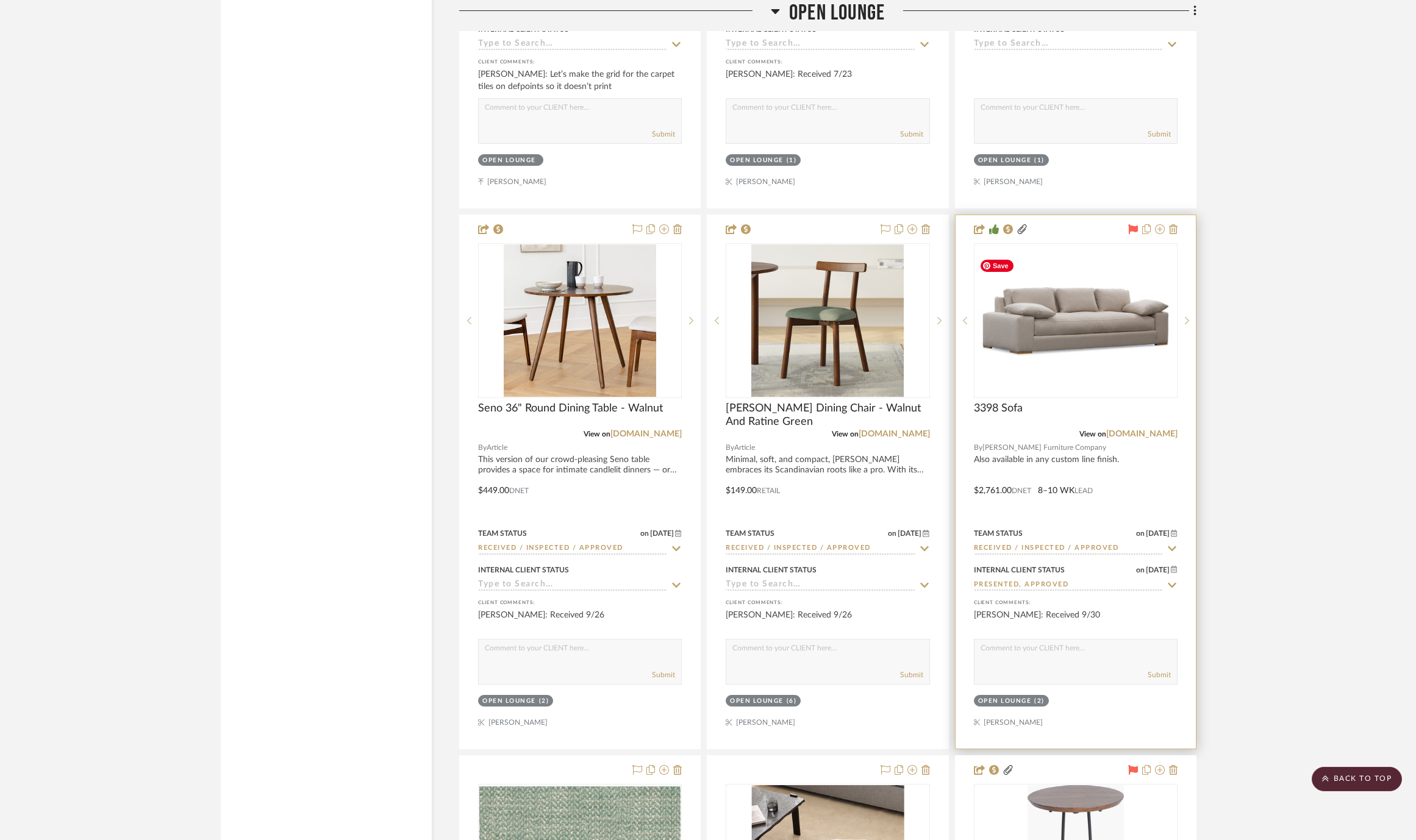
click at [1074, 278] on img "0" at bounding box center [1075, 321] width 201 height 87
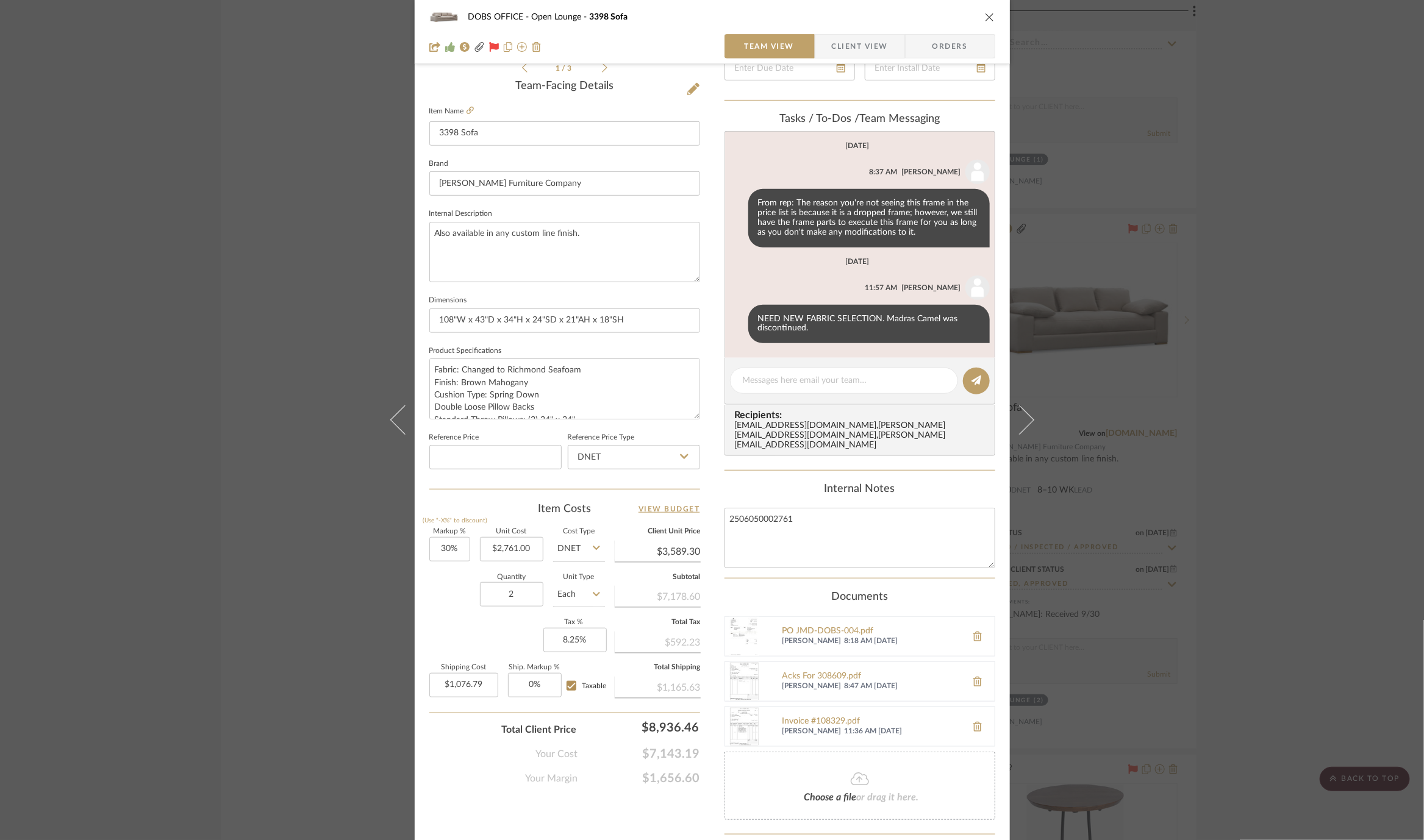
scroll to position [347, 0]
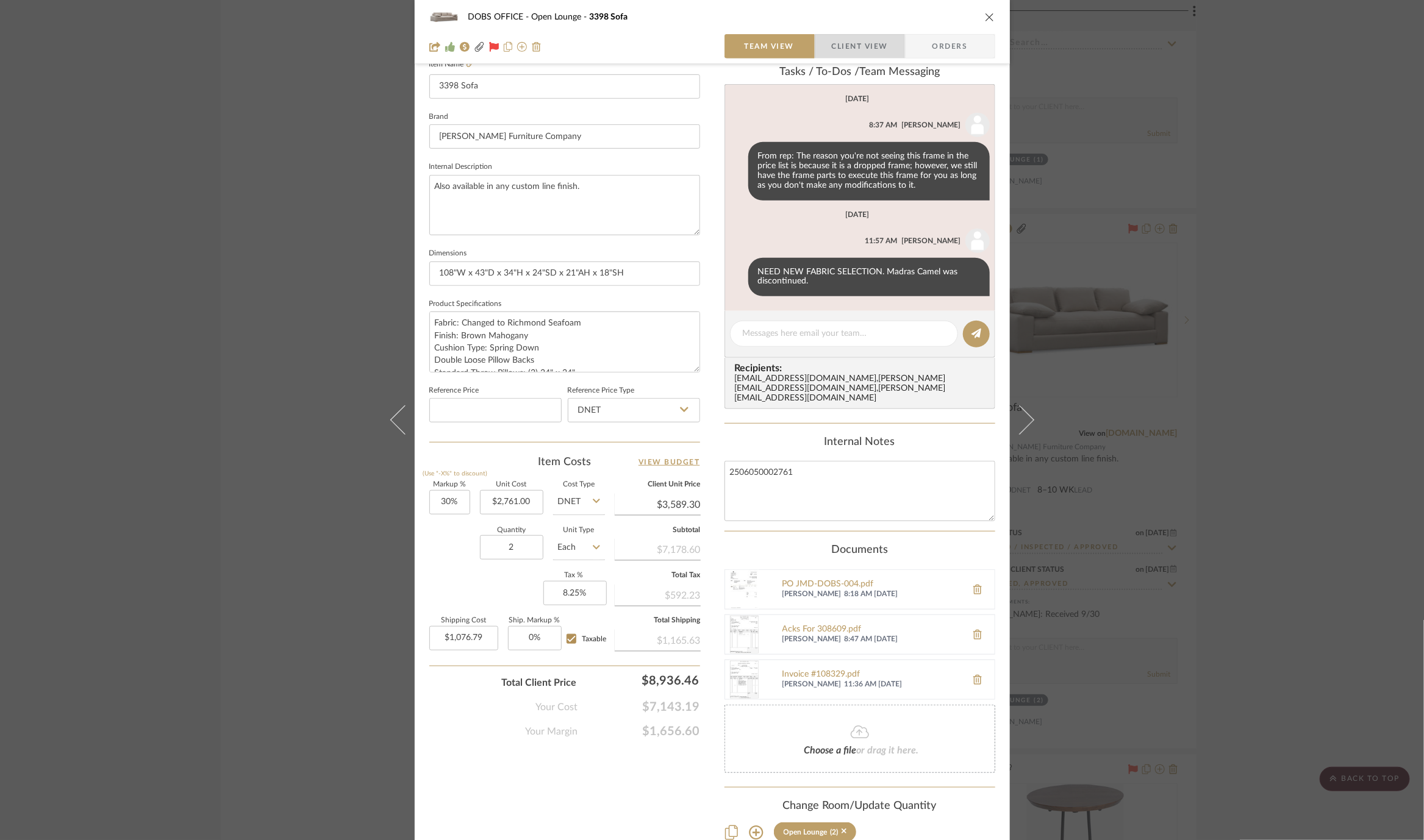
click at [866, 42] on span "Client View" at bounding box center [859, 46] width 56 height 25
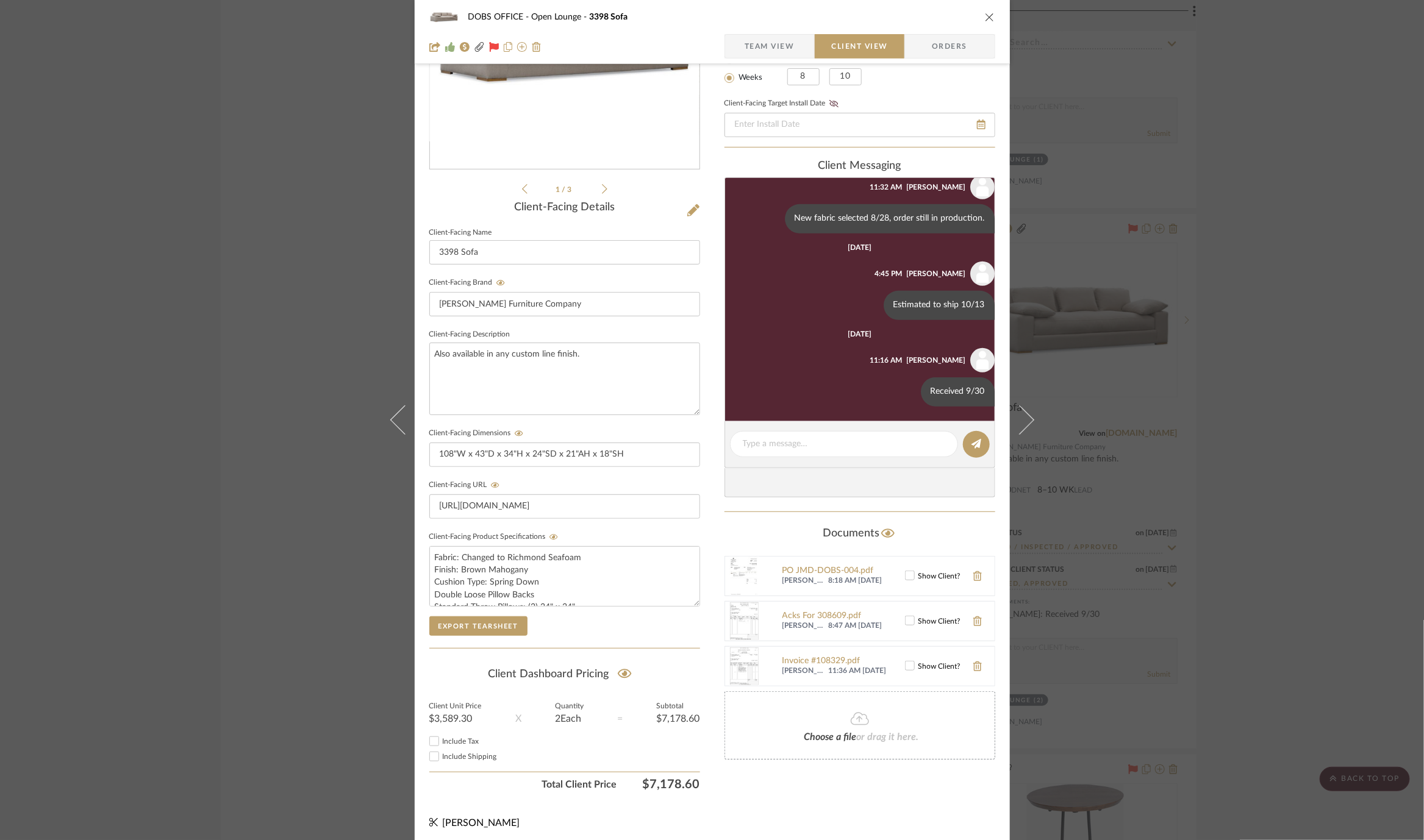
scroll to position [441, 0]
click at [776, 50] on span "Team View" at bounding box center [769, 46] width 50 height 25
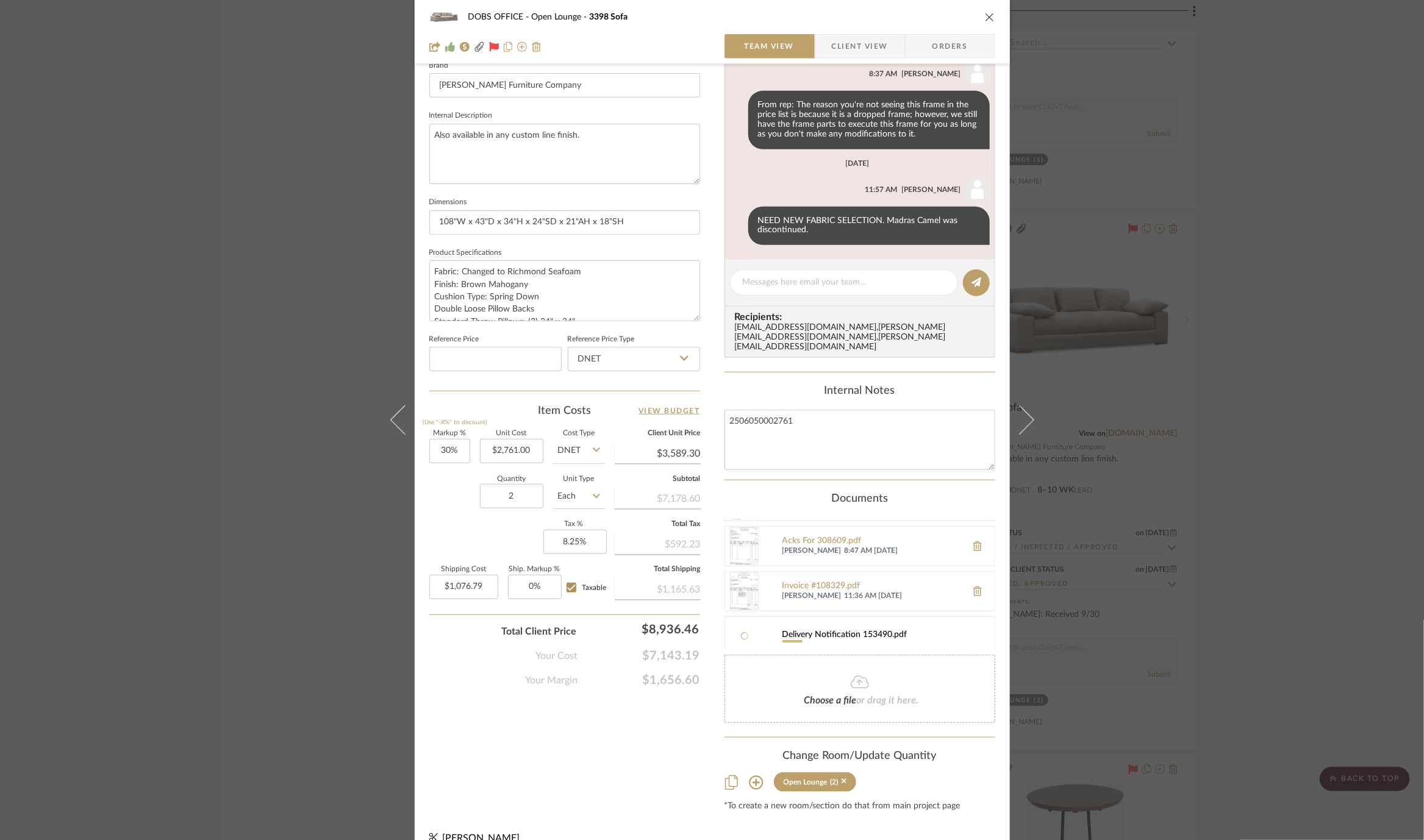
scroll to position [42, 0]
click at [1165, 332] on div "DOBS OFFICE Open Lounge 3398 Sofa Team View Client View Orders 2502_DOB...e OPT…" at bounding box center [712, 420] width 1424 height 840
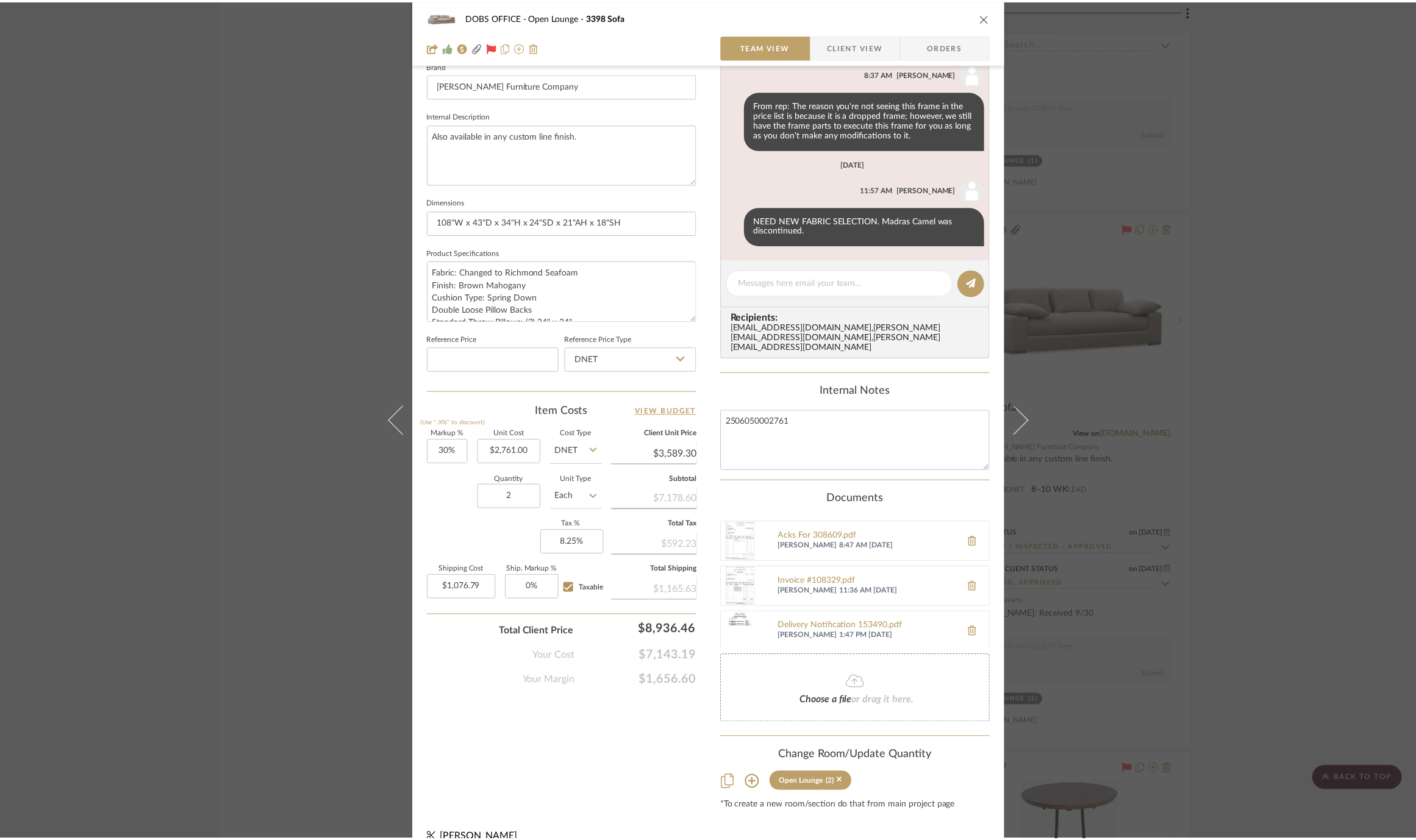
scroll to position [7159, 0]
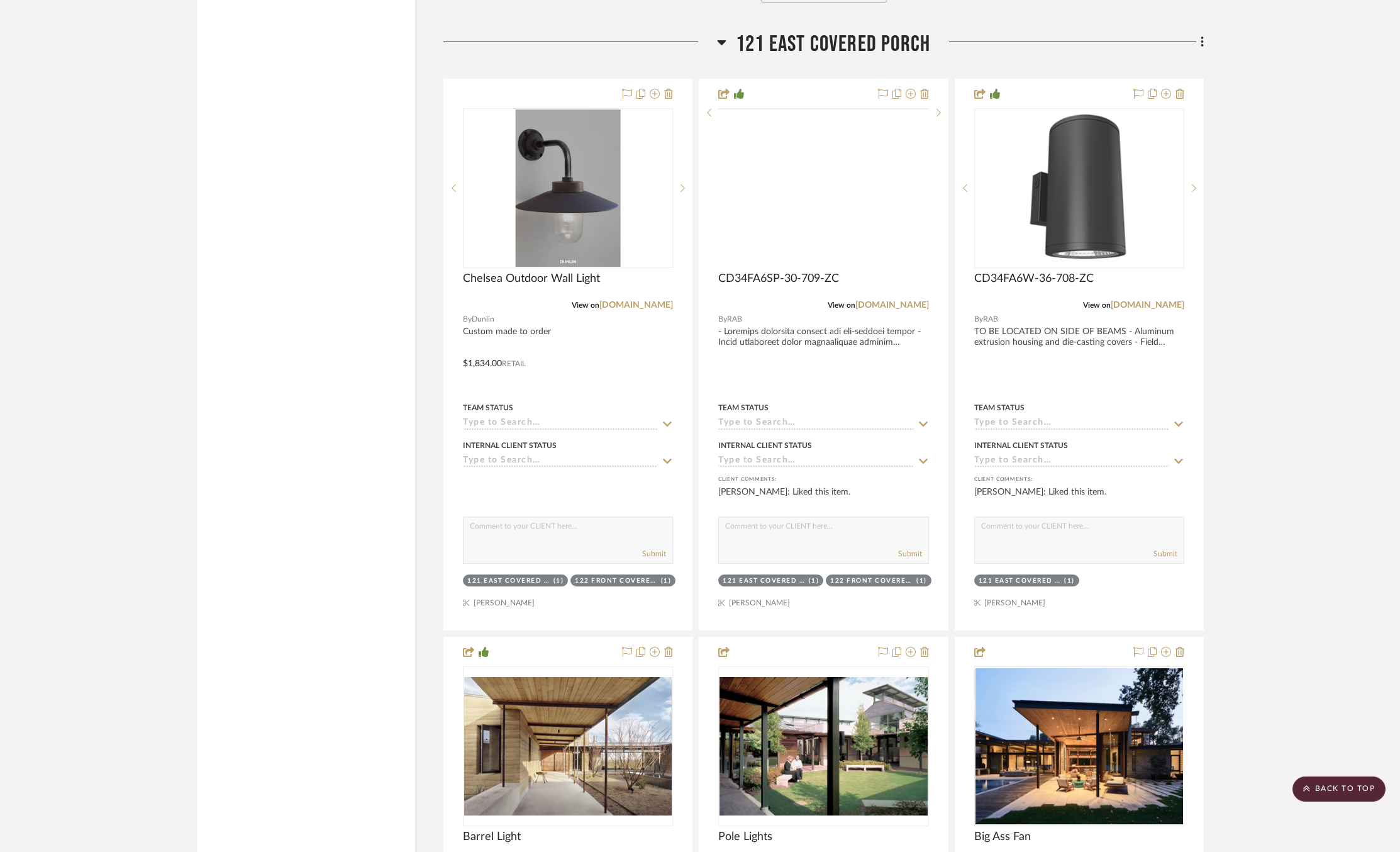
scroll to position [29432, 0]
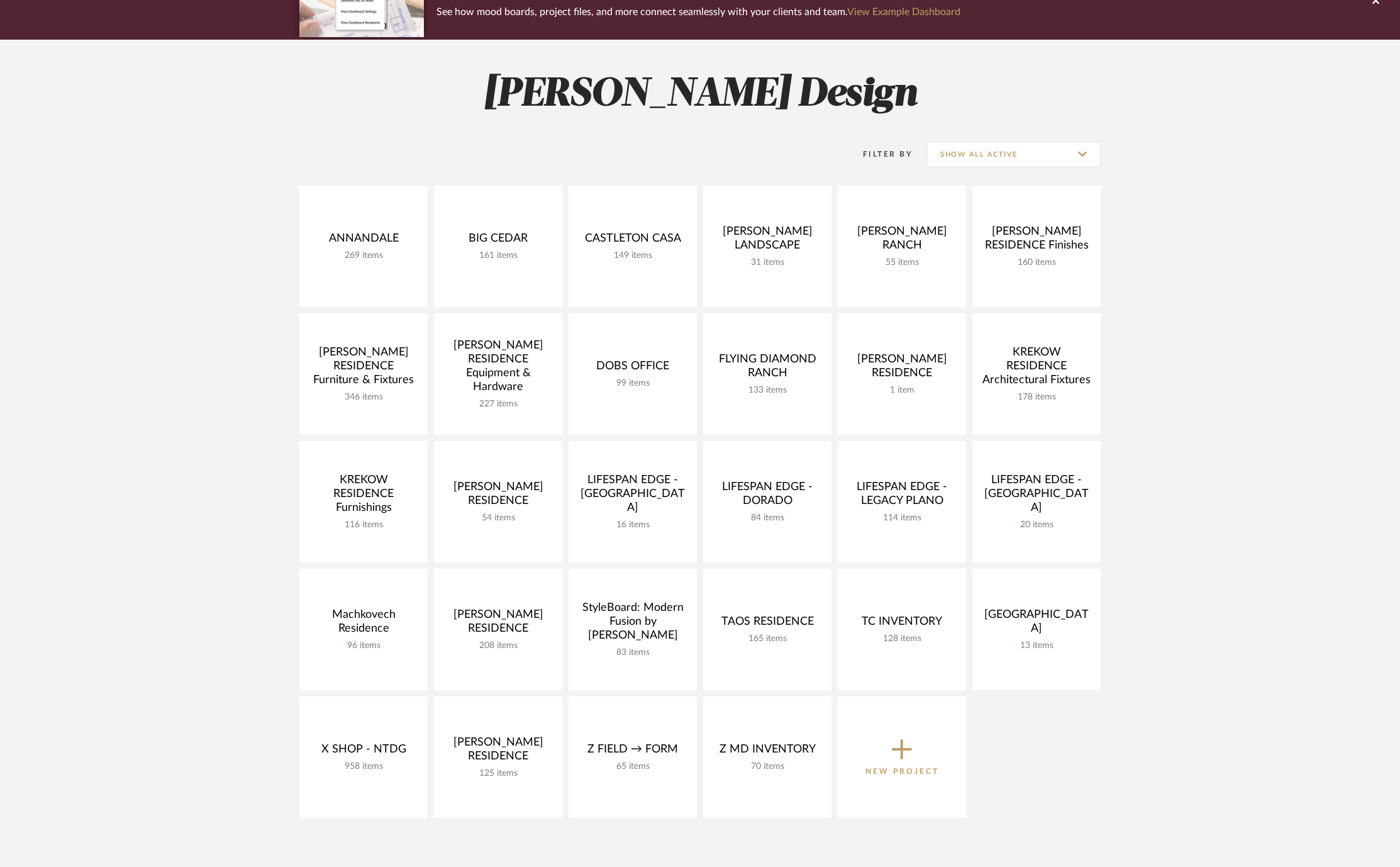
scroll to position [129, 0]
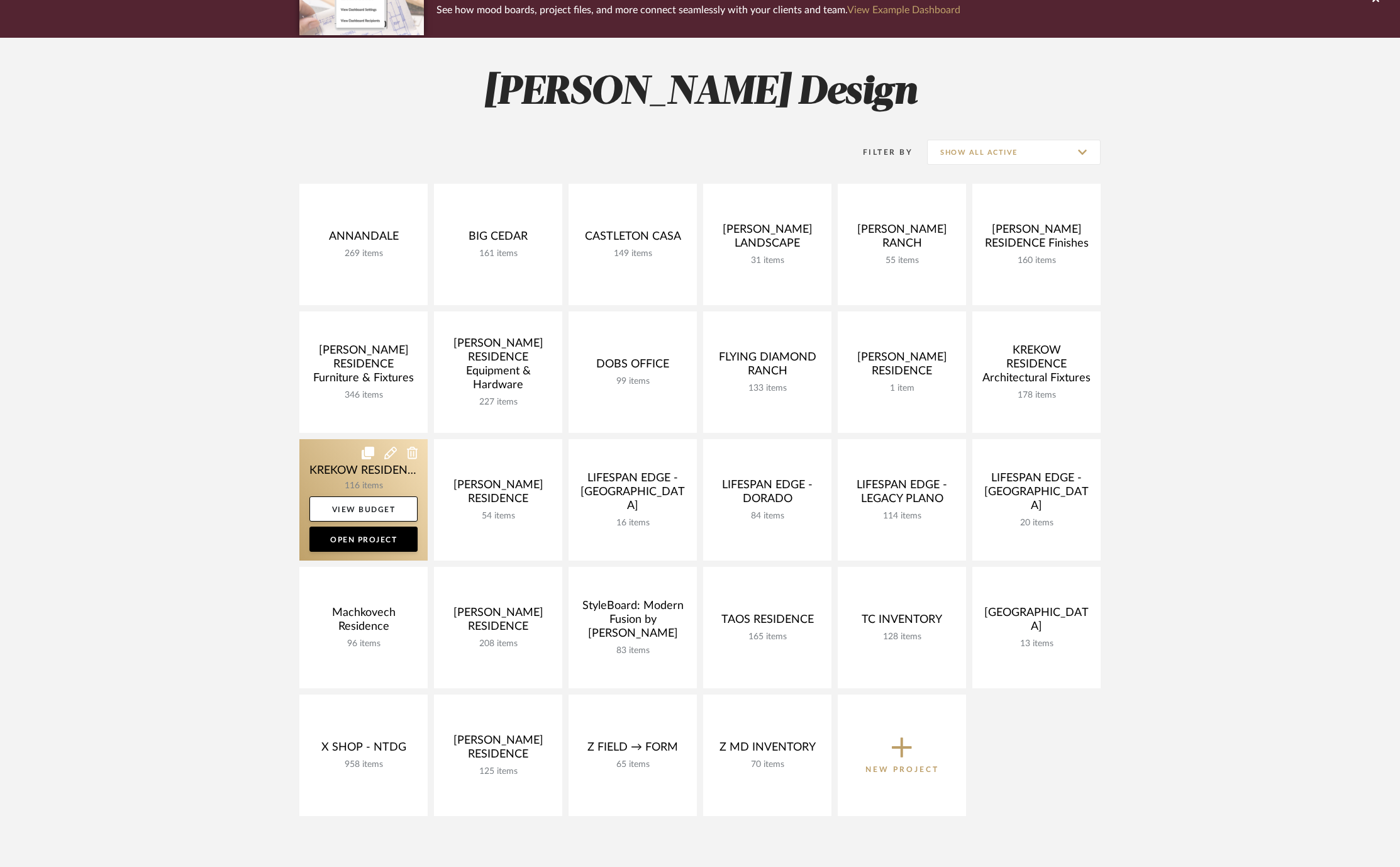
click at [332, 469] on link at bounding box center [364, 500] width 129 height 122
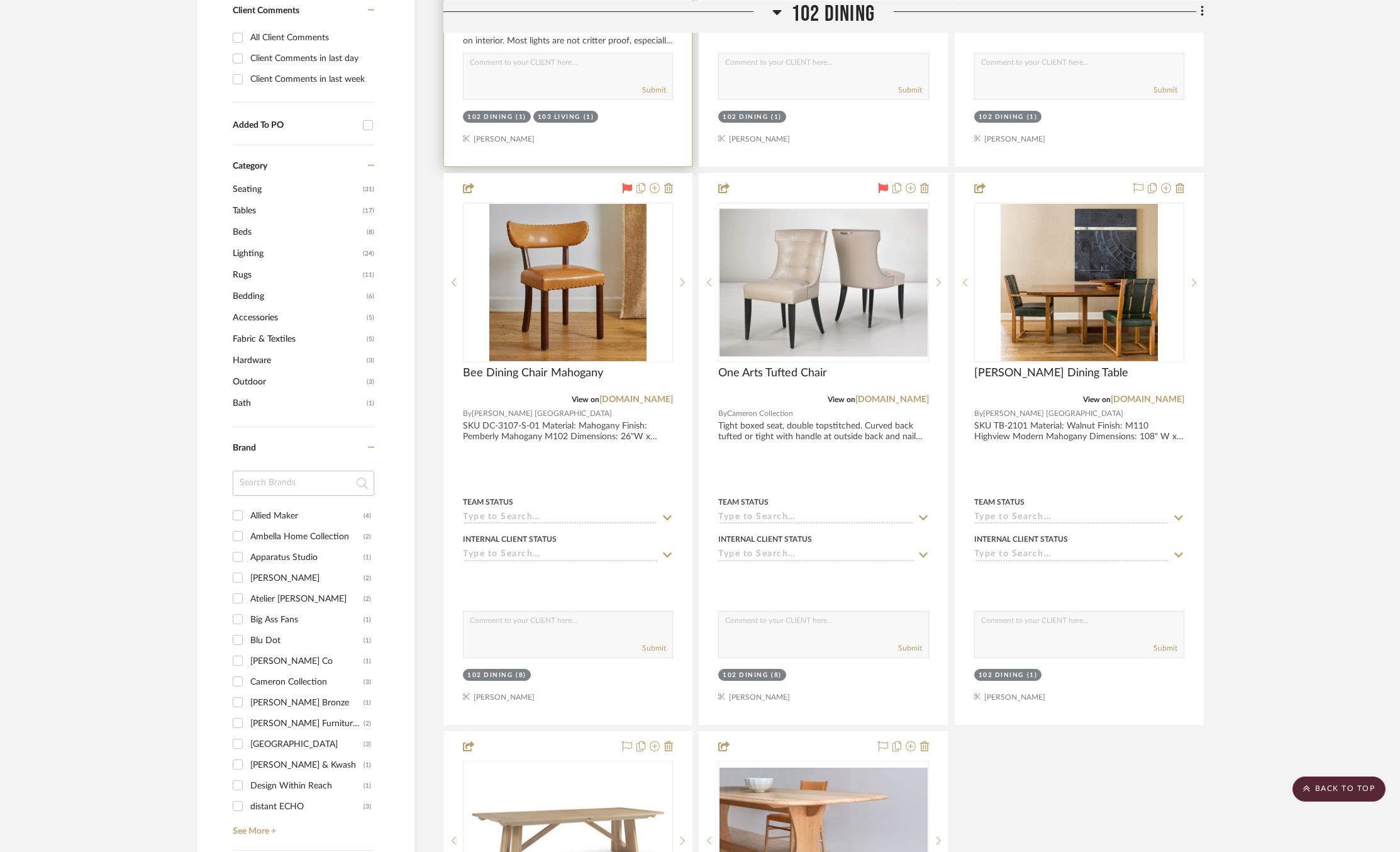
scroll to position [776, 0]
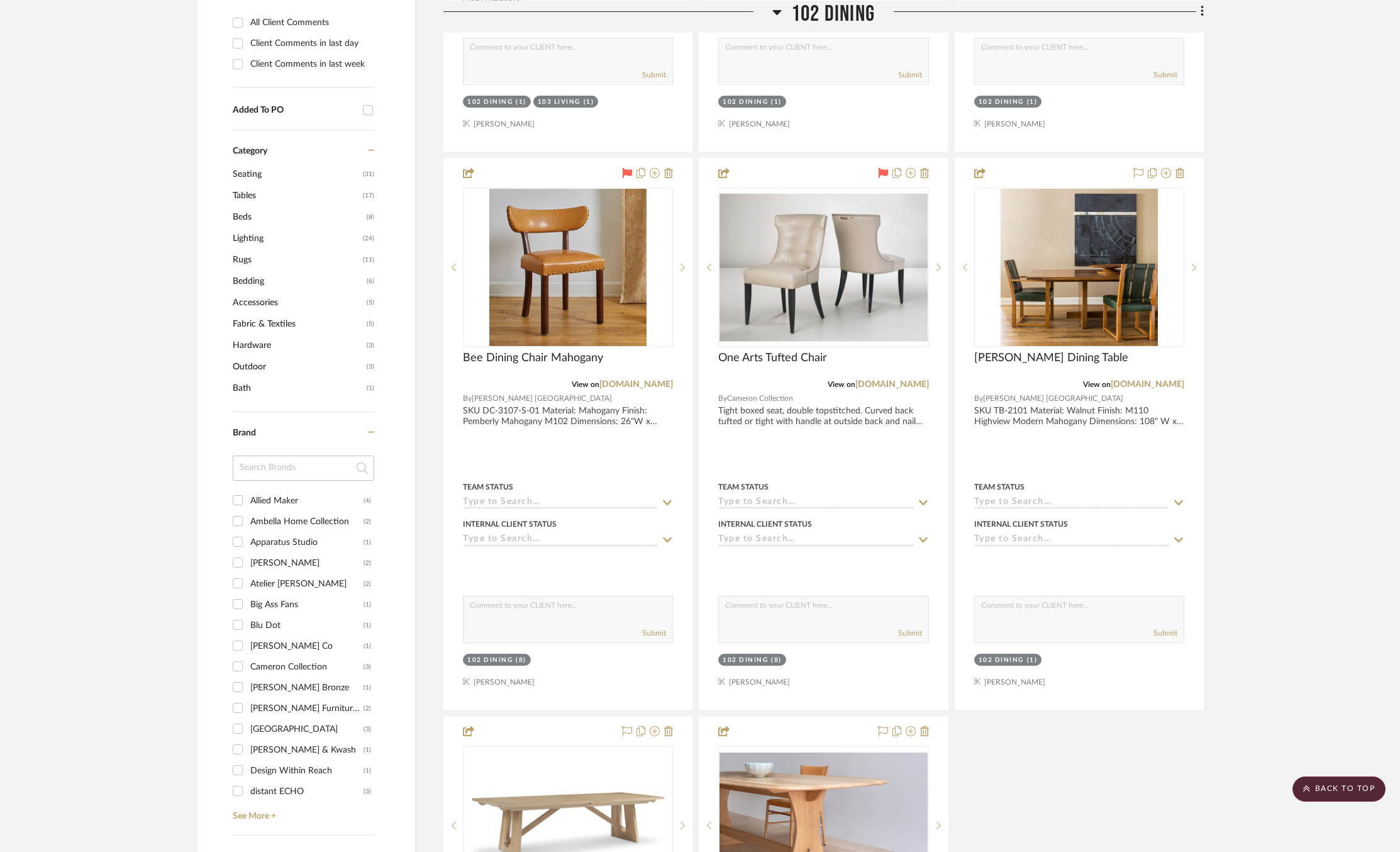
click at [247, 235] on span "Lighting" at bounding box center [296, 238] width 127 height 21
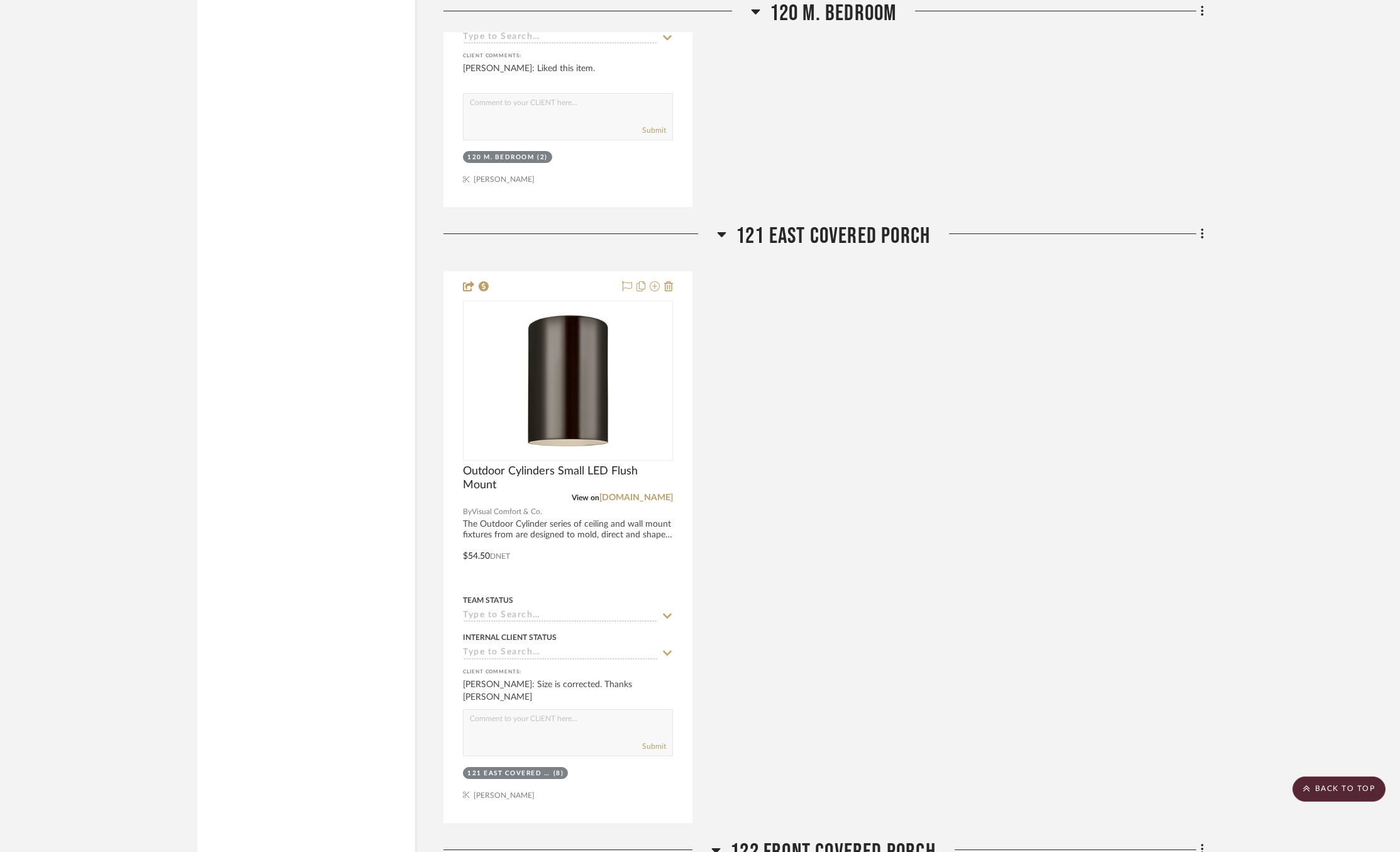
scroll to position [6844, 0]
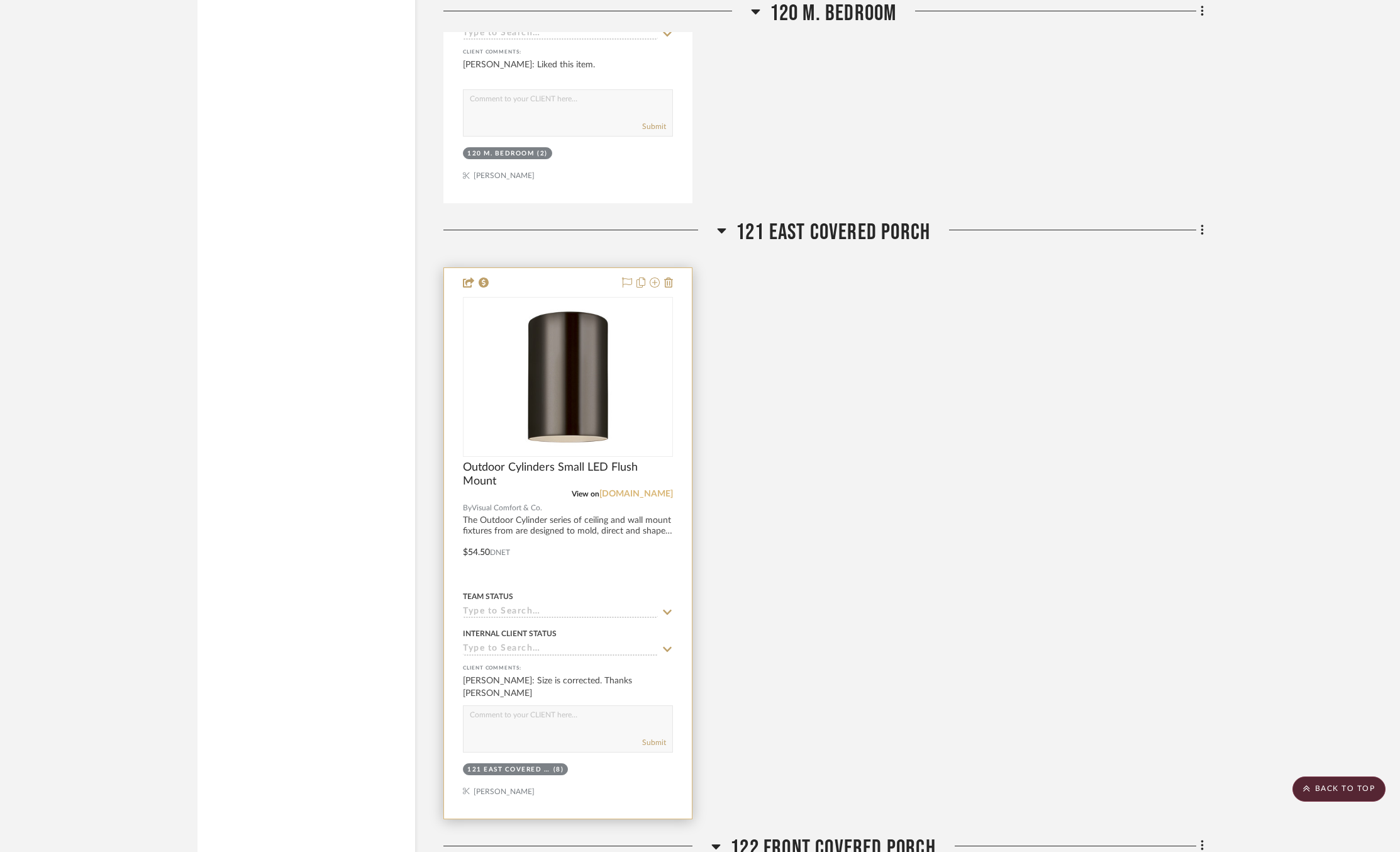
click at [638, 490] on link "[DOMAIN_NAME]" at bounding box center [636, 494] width 74 height 9
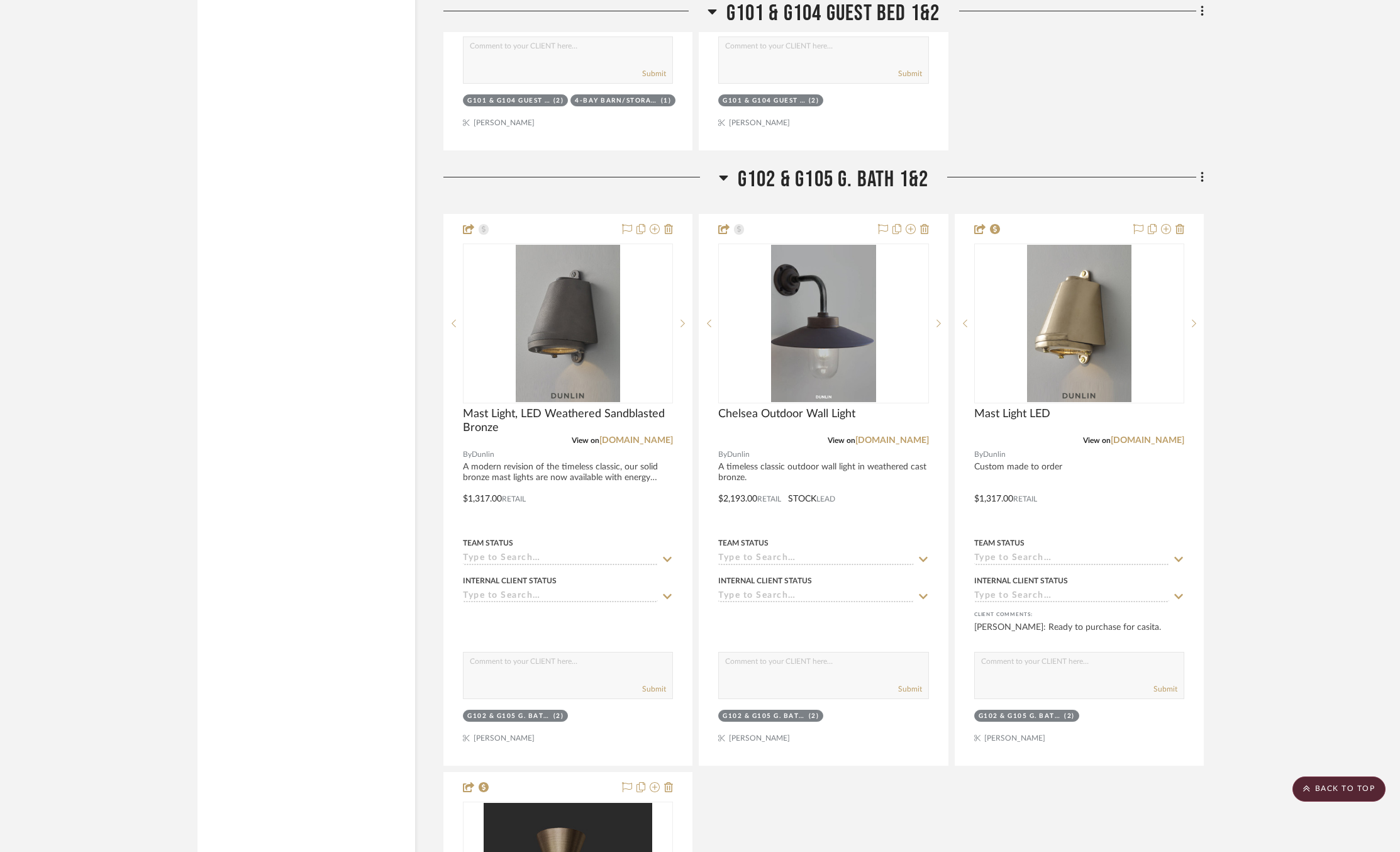
scroll to position [9397, 0]
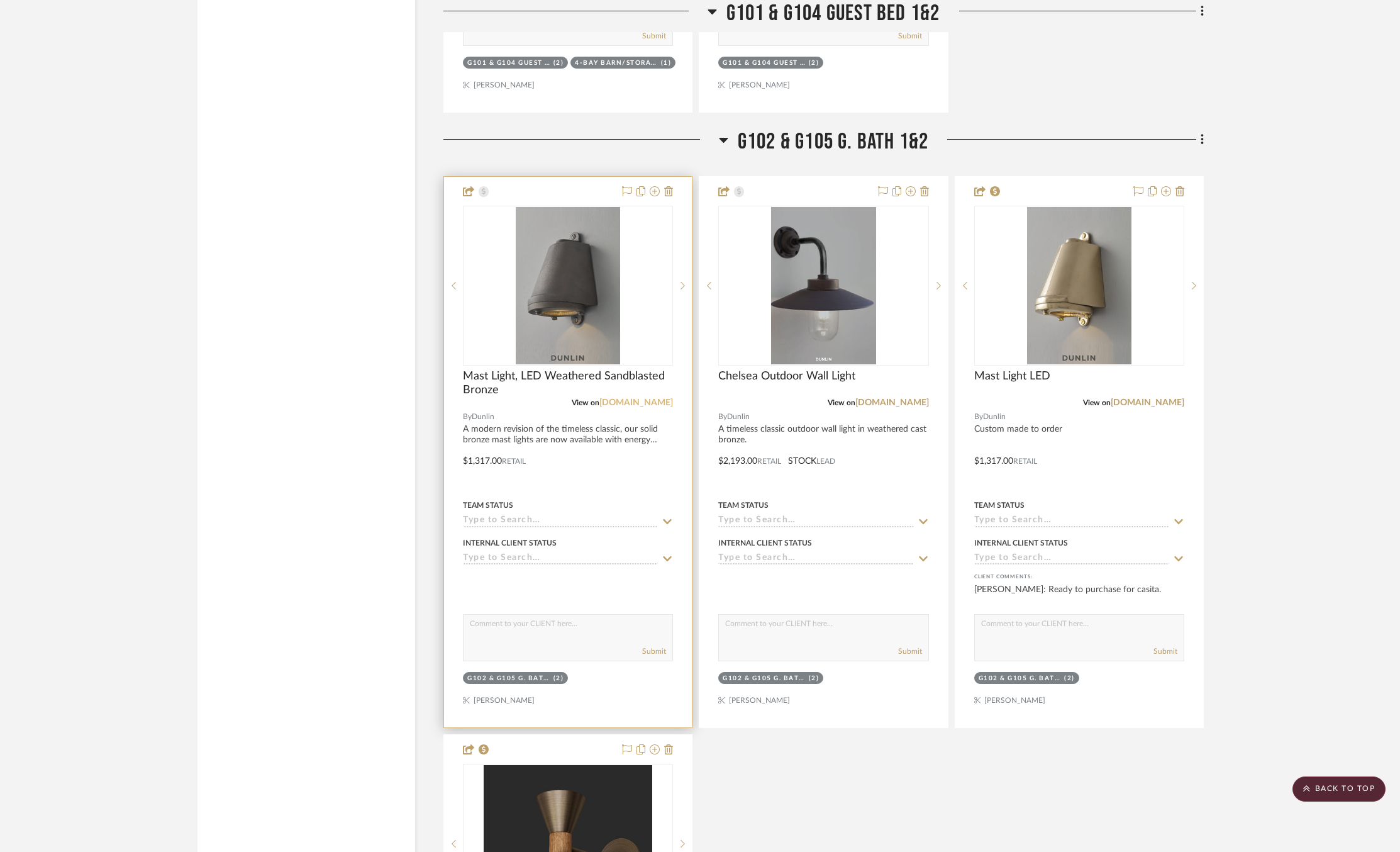
click at [648, 398] on link "[DOMAIN_NAME]" at bounding box center [636, 402] width 74 height 9
